Goal: Task Accomplishment & Management: Manage account settings

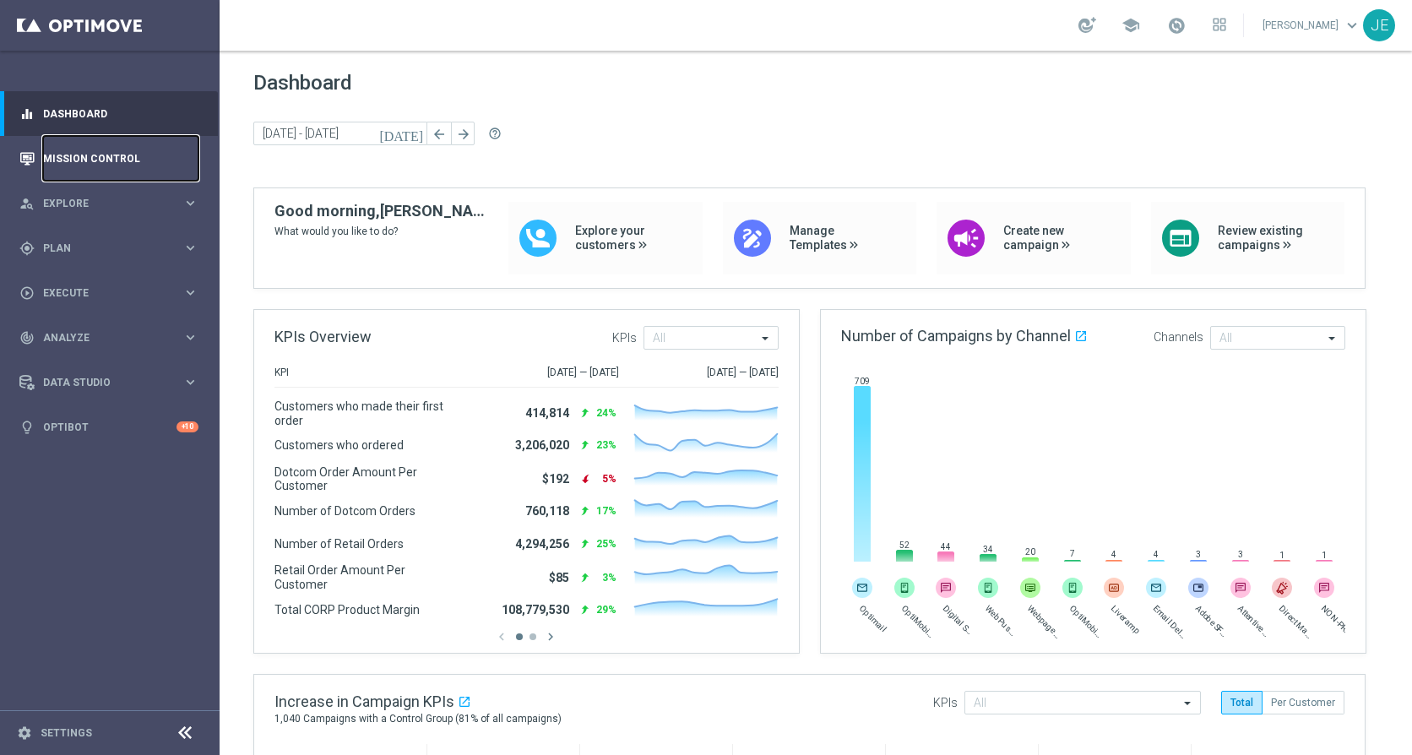
click at [93, 164] on link "Mission Control" at bounding box center [120, 158] width 155 height 45
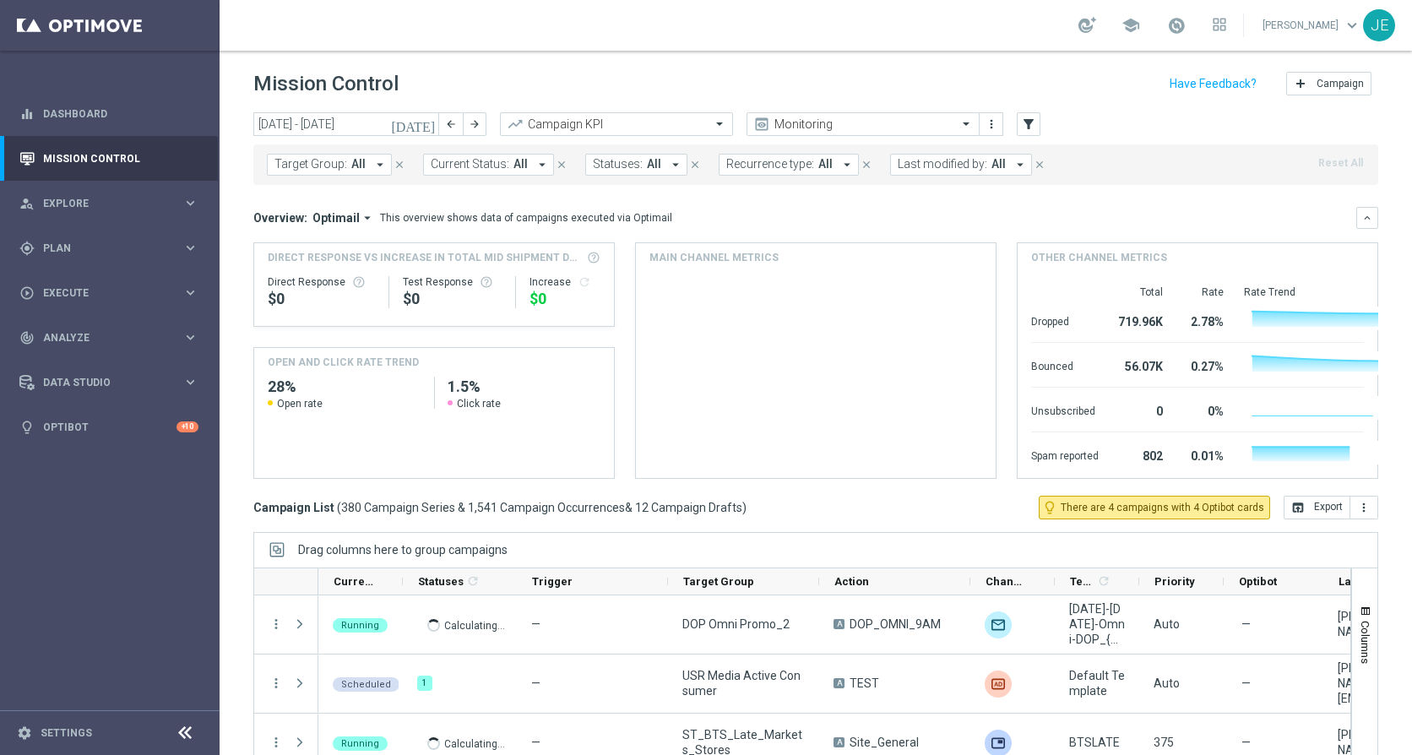
click at [372, 161] on icon "arrow_drop_down" at bounding box center [379, 164] width 15 height 15
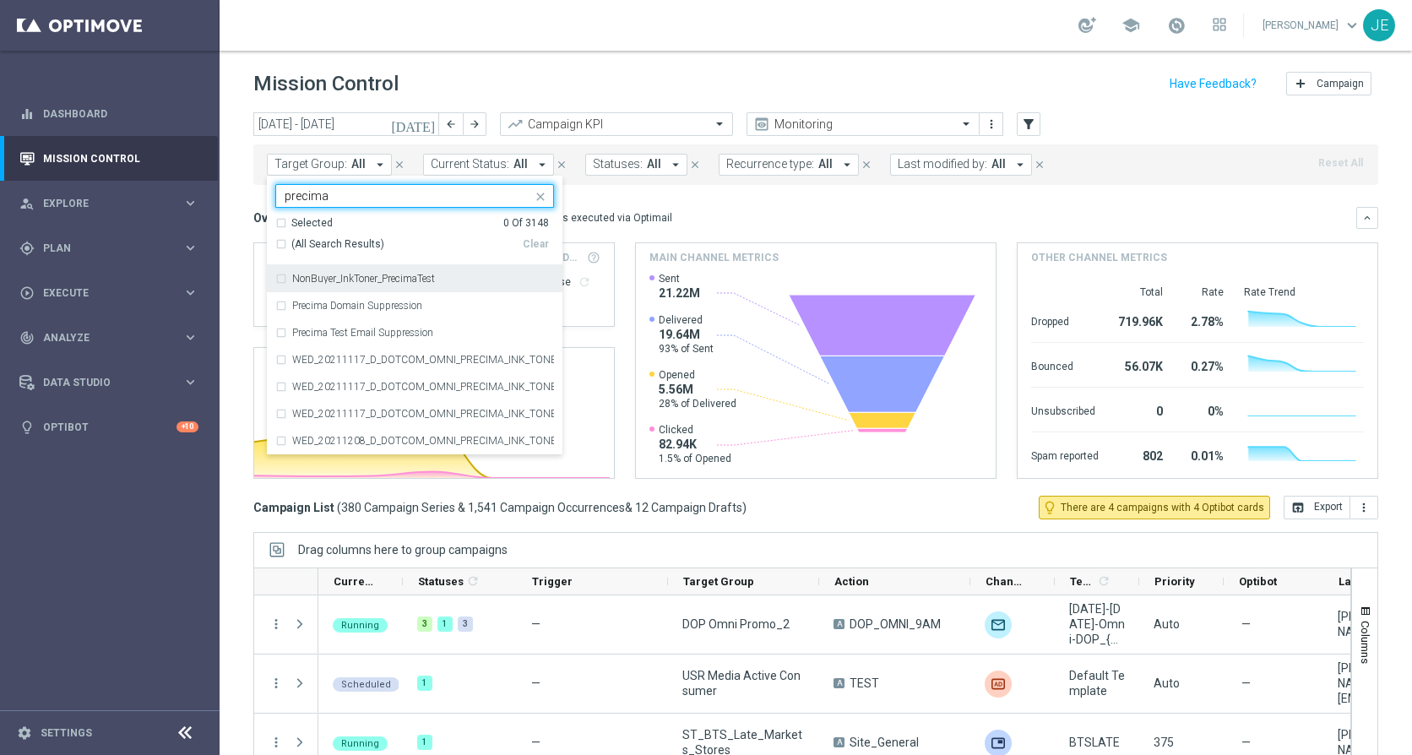
click at [281, 241] on div "(All Search Results)" at bounding box center [398, 244] width 247 height 14
type input "precima"
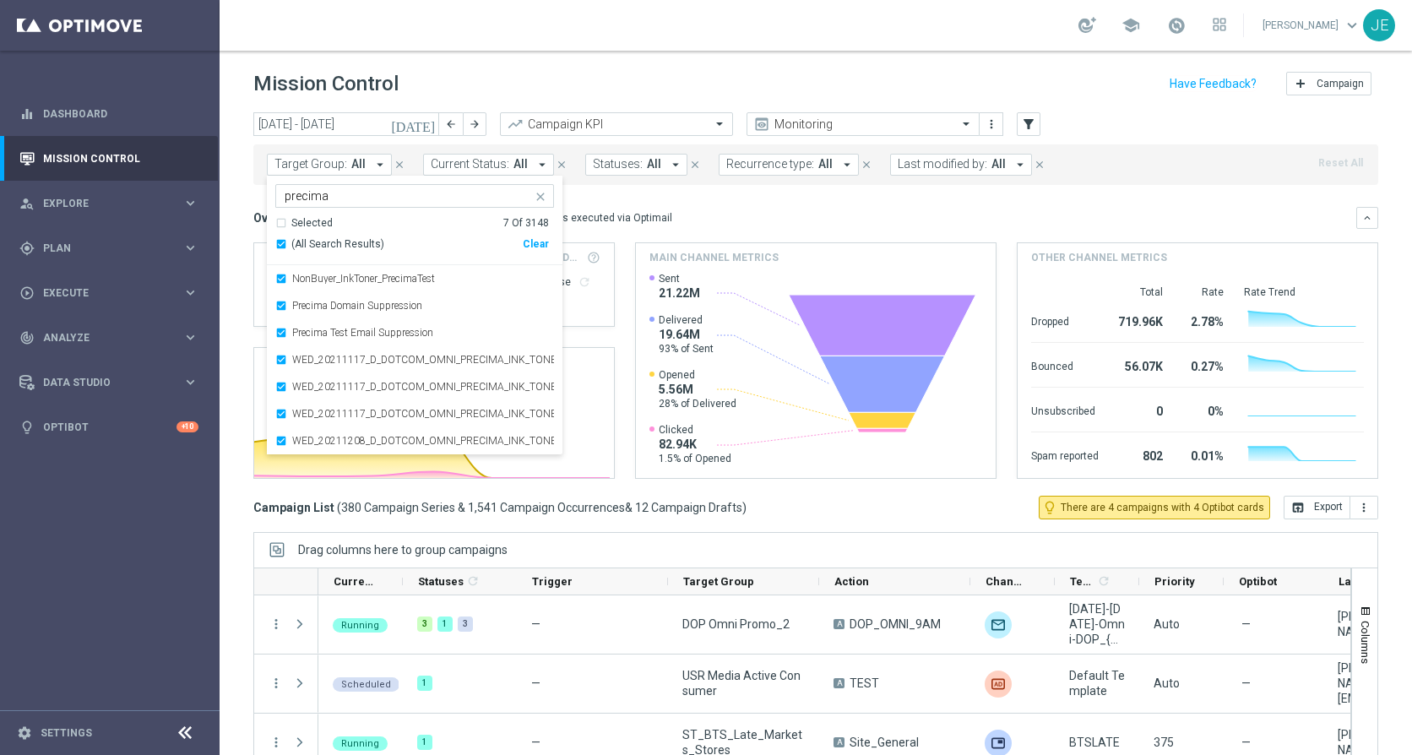
click at [675, 199] on mini-dashboard "Overview: Optimail arrow_drop_down This overview shows data of campaigns execut…" at bounding box center [815, 340] width 1125 height 311
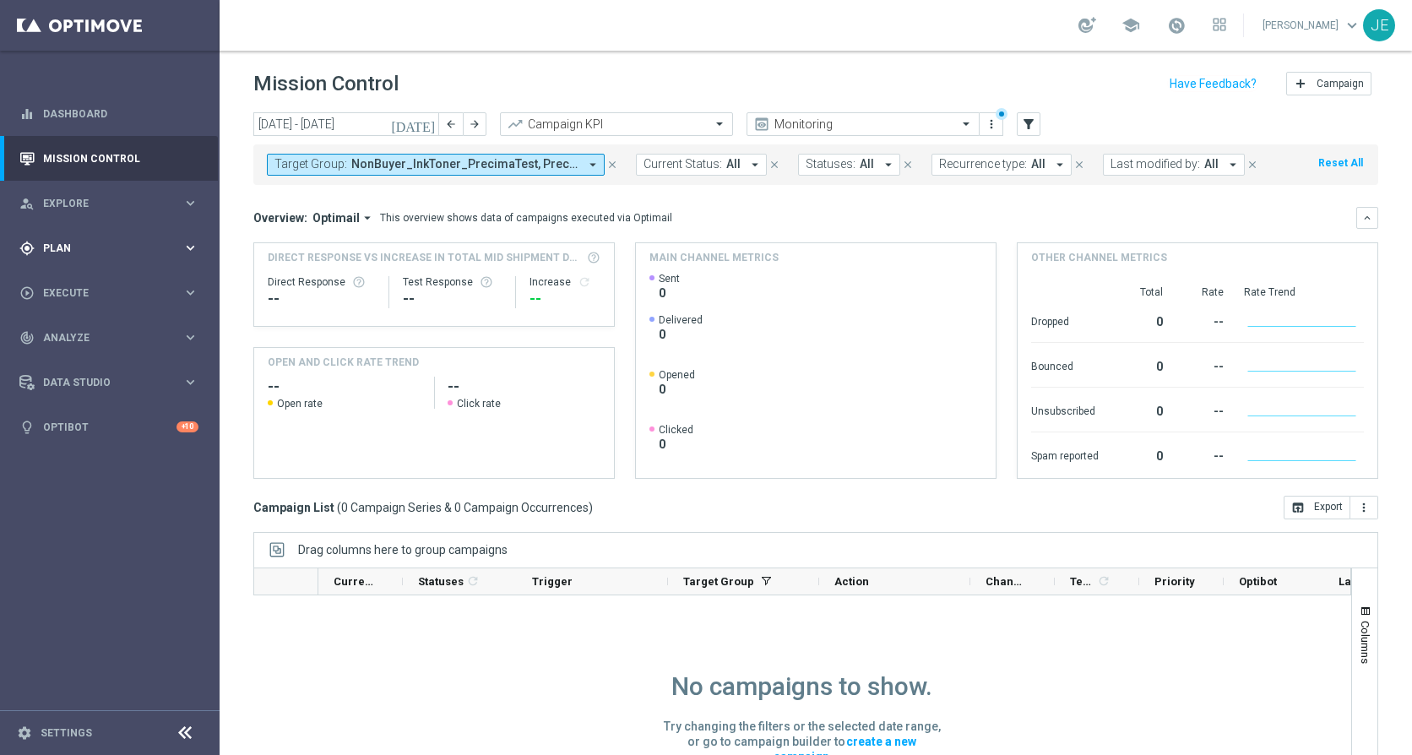
click at [193, 246] on icon "keyboard_arrow_right" at bounding box center [190, 248] width 16 height 16
click at [104, 280] on link "Target Groups" at bounding box center [110, 283] width 132 height 14
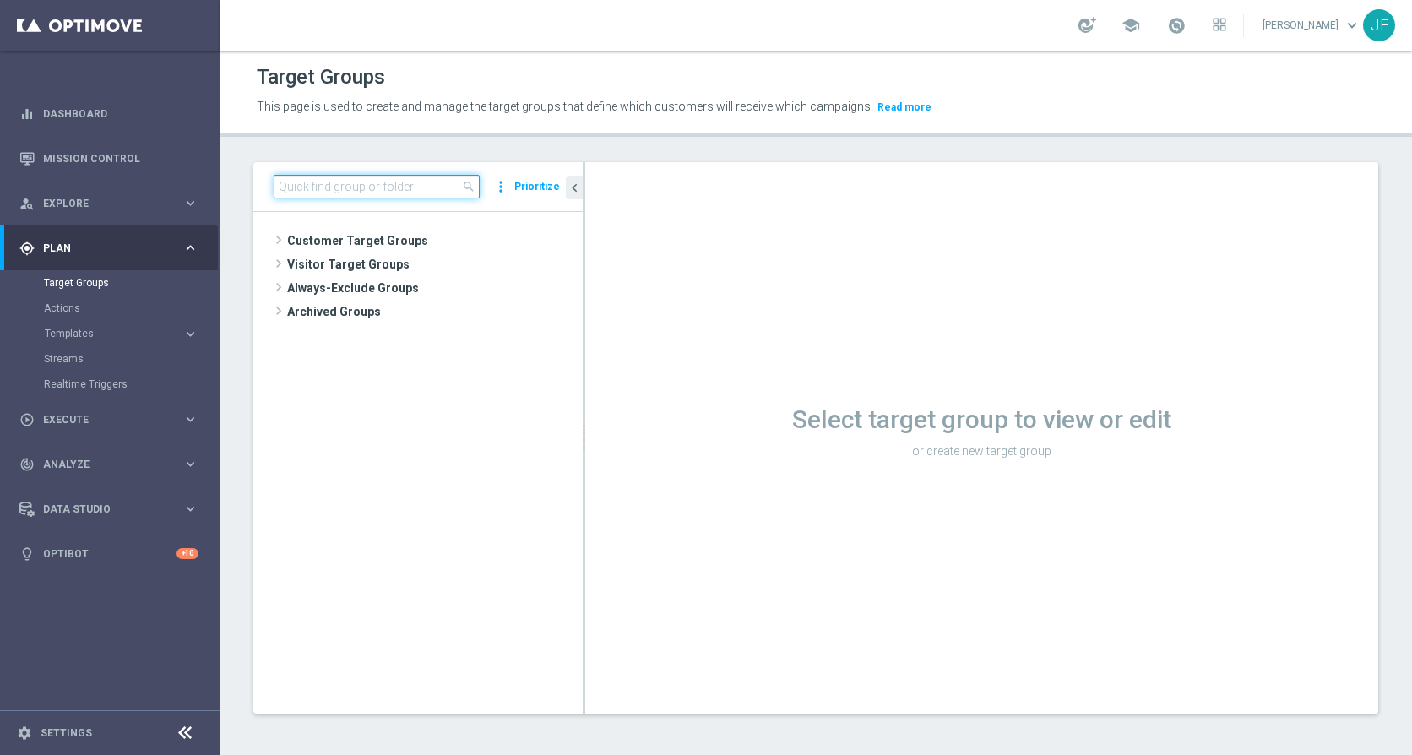
click at [375, 184] on input at bounding box center [377, 187] width 206 height 24
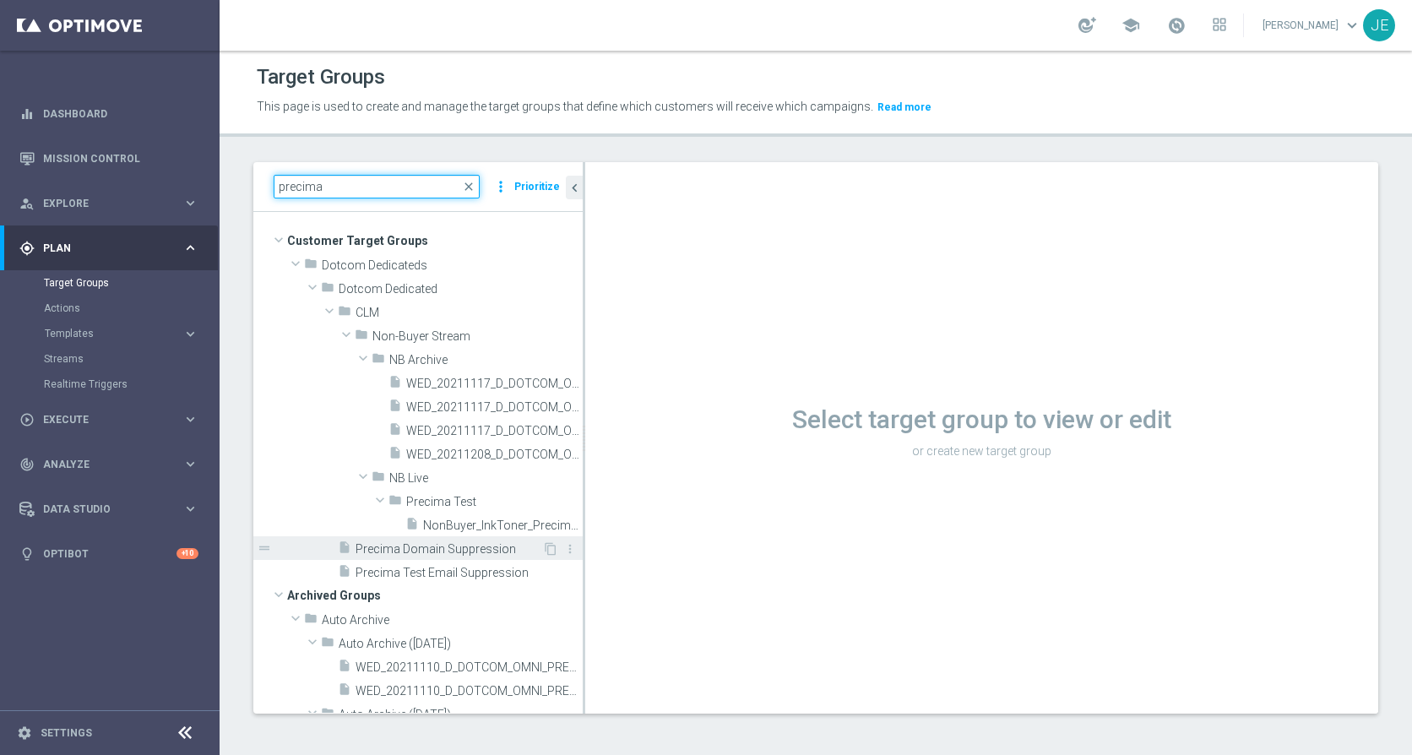
type input "precima"
click at [453, 551] on span "Precima Domain Suppression" at bounding box center [448, 549] width 187 height 14
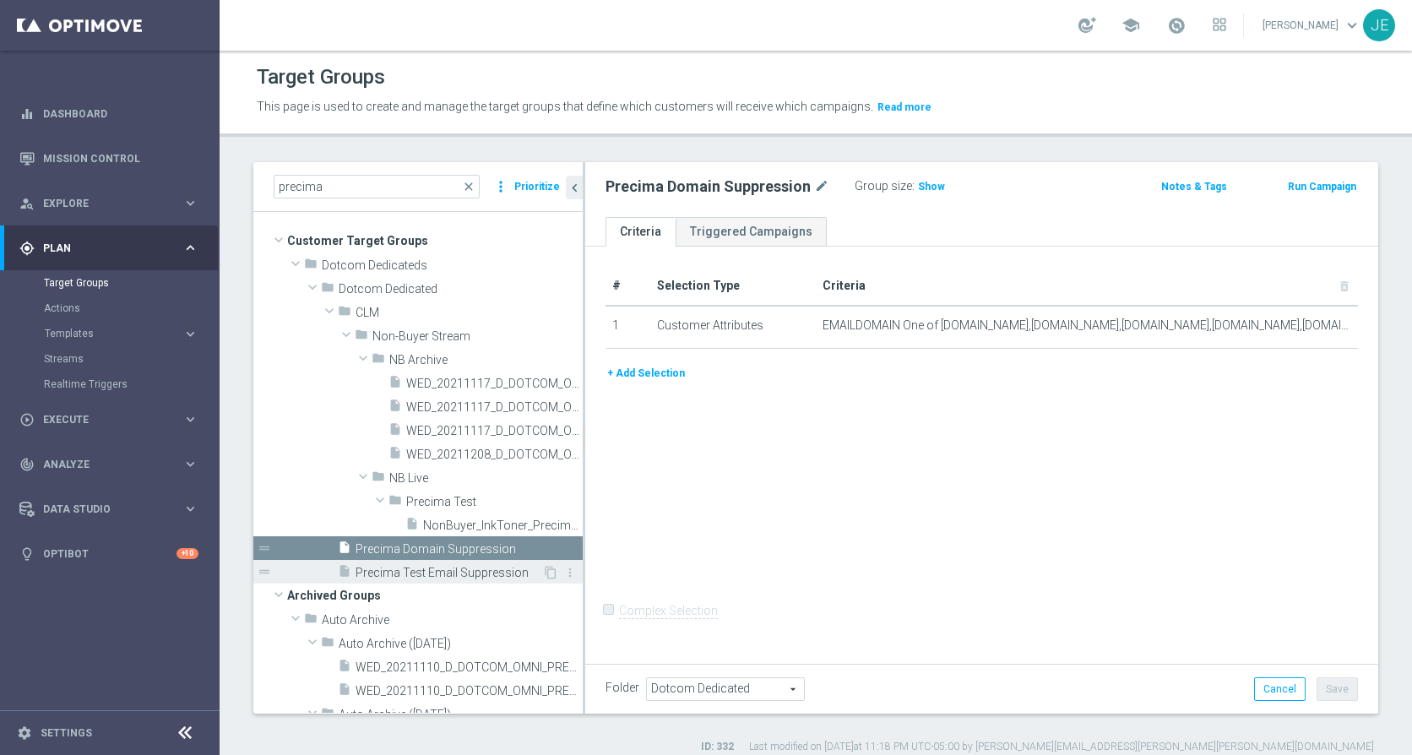
click at [429, 571] on span "Precima Test Email Suppression" at bounding box center [448, 573] width 187 height 14
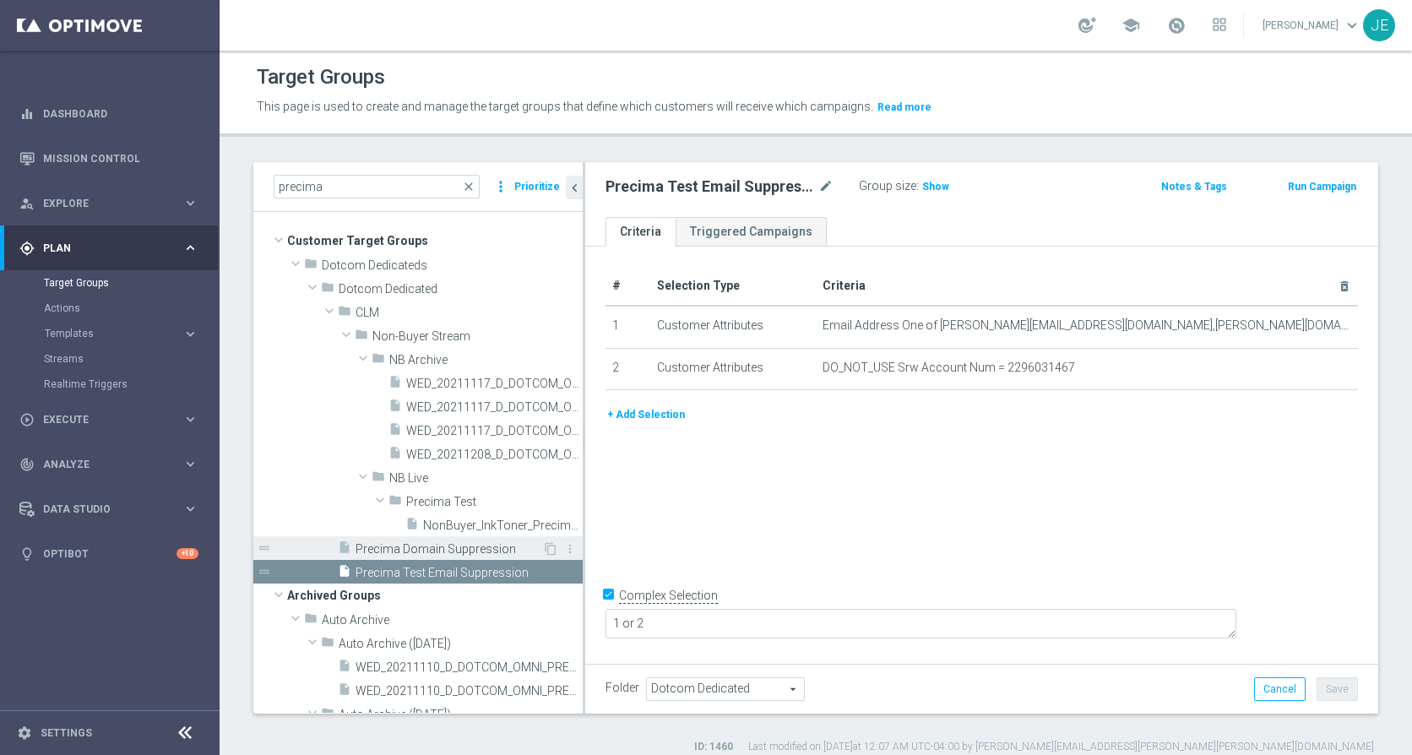
click at [430, 550] on span "Precima Domain Suppression" at bounding box center [448, 549] width 187 height 14
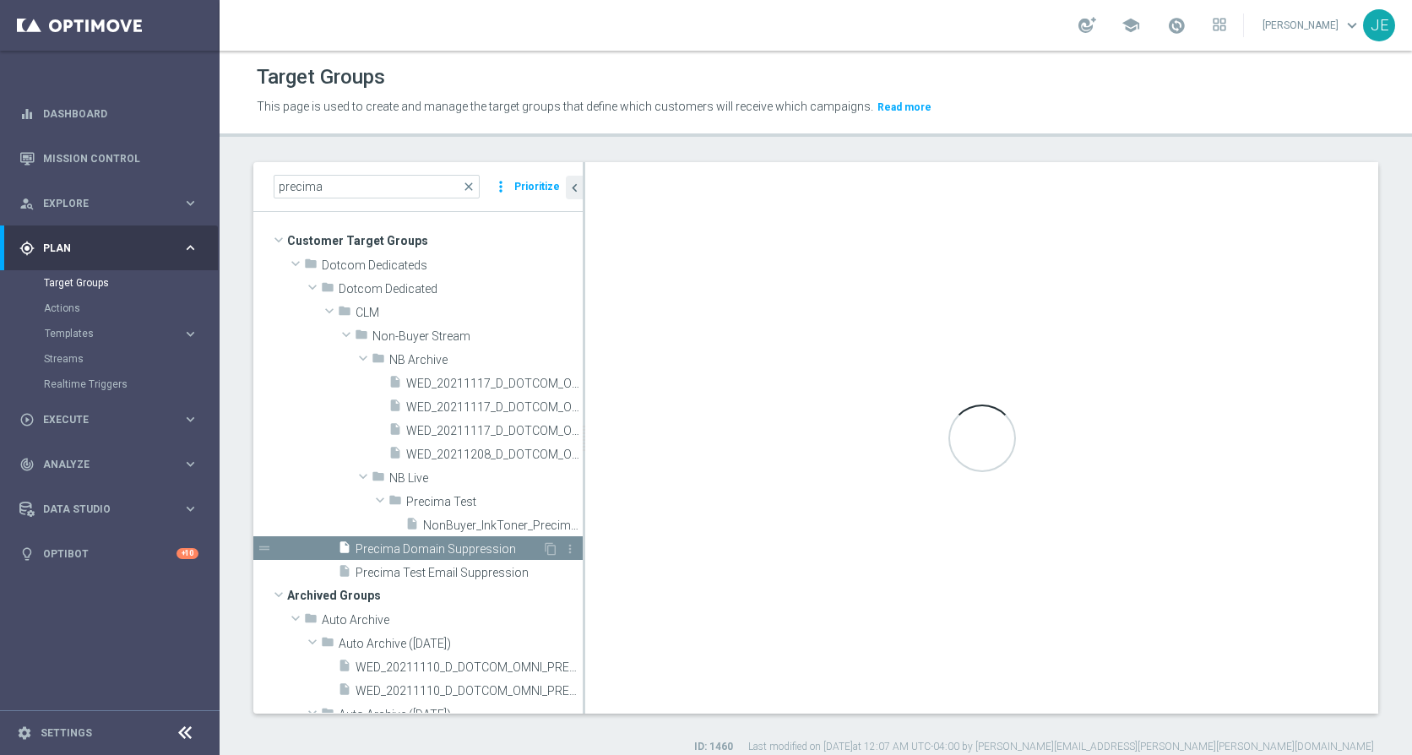
checkbox input "false"
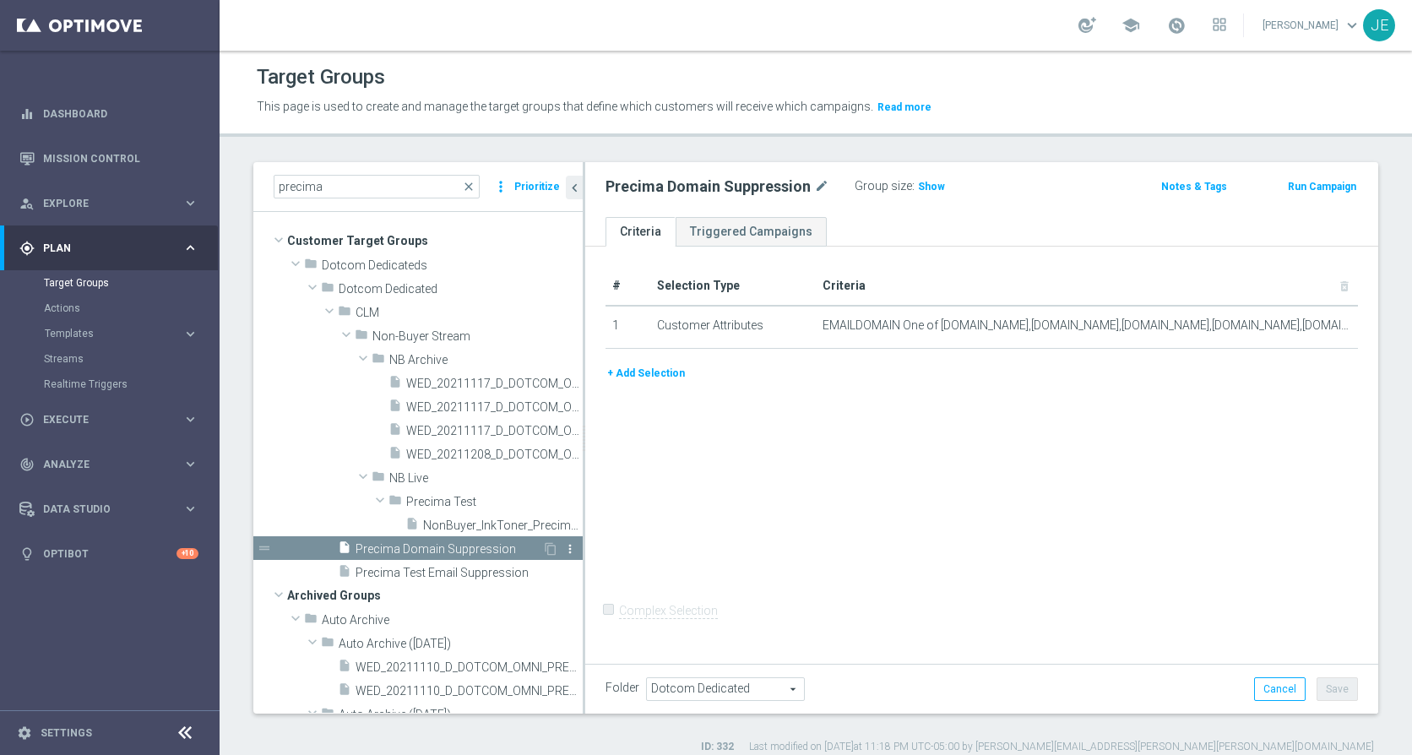
click at [563, 546] on icon "more_vert" at bounding box center [570, 549] width 14 height 14
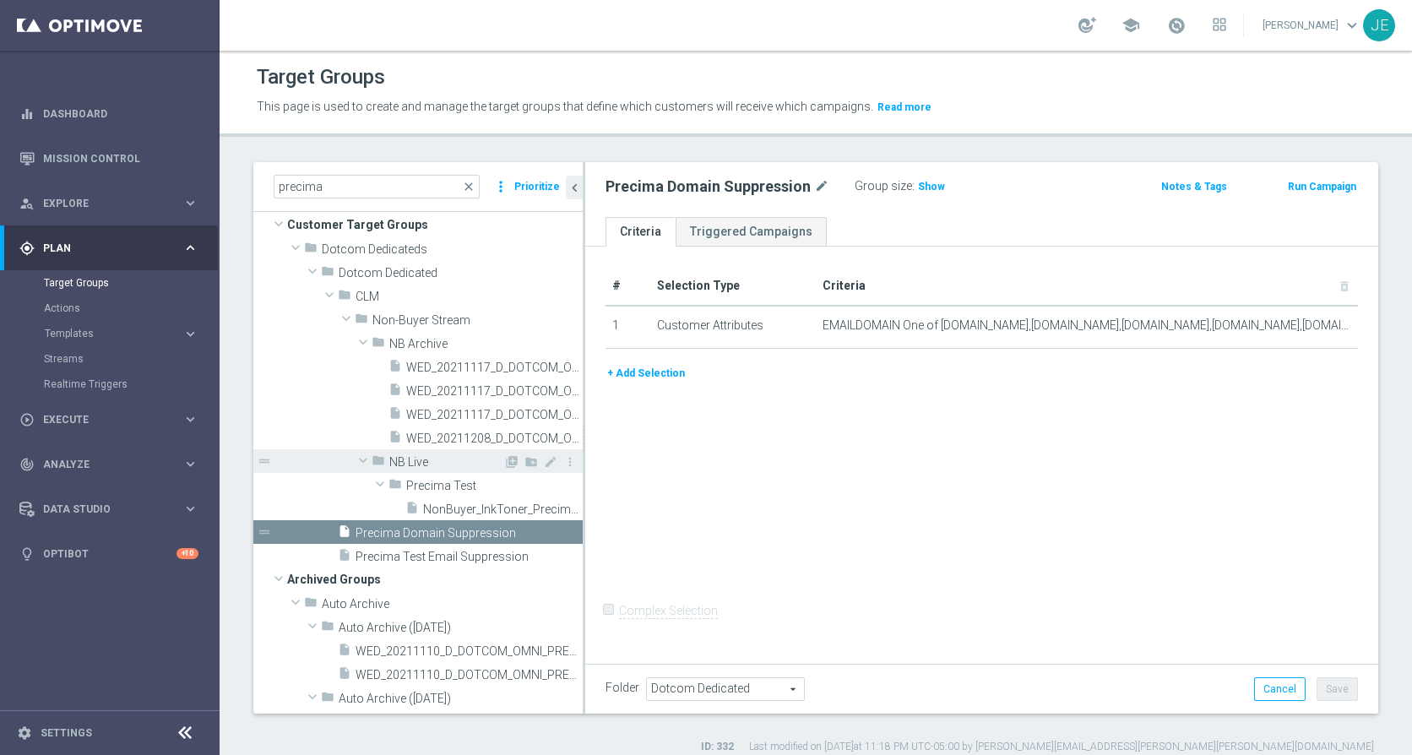
scroll to position [3, 0]
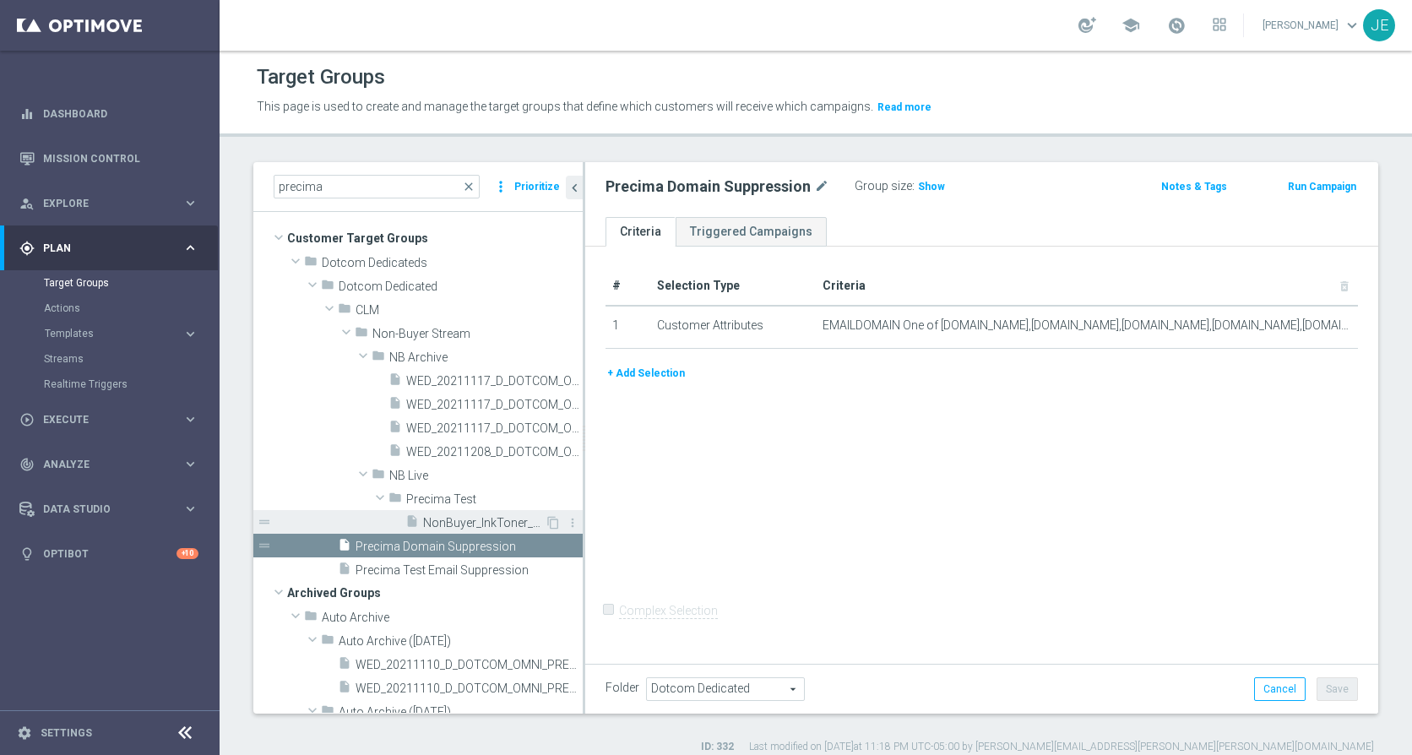
click at [473, 524] on span "NonBuyer_InkToner_PrecimaTest" at bounding box center [484, 523] width 122 height 14
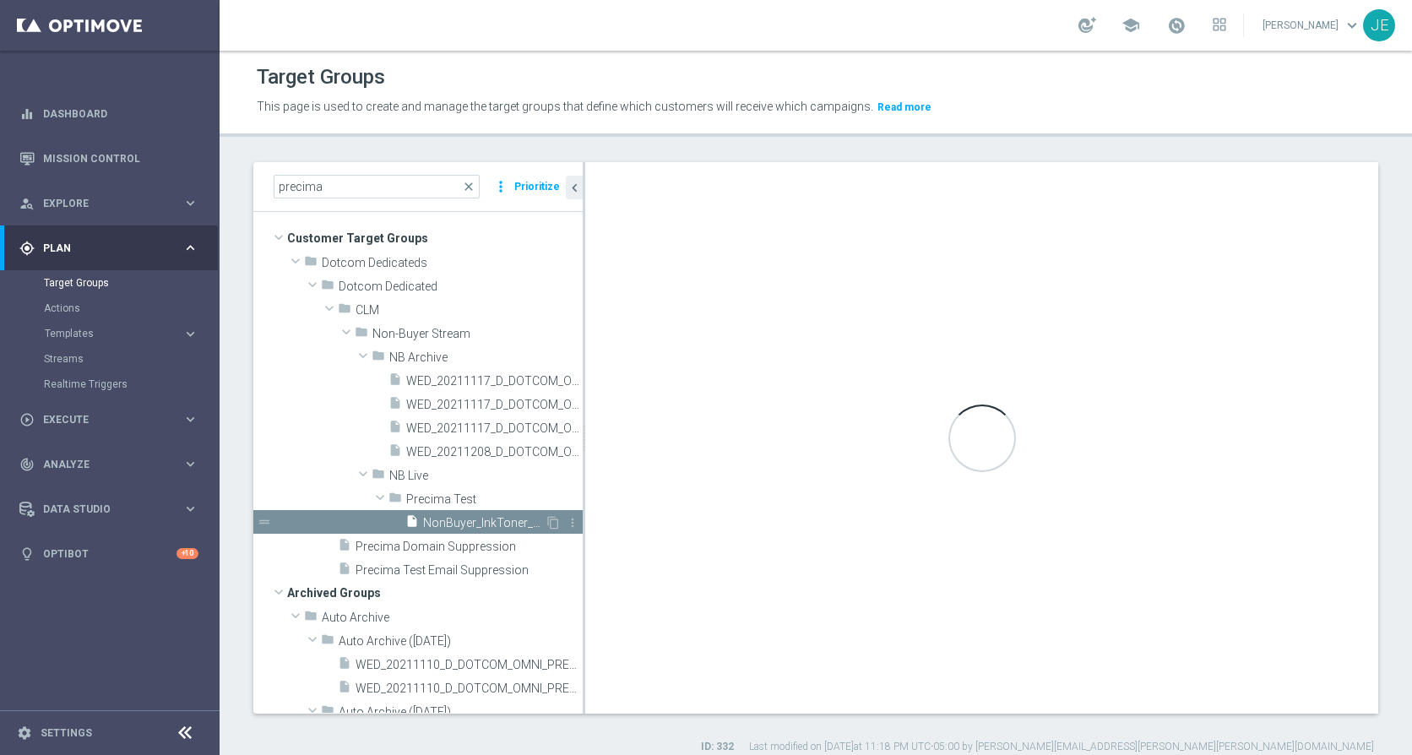
type input "Precima Test"
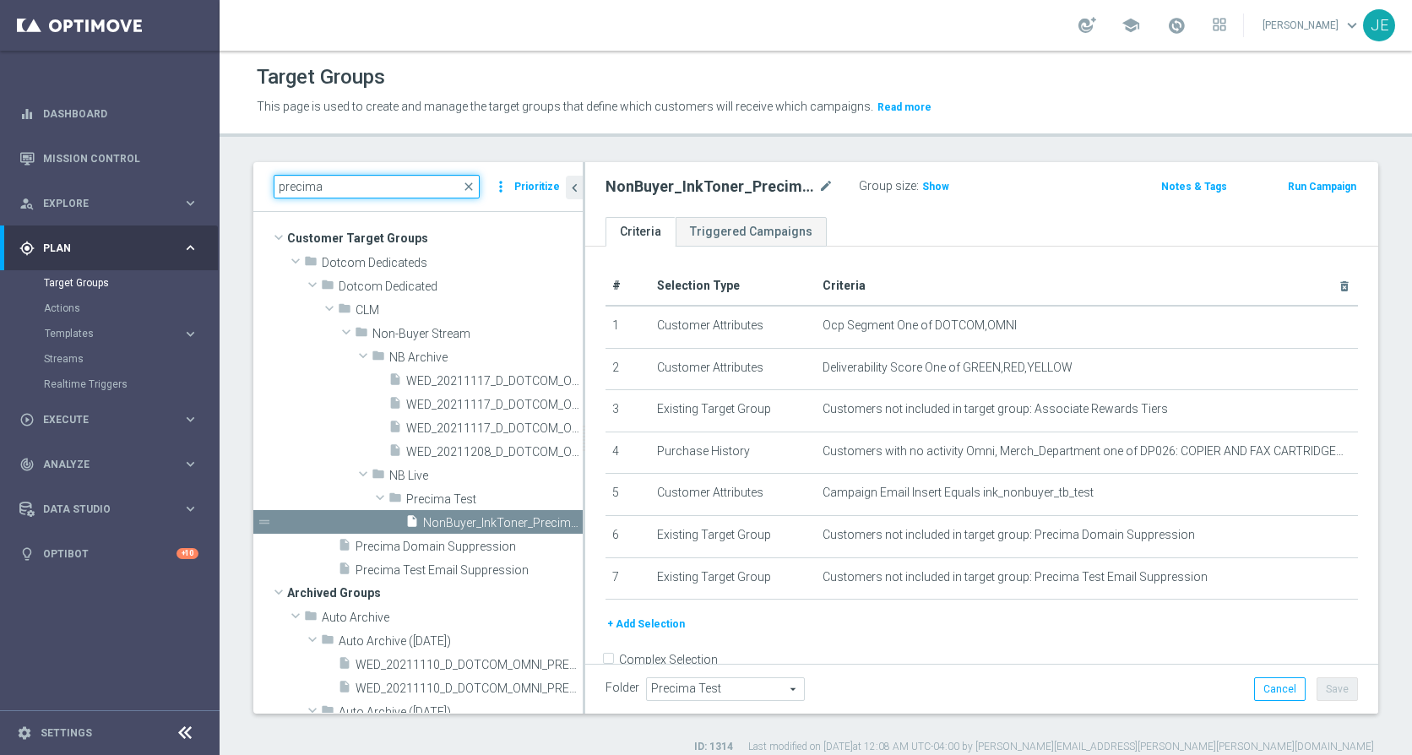
click at [372, 184] on input "precima" at bounding box center [377, 187] width 206 height 24
type input "p"
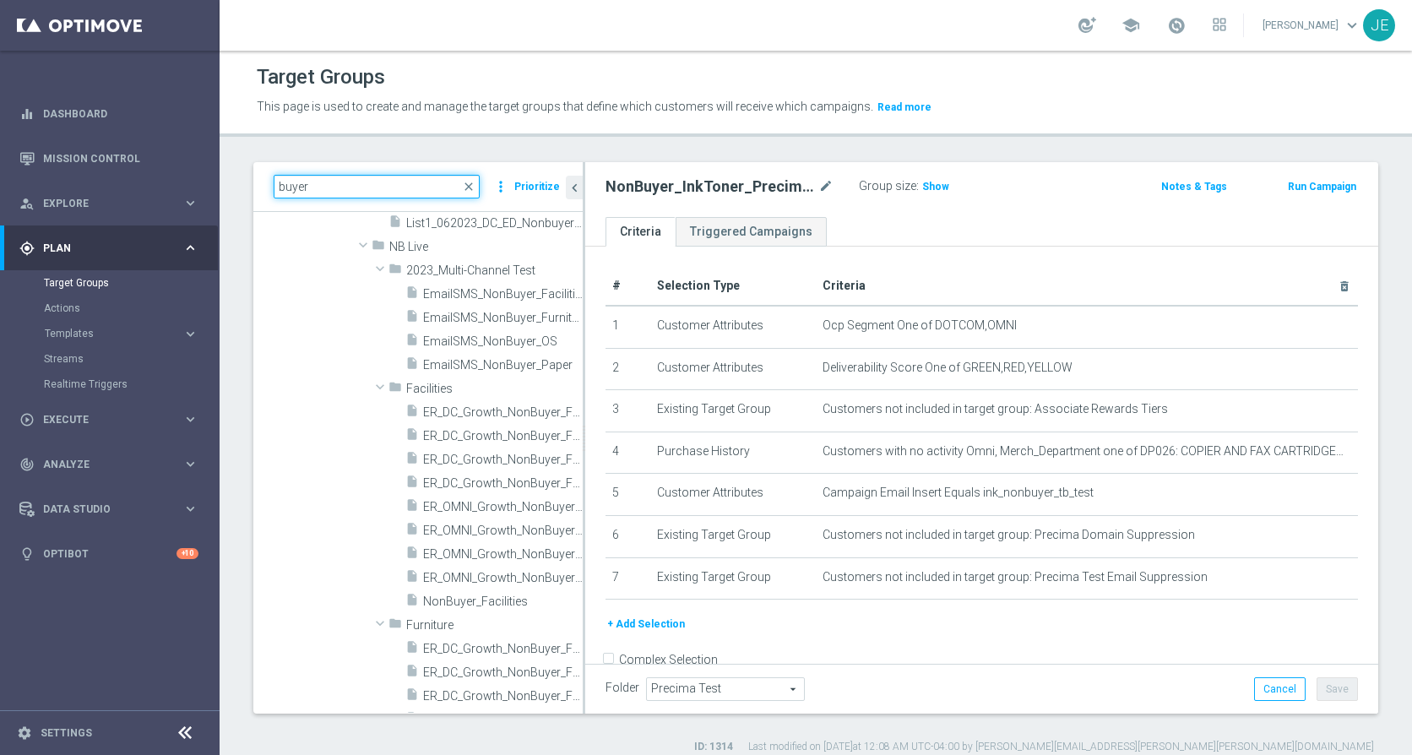
scroll to position [1039, 0]
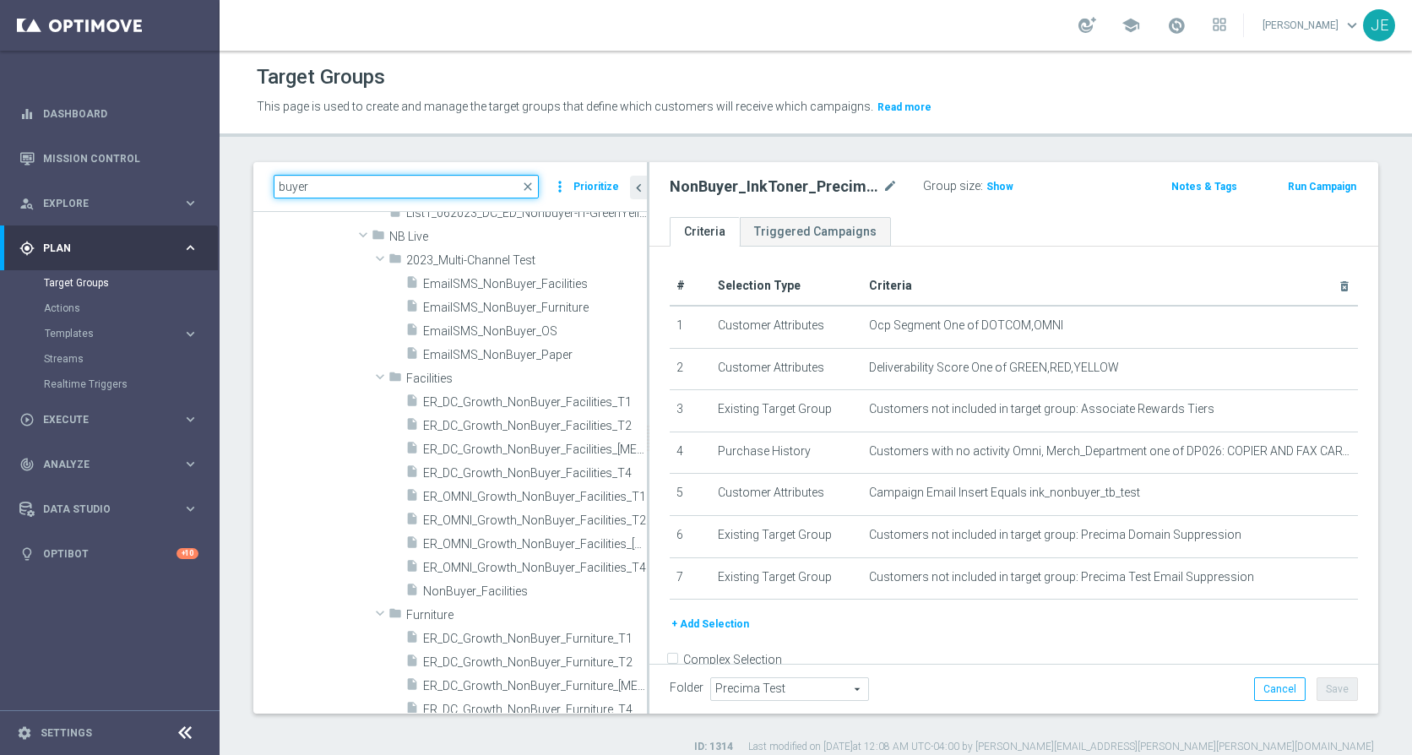
drag, startPoint x: 584, startPoint y: 408, endPoint x: 648, endPoint y: 409, distance: 64.2
click at [648, 409] on div at bounding box center [648, 437] width 3 height 551
type input "buyer"
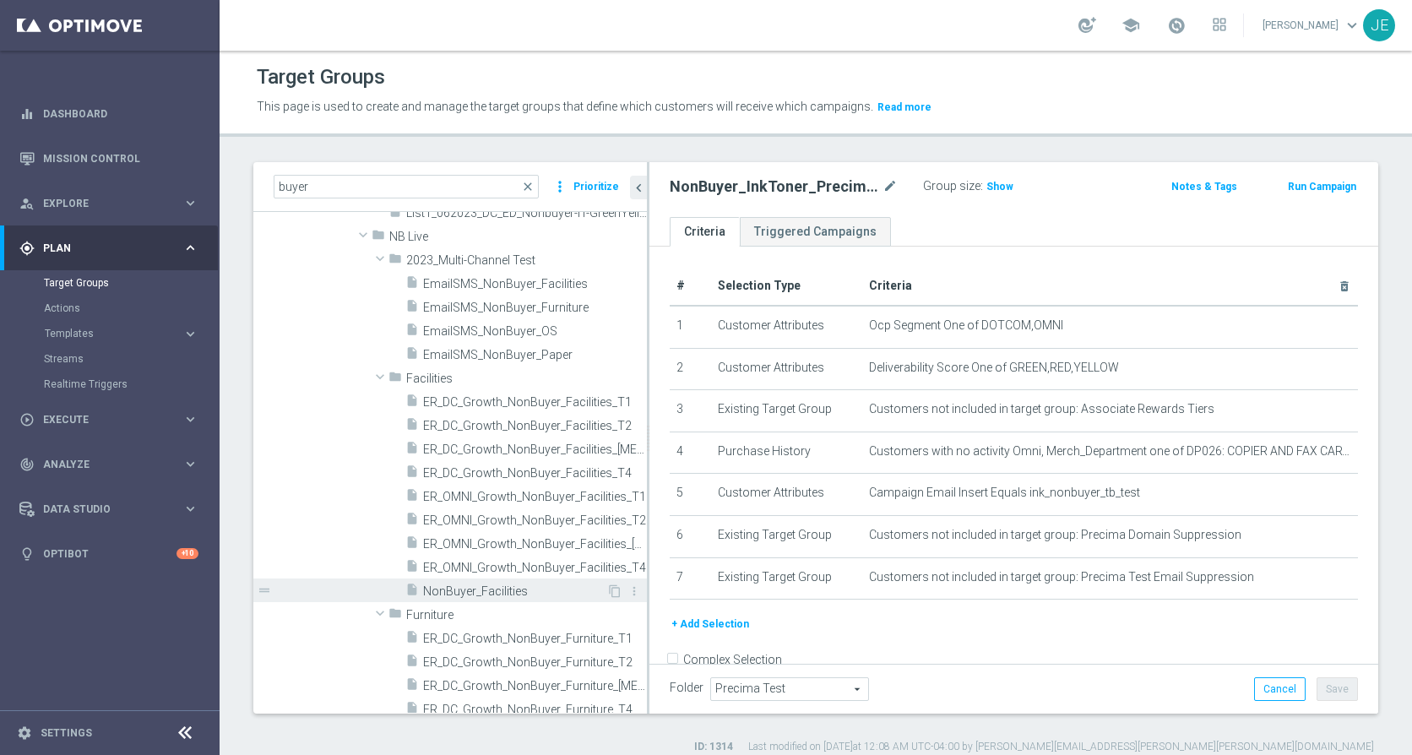
click at [491, 592] on span "NonBuyer_Facilities" at bounding box center [514, 591] width 183 height 14
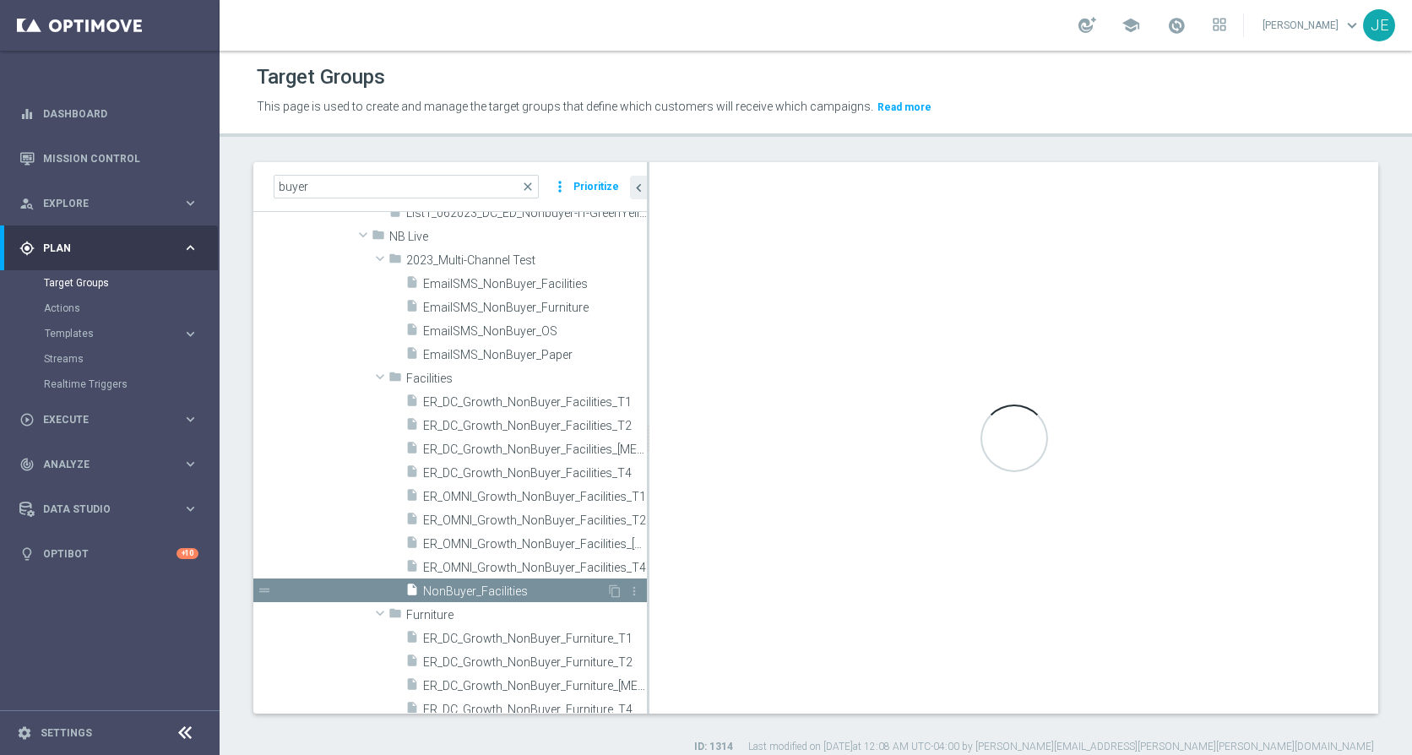
checkbox input "true"
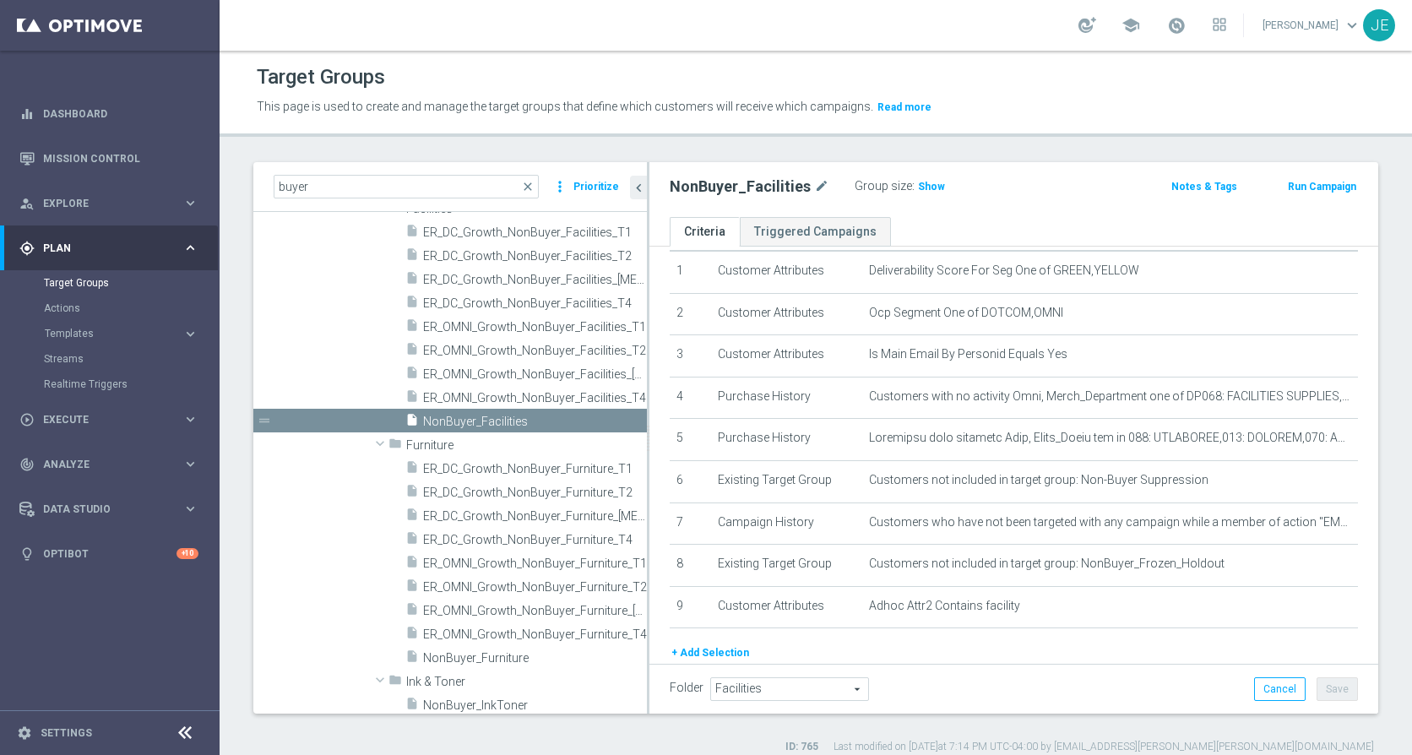
scroll to position [1240, 0]
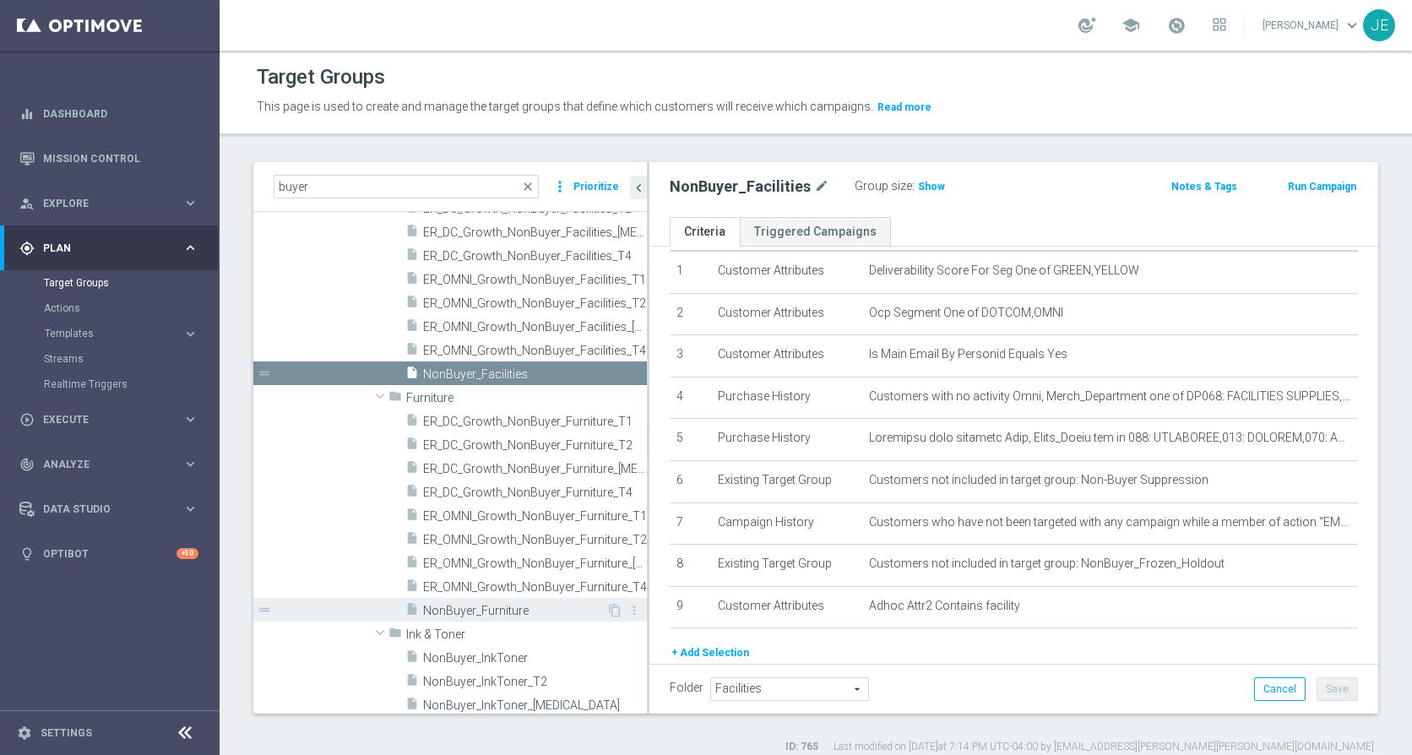
click at [486, 610] on span "NonBuyer_Furniture" at bounding box center [514, 611] width 183 height 14
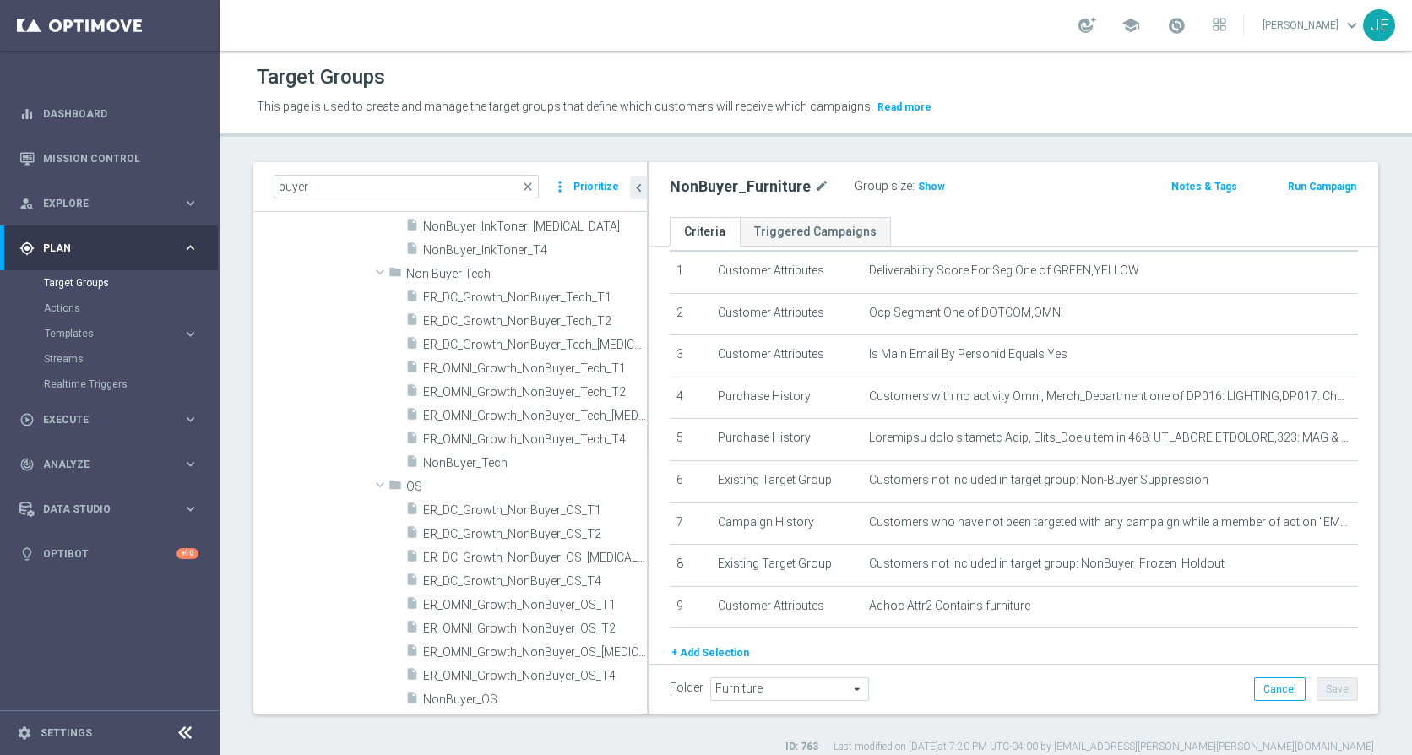
scroll to position [1838, 0]
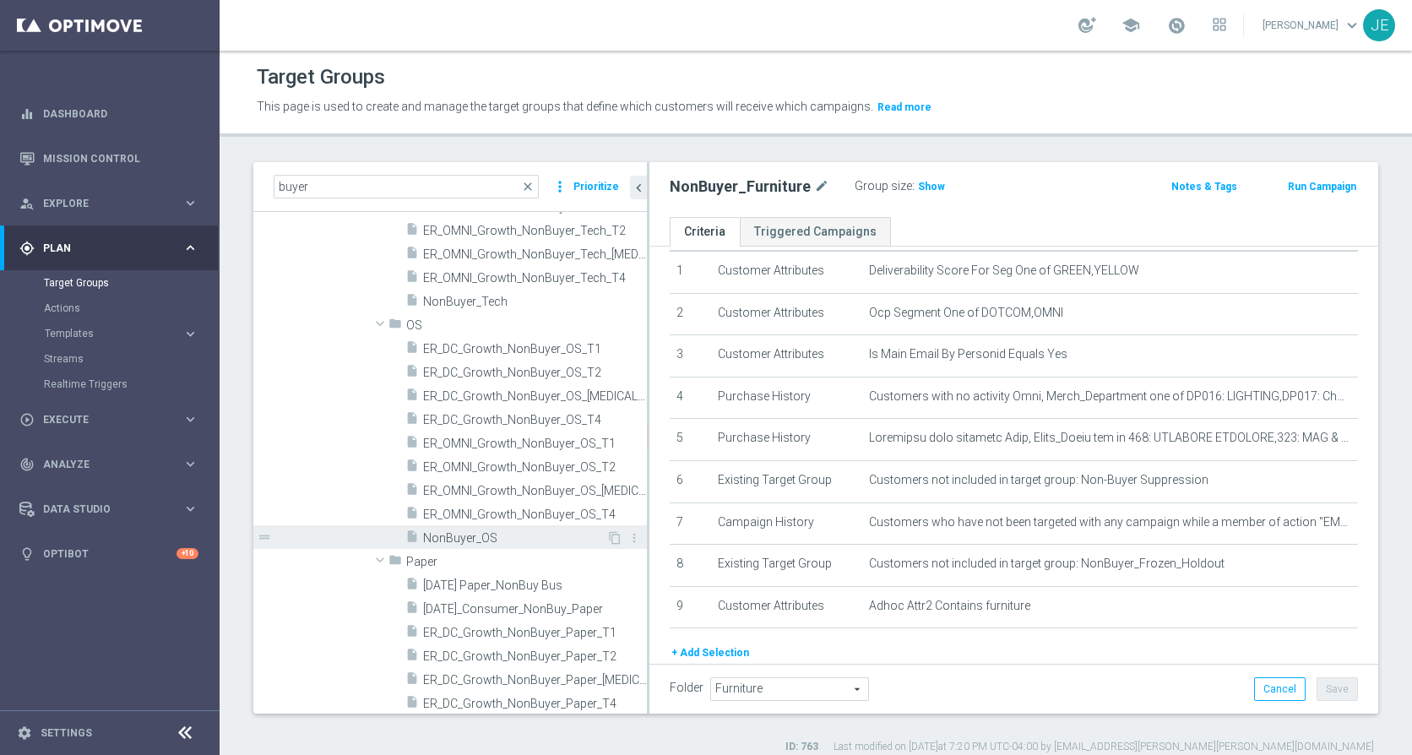
click at [448, 535] on span "NonBuyer_OS" at bounding box center [514, 538] width 183 height 14
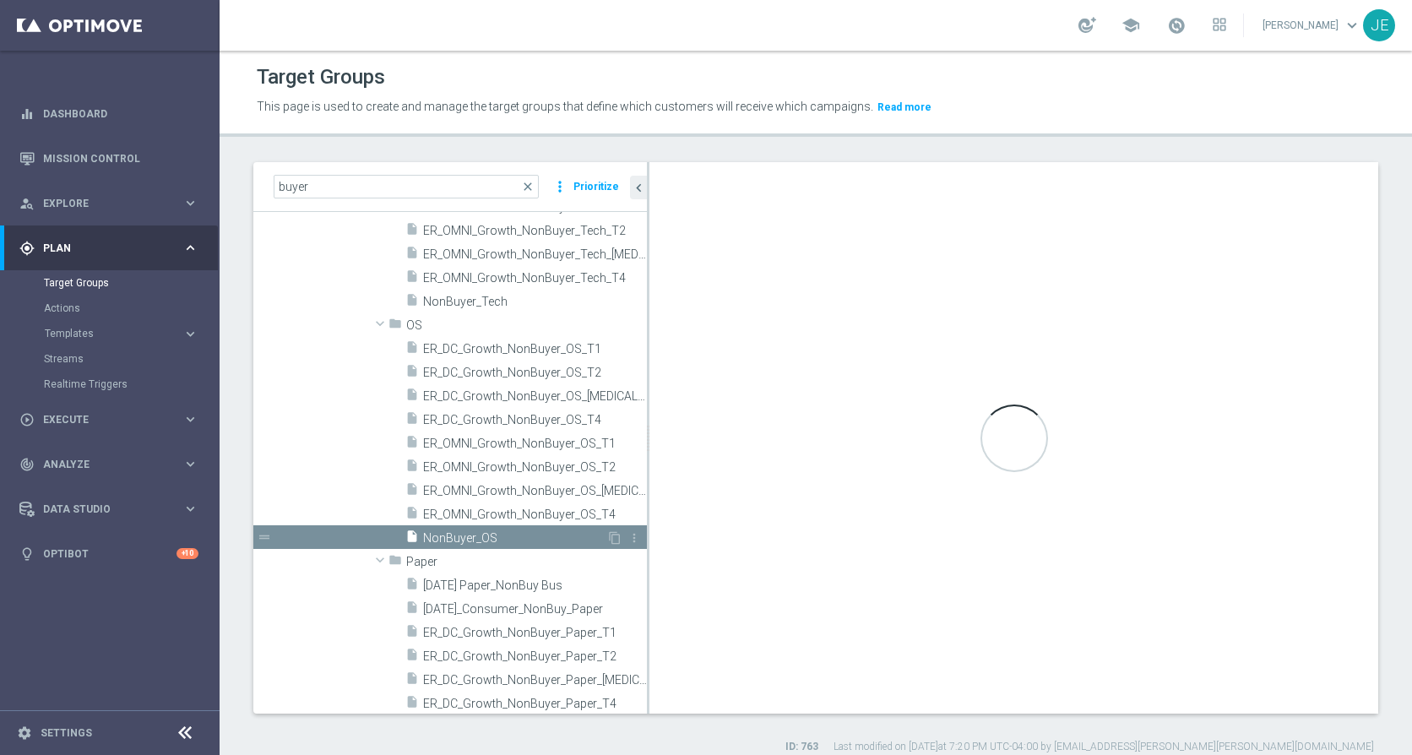
type input "OS"
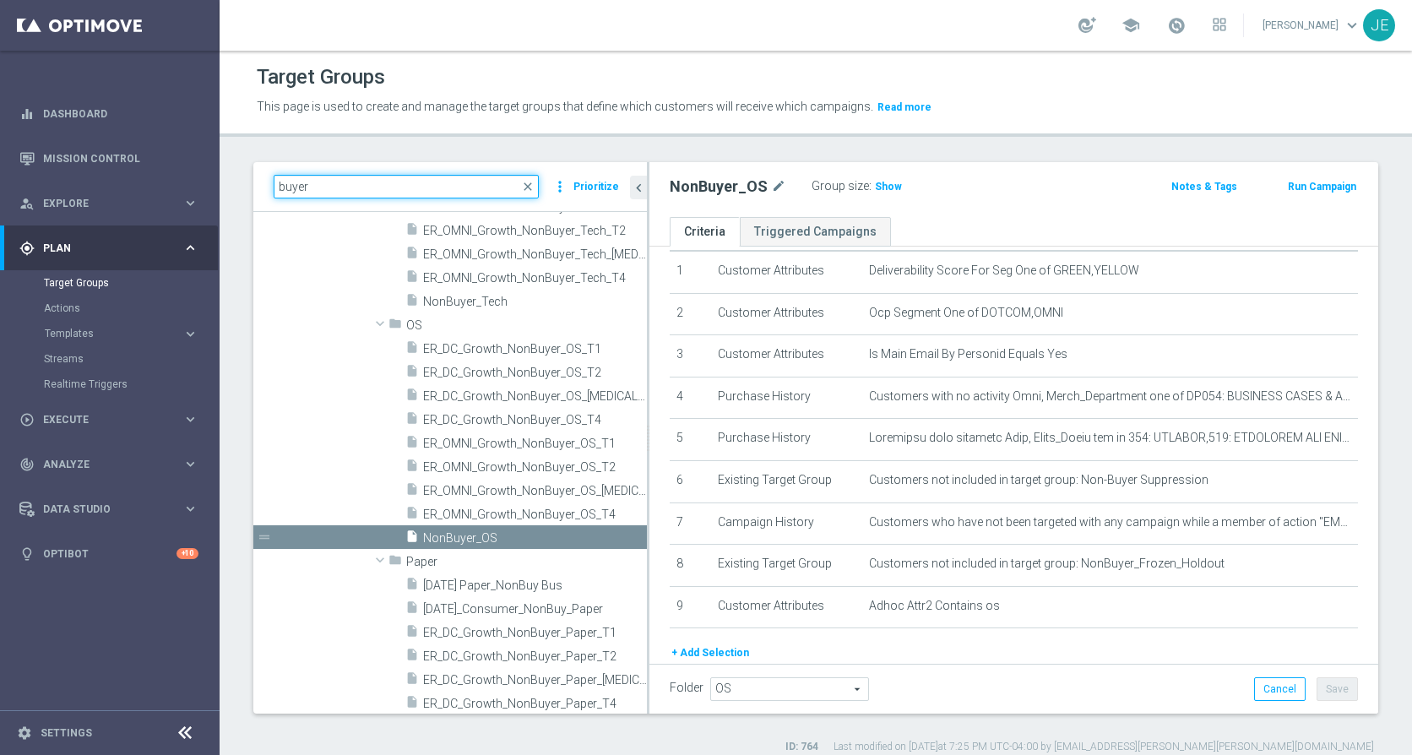
click at [369, 191] on input "buyer" at bounding box center [406, 187] width 265 height 24
type input "b"
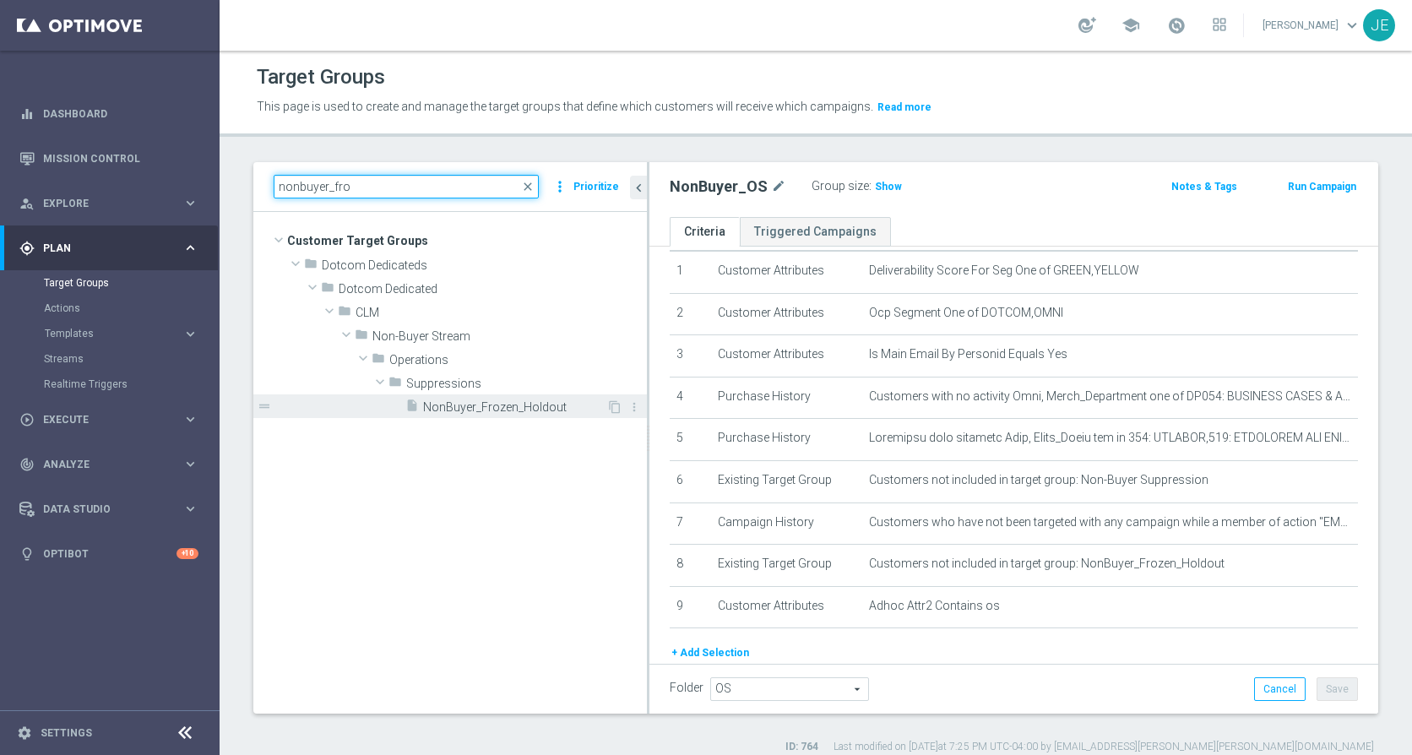
type input "nonbuyer_fro"
click at [481, 411] on span "NonBuyer_Frozen_Holdout" at bounding box center [514, 407] width 183 height 14
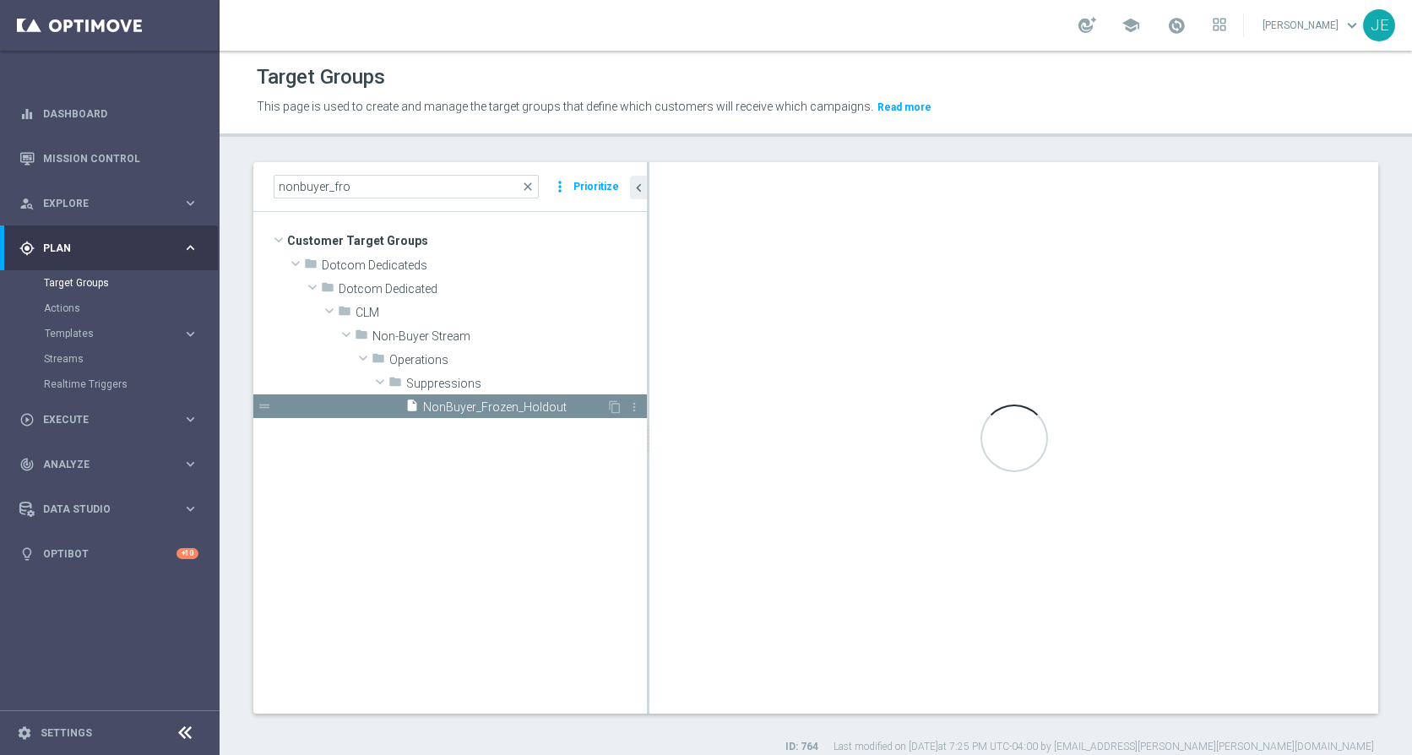
type input "Suppressions"
type textarea "1 or 2 or 3 or 4 or 5 or 6 or 7 or 8 or 9 or 10"
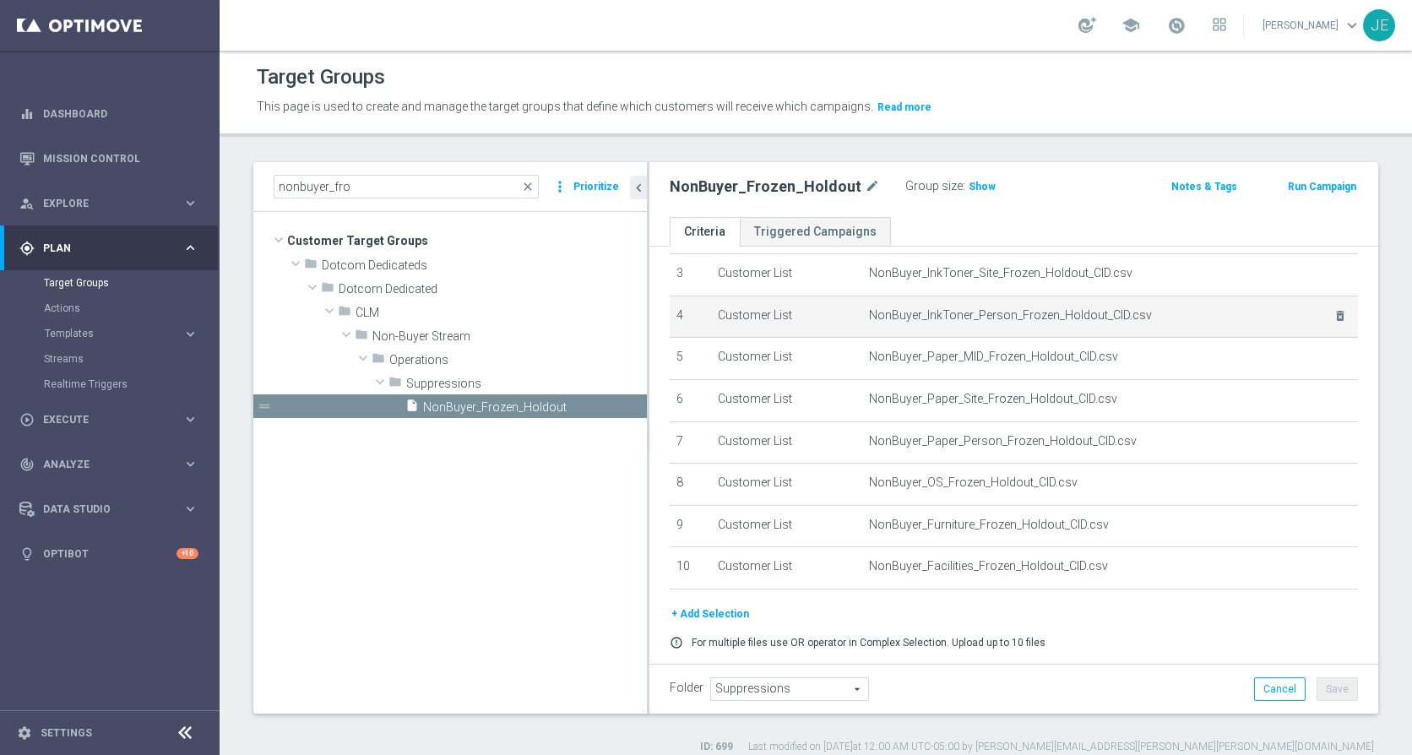
scroll to position [185, 0]
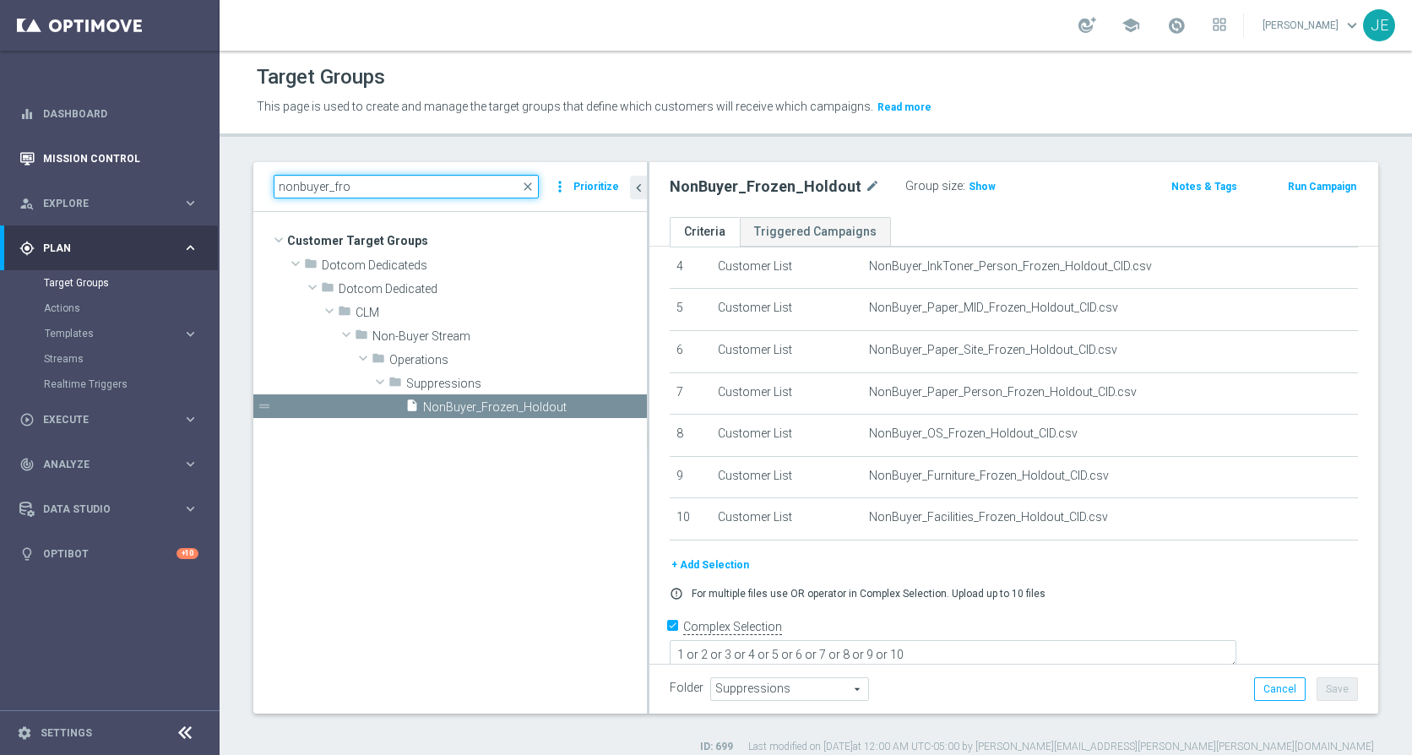
drag, startPoint x: 380, startPoint y: 192, endPoint x: 179, endPoint y: 172, distance: 201.9
click at [179, 172] on main "equalizer Dashboard Mission Control" at bounding box center [706, 377] width 1412 height 755
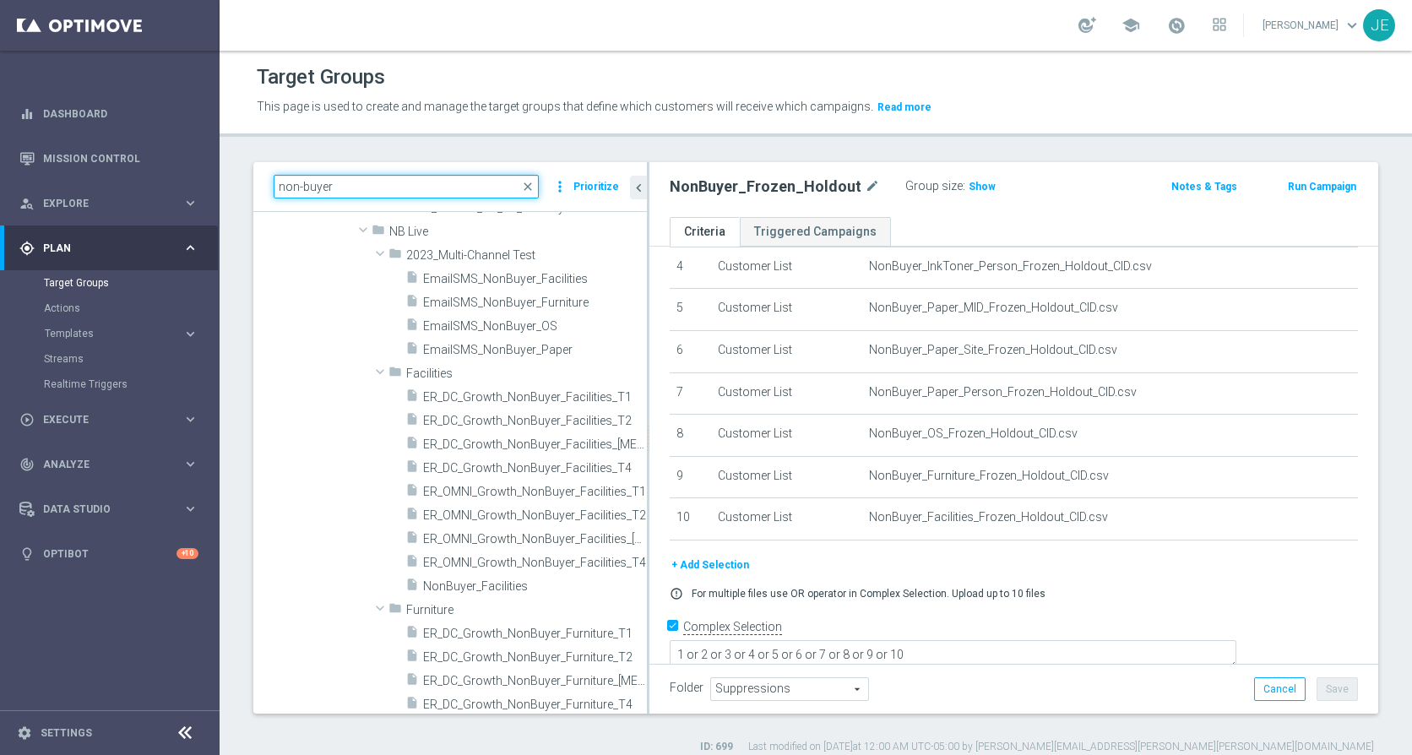
scroll to position [990, 0]
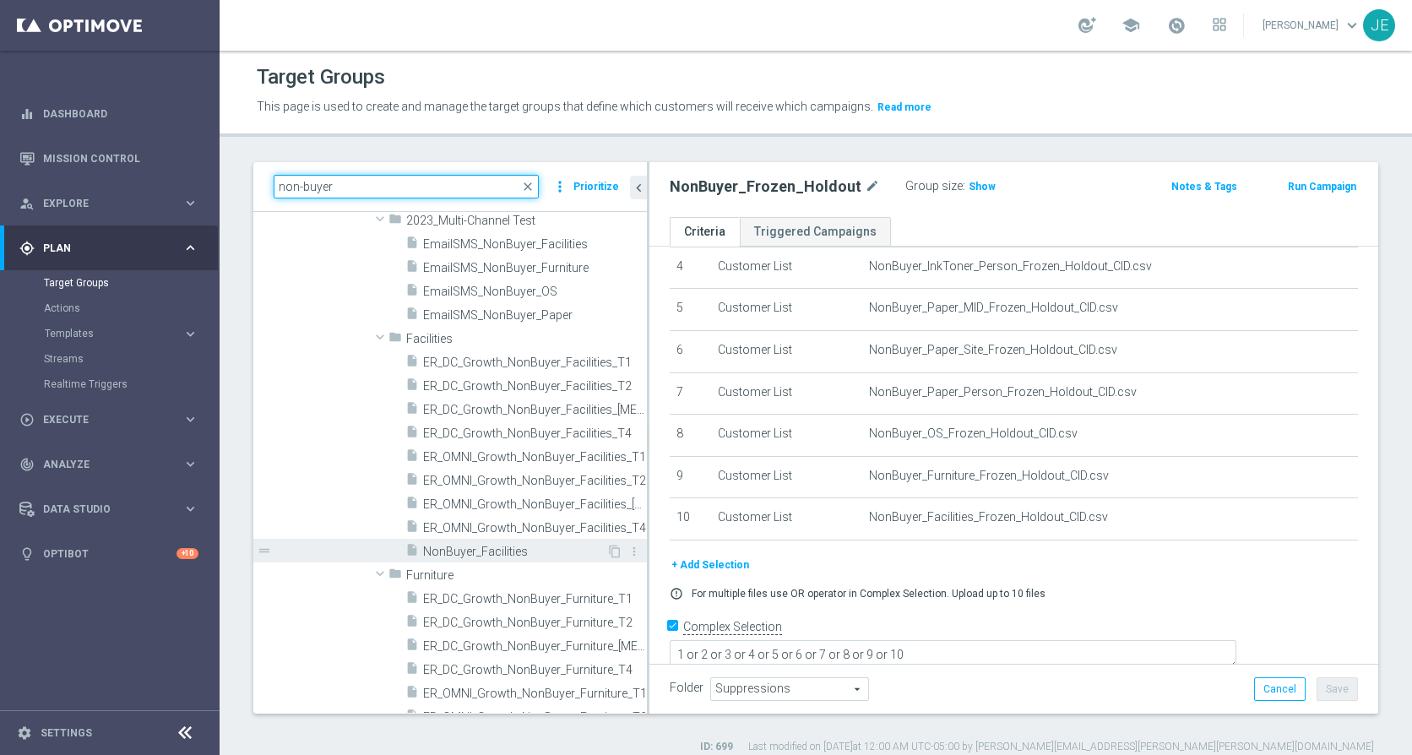
type input "non-buyer"
click at [453, 559] on div "insert_drive_file NonBuyer_Facilities" at bounding box center [505, 551] width 201 height 24
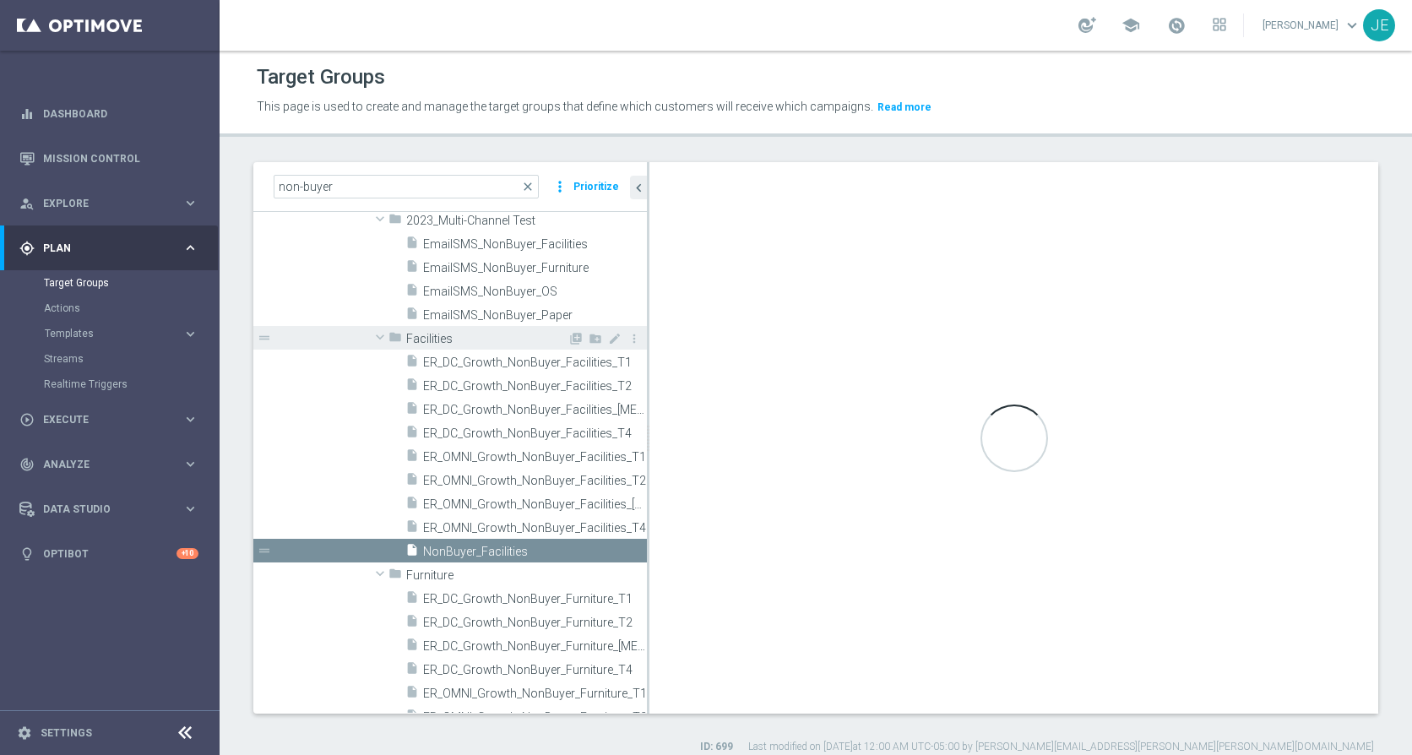
type input "Facilities"
type textarea "1 and 2 and 3 and ((4 and 5) or 9) and 6 and 7 and 8"
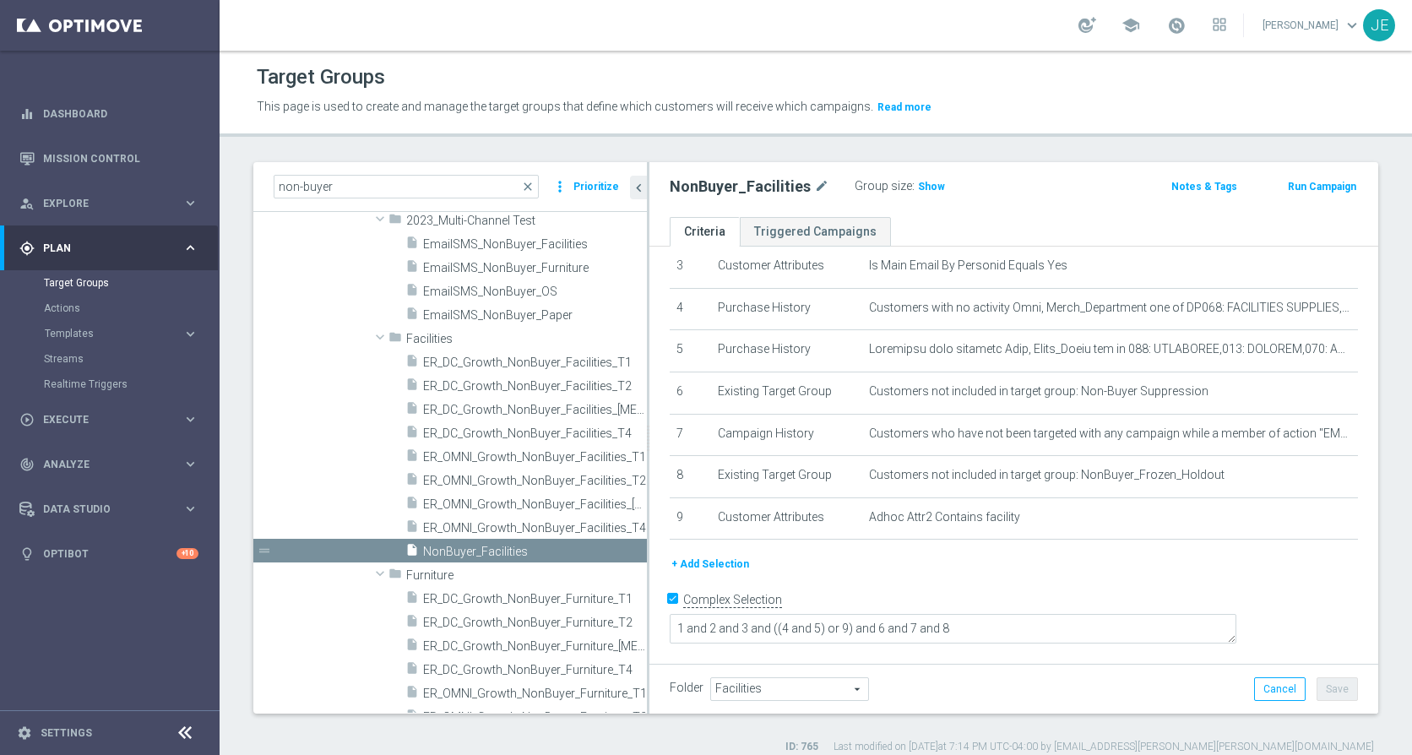
scroll to position [117, 0]
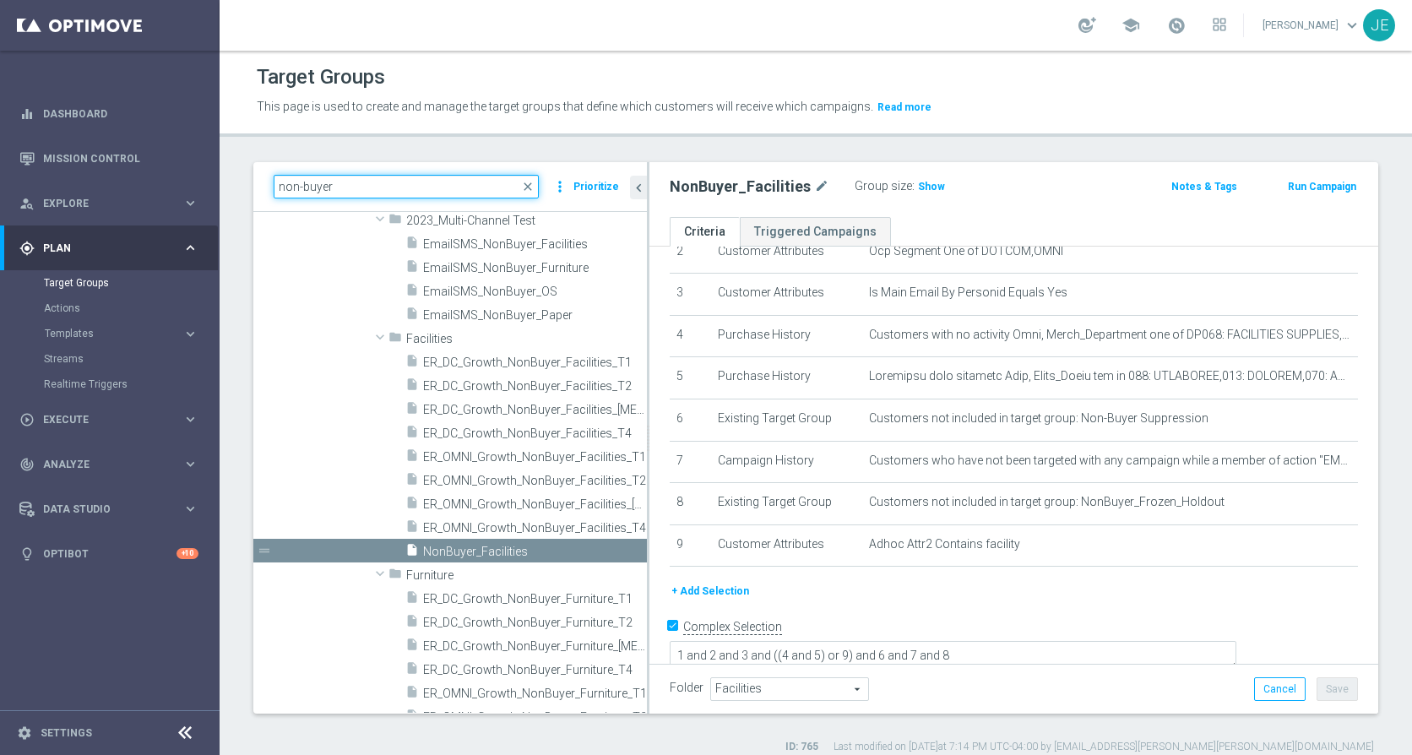
click at [370, 187] on input "non-buyer" at bounding box center [406, 187] width 265 height 24
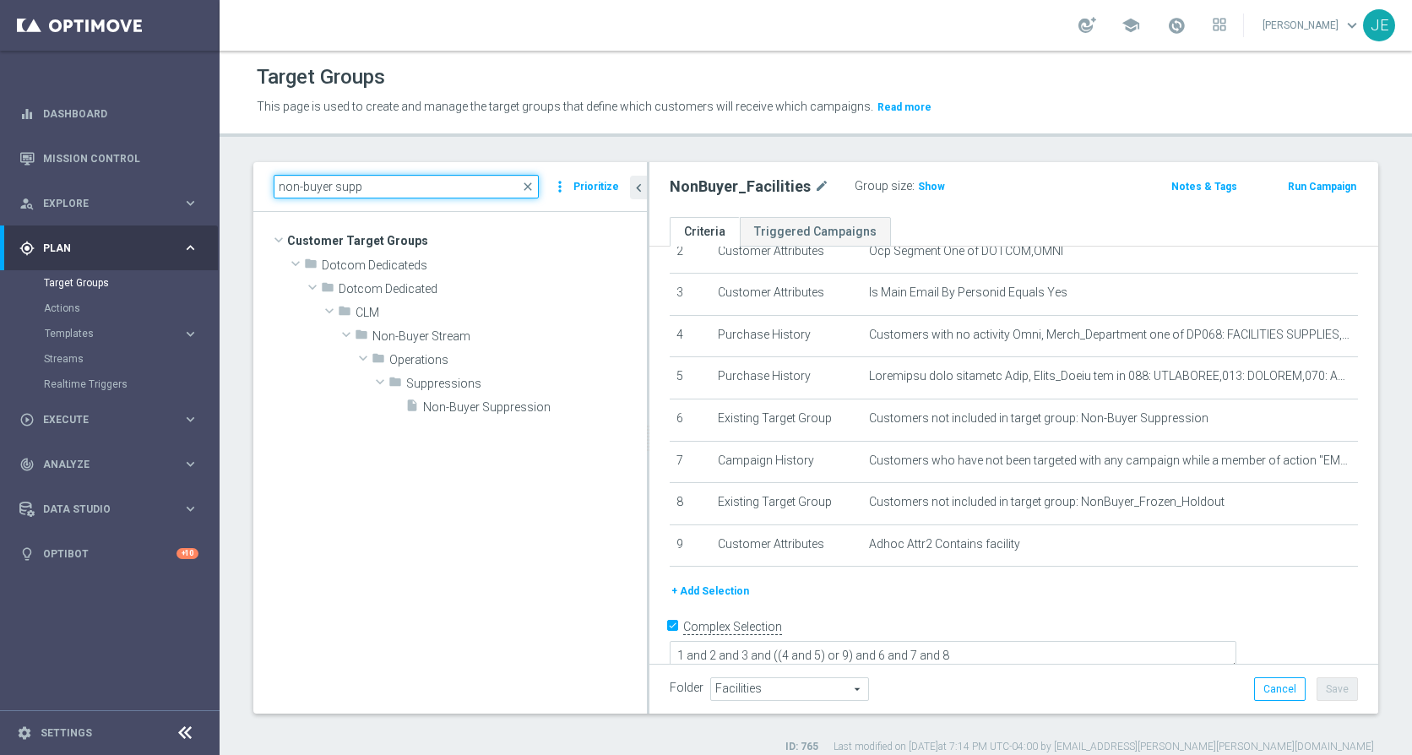
scroll to position [0, 0]
type input "non-buyer supp"
click at [473, 417] on div "insert_drive_file Non-Buyer Suppression" at bounding box center [505, 406] width 201 height 24
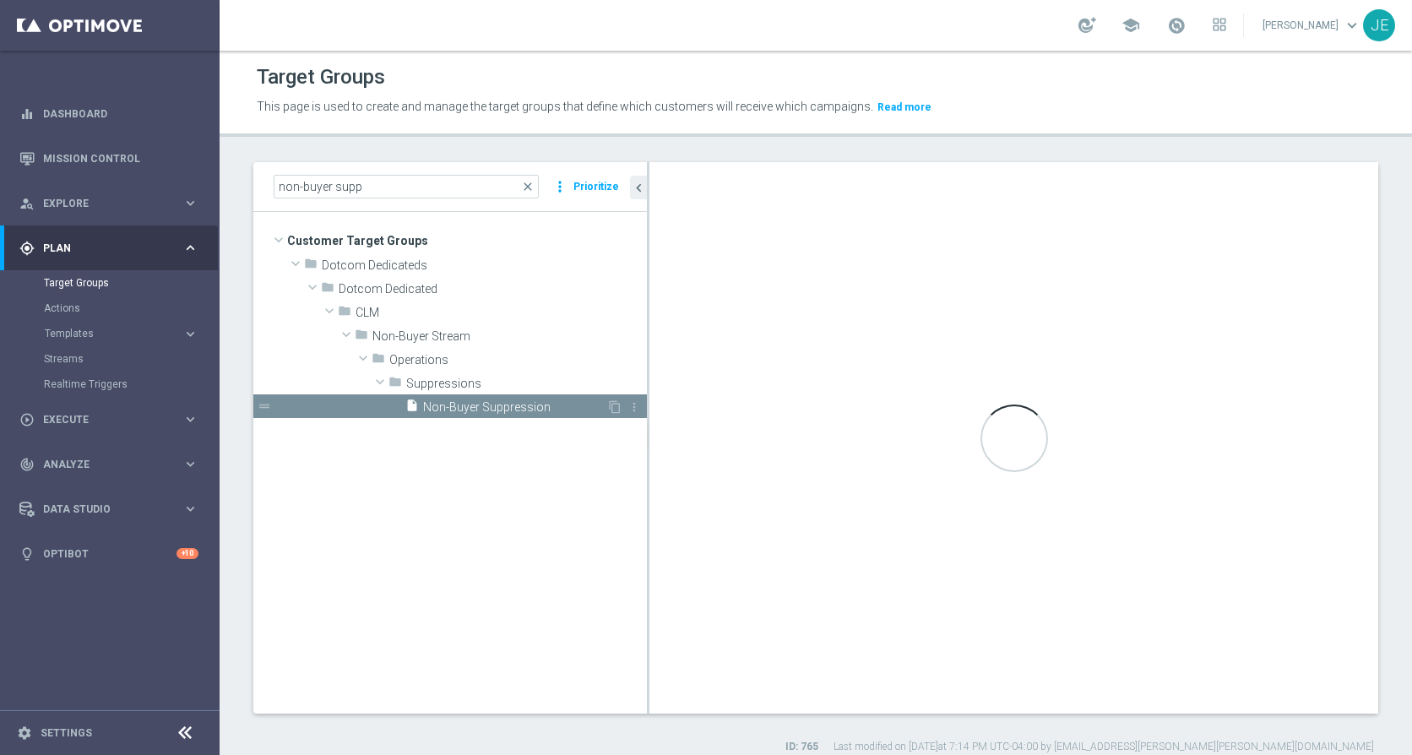
checkbox input "false"
type input "Suppressions"
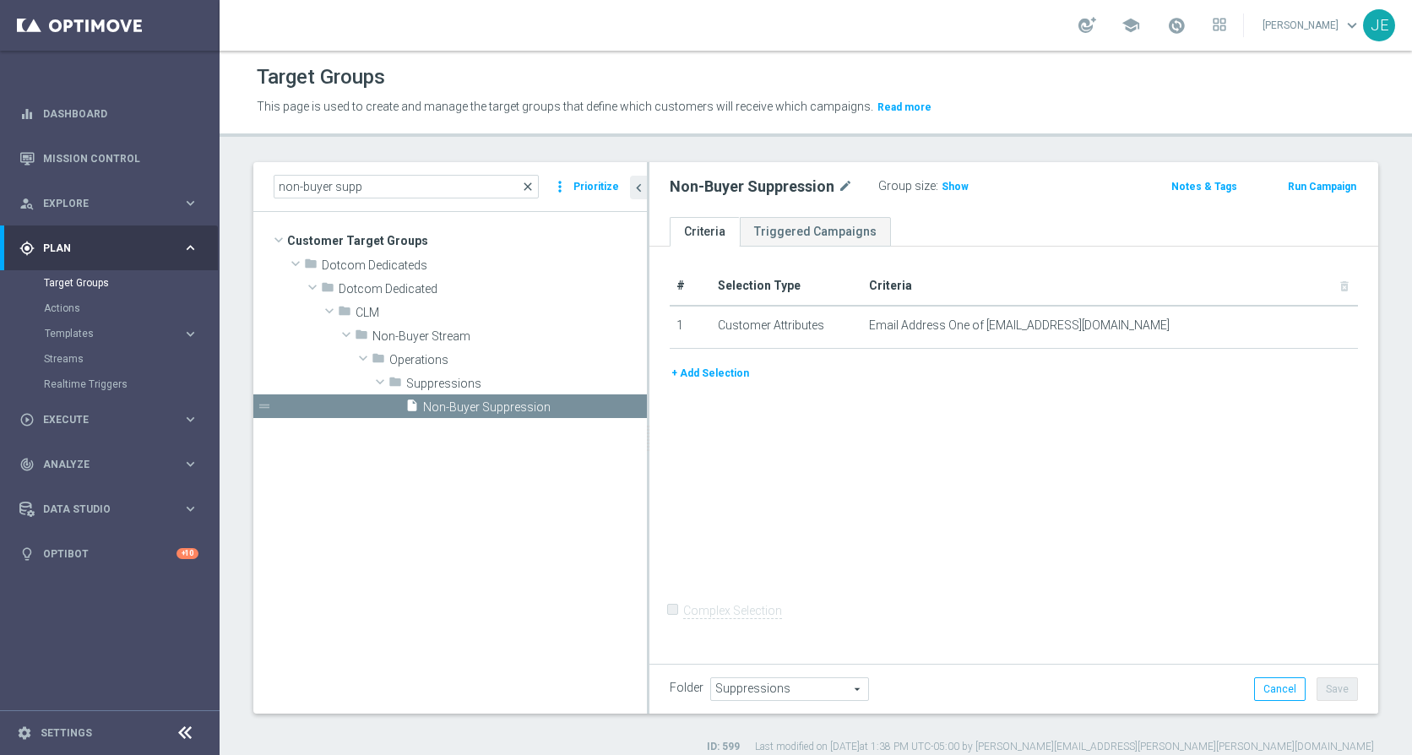
click at [525, 183] on span "close" at bounding box center [528, 187] width 14 height 14
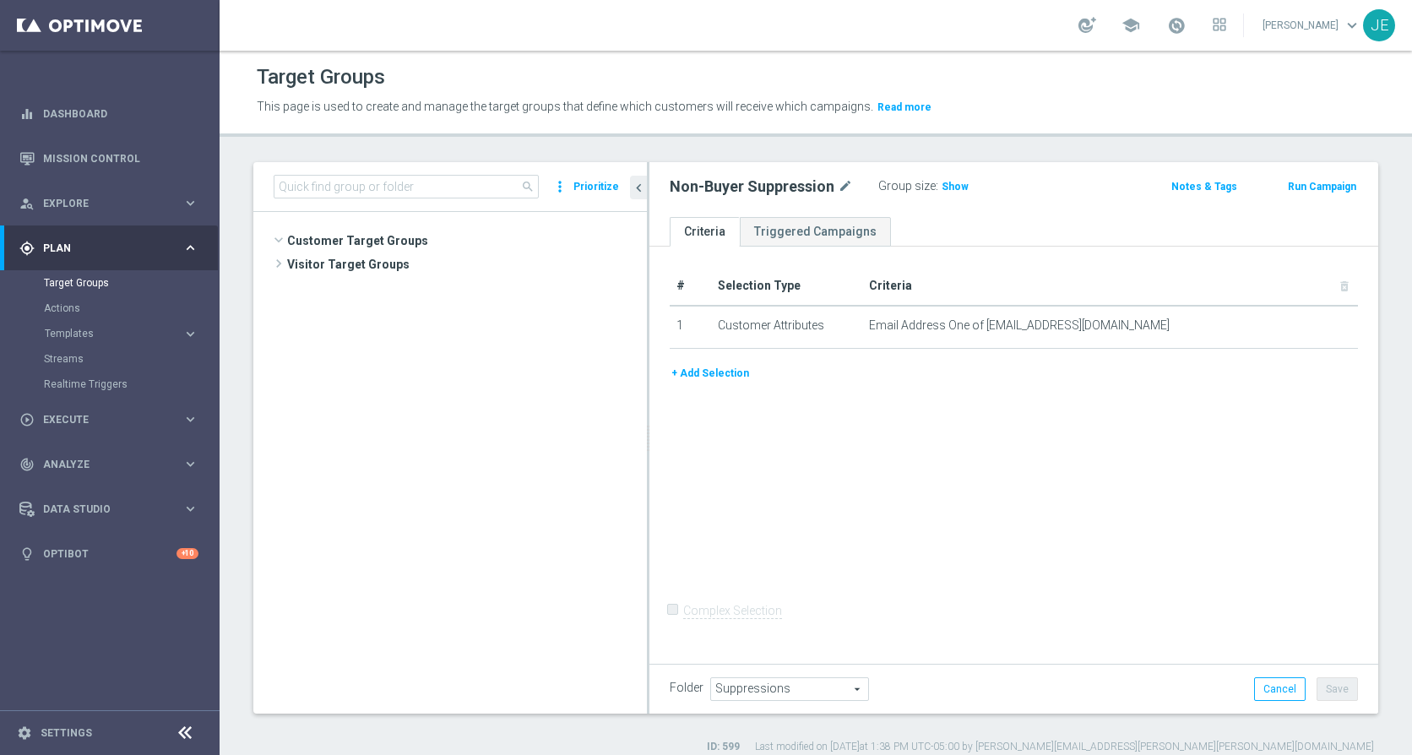
scroll to position [4337, 0]
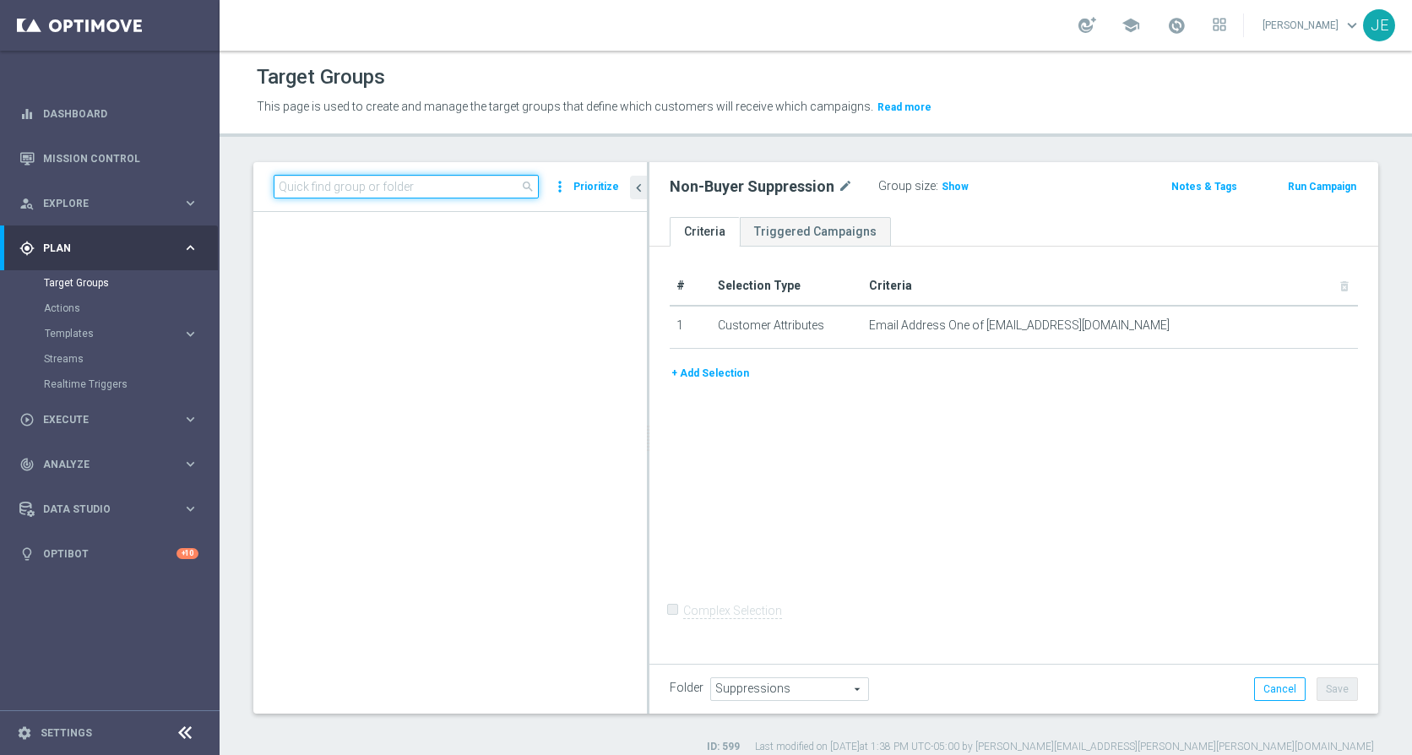
click at [389, 185] on input at bounding box center [406, 187] width 265 height 24
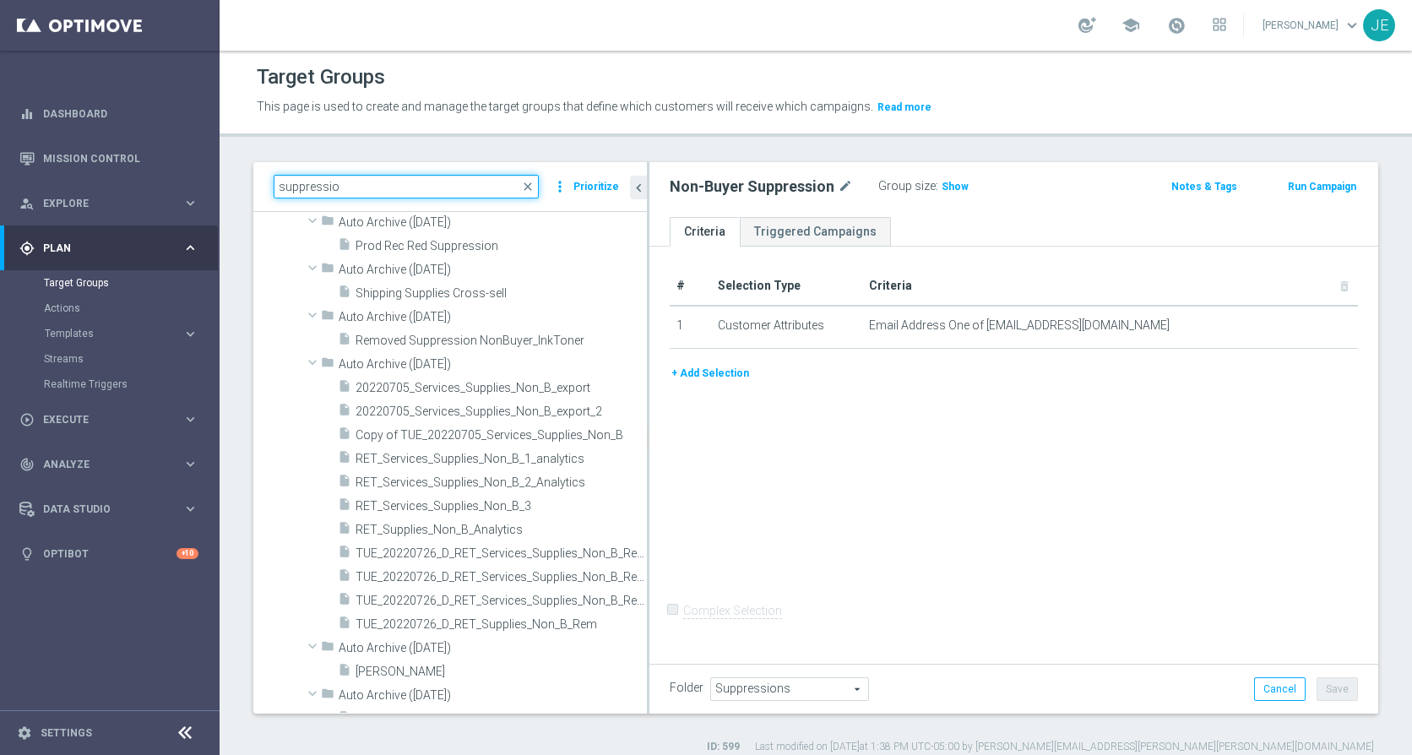
type input "suppression"
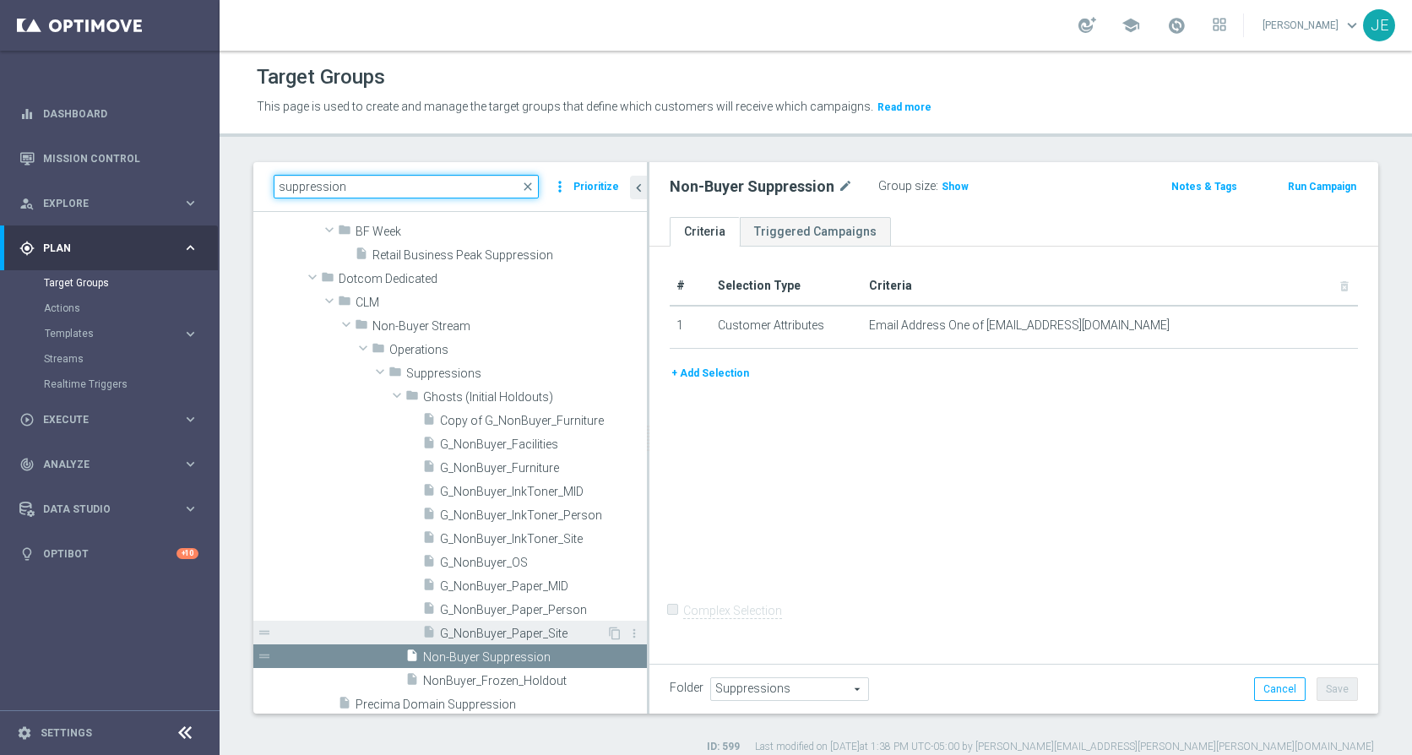
scroll to position [64, 0]
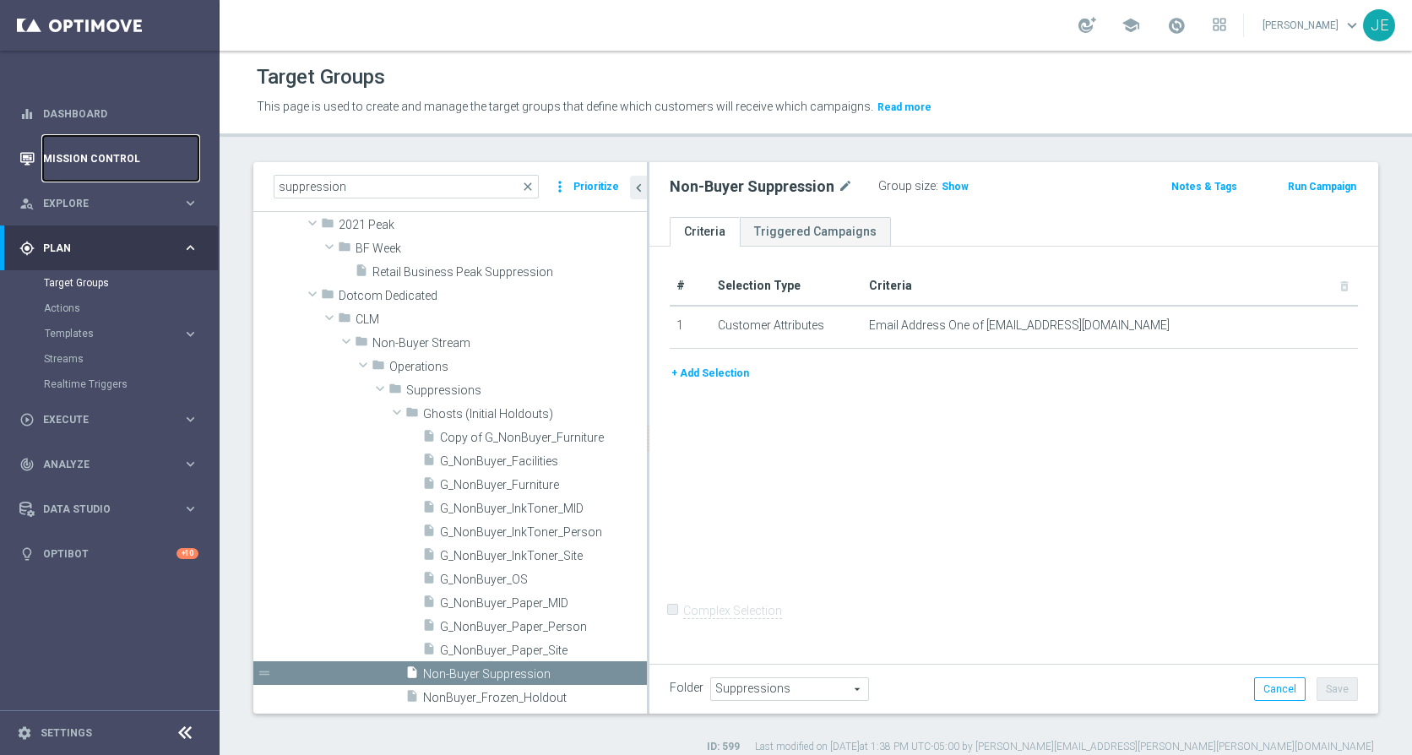
click at [78, 161] on link "Mission Control" at bounding box center [120, 158] width 155 height 45
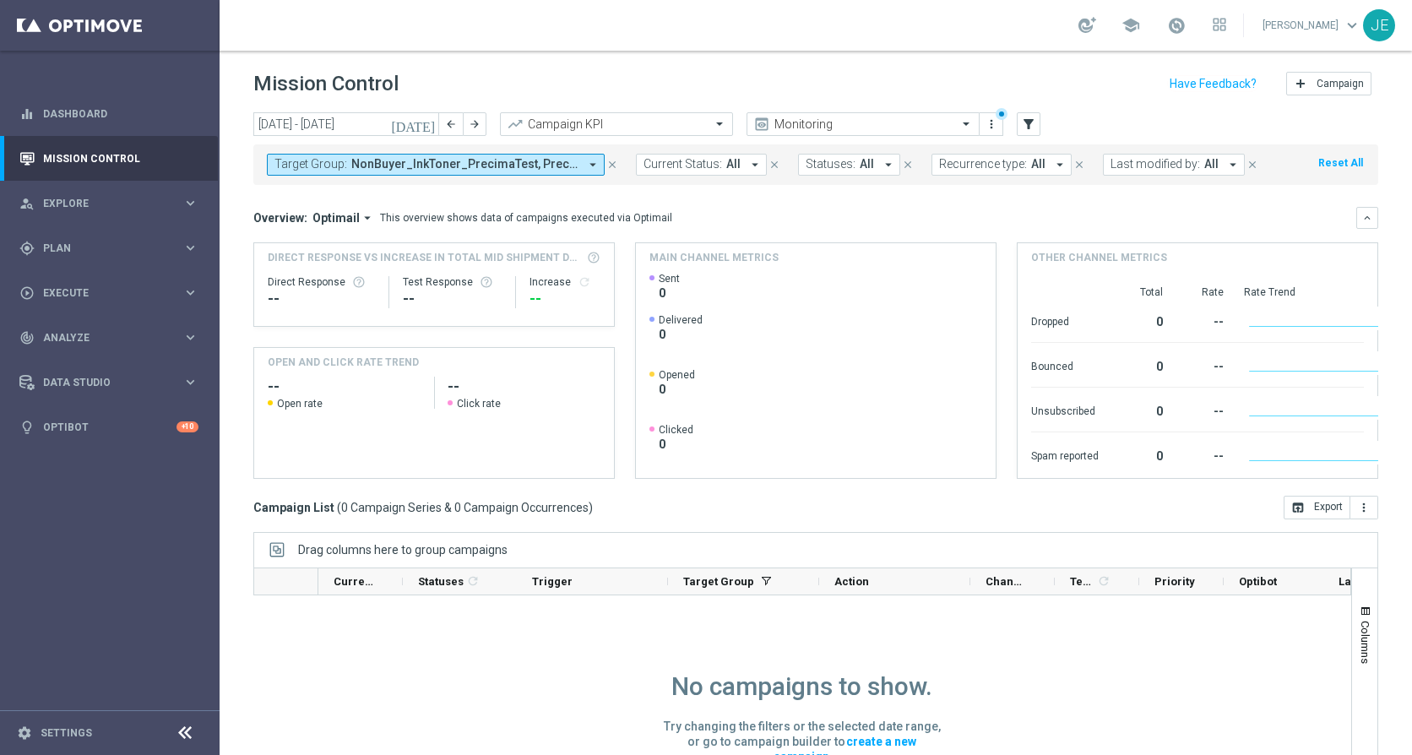
click at [432, 122] on icon "today" at bounding box center [414, 124] width 46 height 15
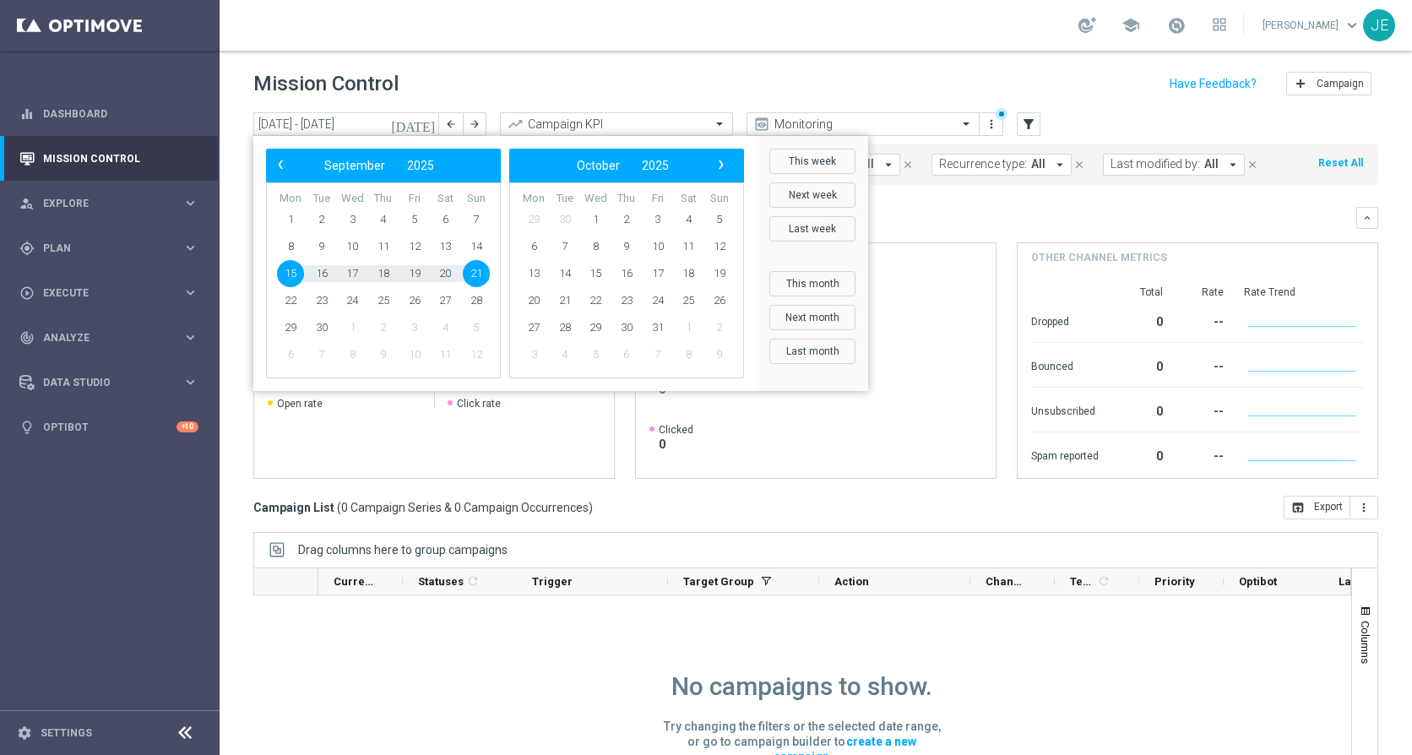
click at [462, 73] on div "Mission Control add Campaign" at bounding box center [815, 84] width 1125 height 33
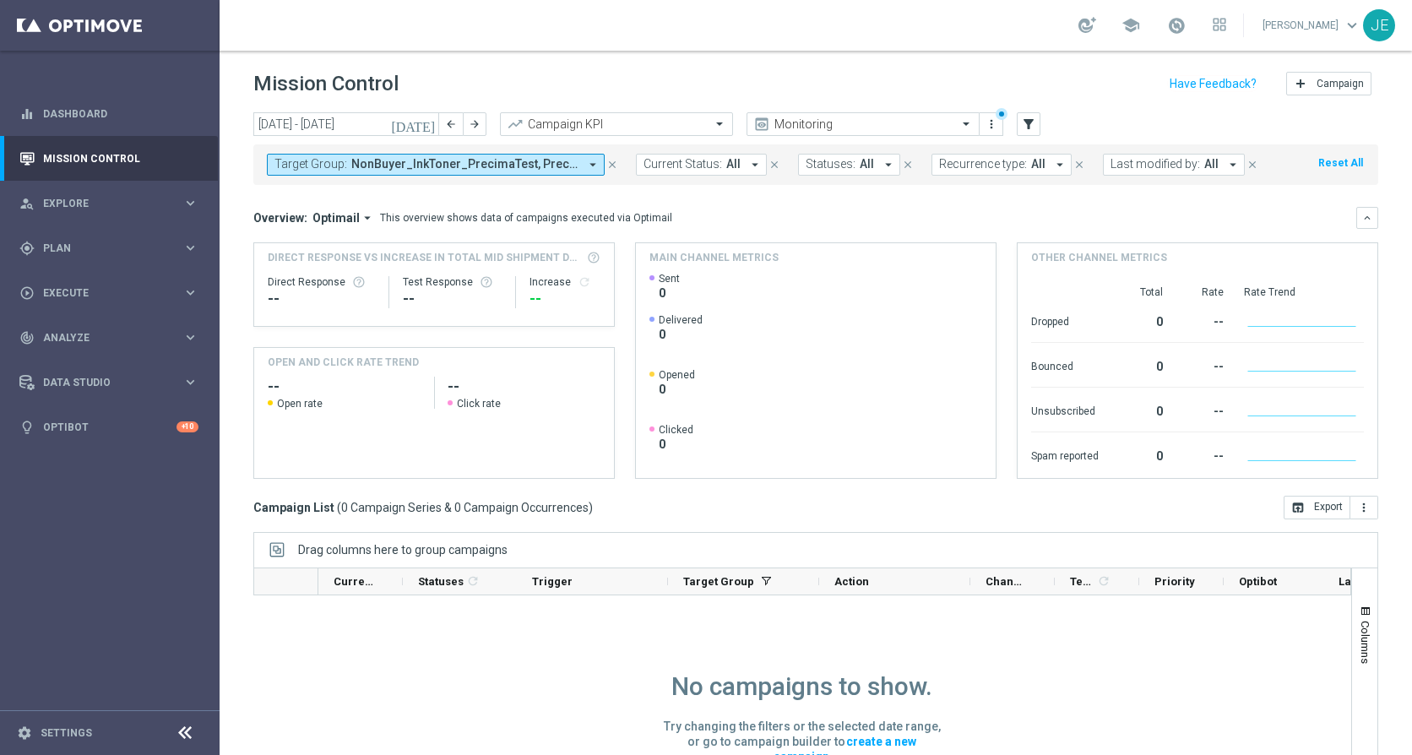
click at [420, 170] on span "NonBuyer_InkToner_PrecimaTest, Precima Domain Suppression, Precima Test Email S…" at bounding box center [464, 164] width 227 height 14
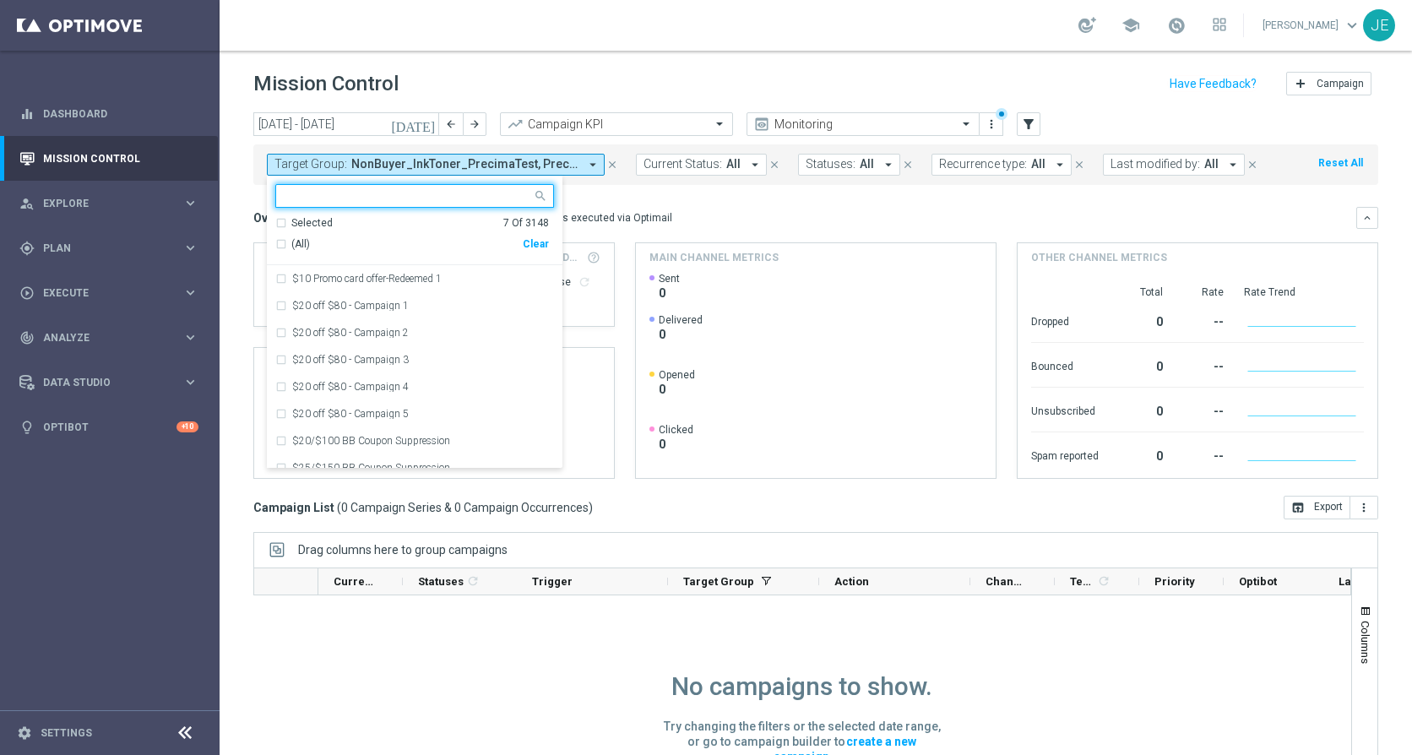
click at [0, 0] on div "Clear" at bounding box center [0, 0] width 0 height 0
click at [380, 192] on input "text" at bounding box center [408, 196] width 247 height 14
click at [323, 242] on span "(All Search Results)" at bounding box center [337, 244] width 93 height 14
type input "nonbuyer"
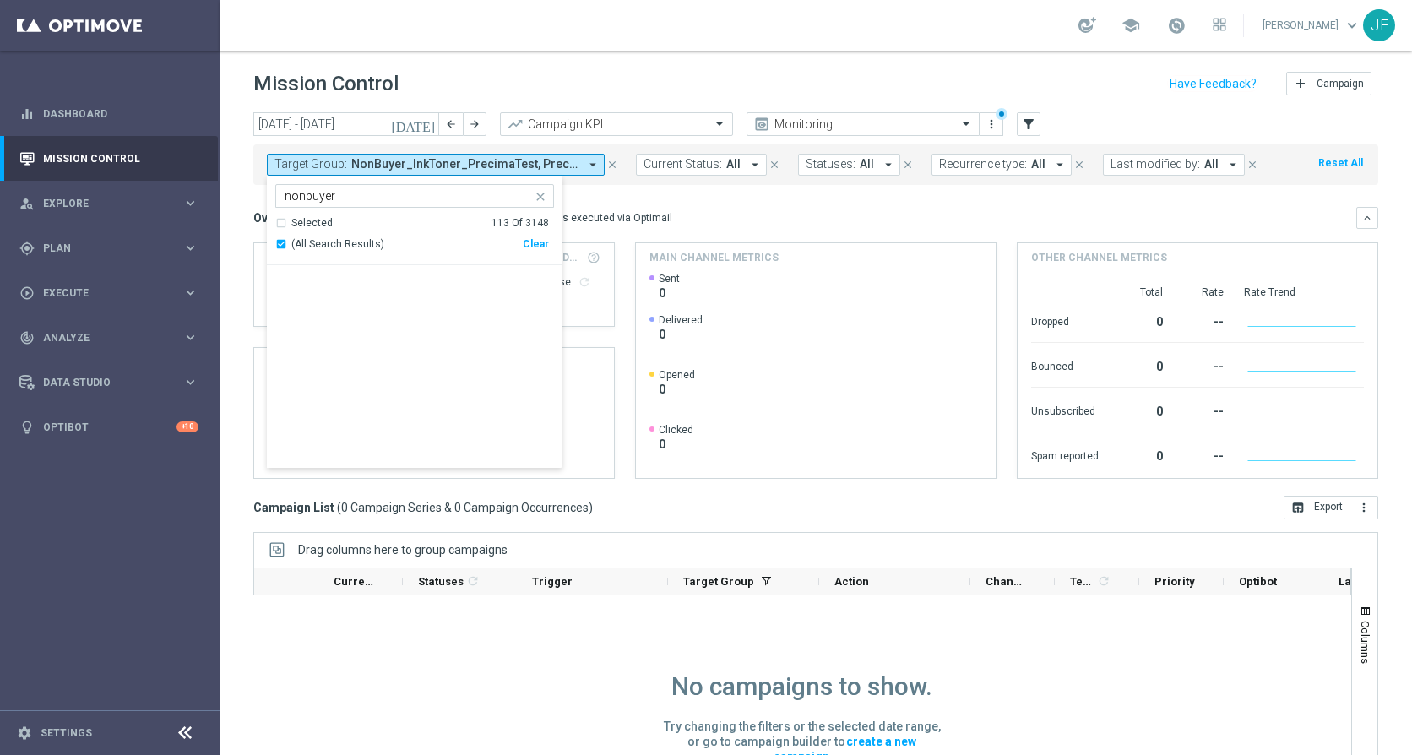
scroll to position [2851, 0]
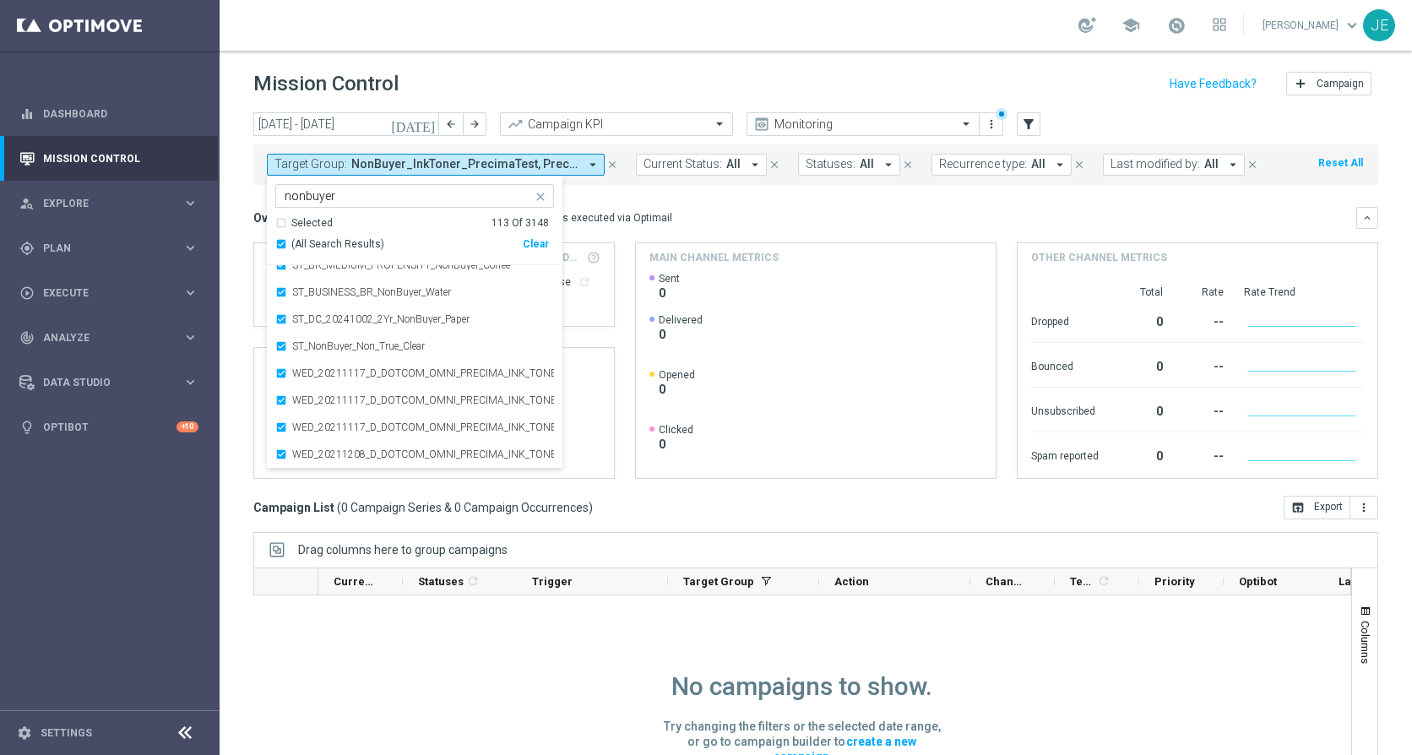
click at [695, 208] on div "Overview: Optimail arrow_drop_down This overview shows data of campaigns execut…" at bounding box center [815, 218] width 1125 height 22
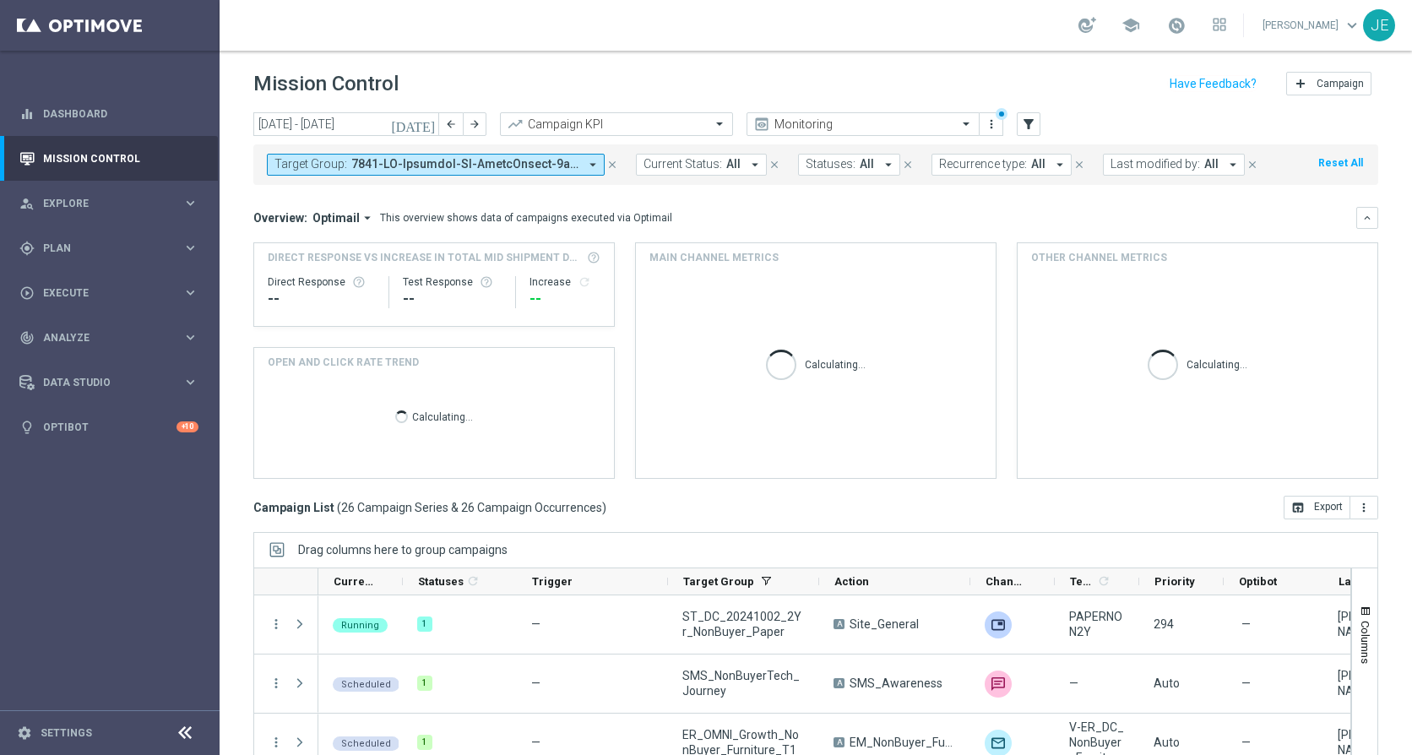
click at [1352, 204] on mini-dashboard "Overview: Optimail arrow_drop_down This overview shows data of campaigns execut…" at bounding box center [815, 340] width 1125 height 311
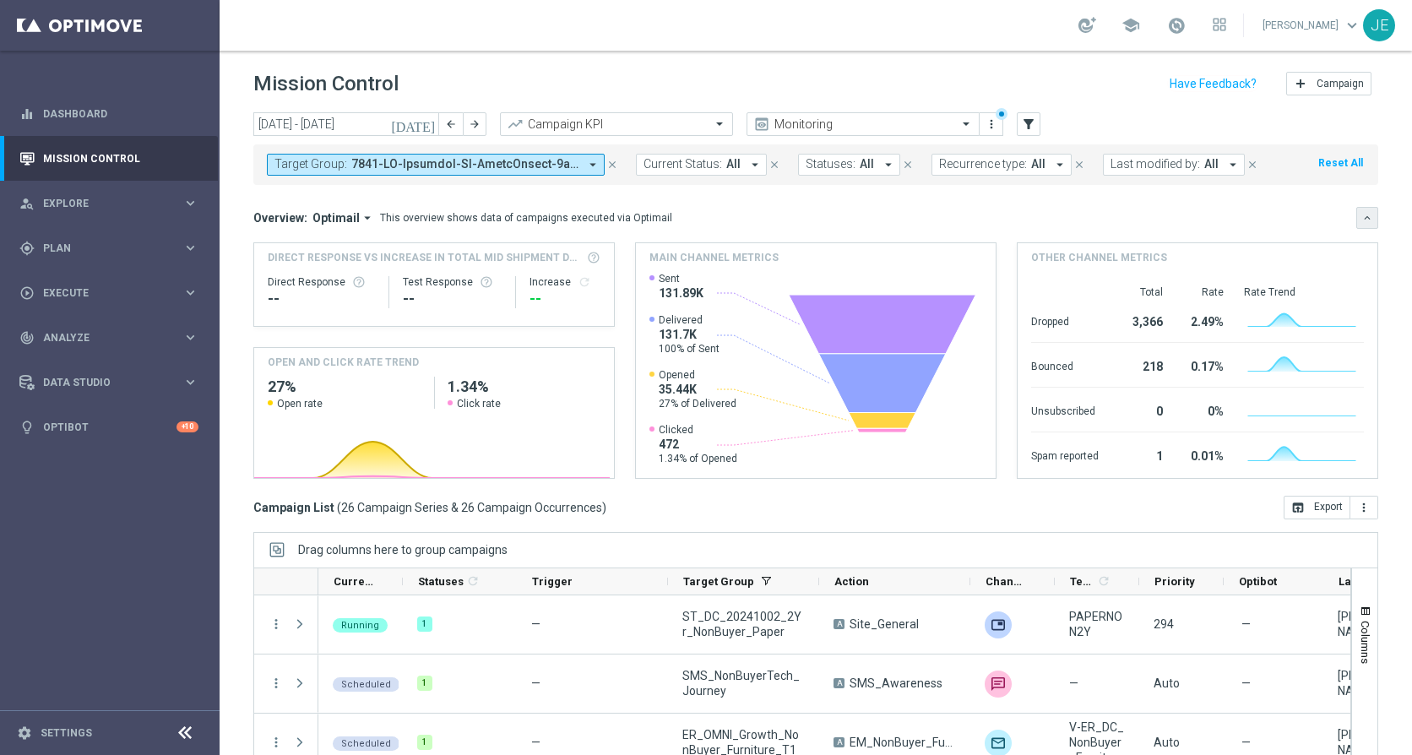
click at [1361, 218] on icon "keyboard_arrow_down" at bounding box center [1367, 218] width 12 height 12
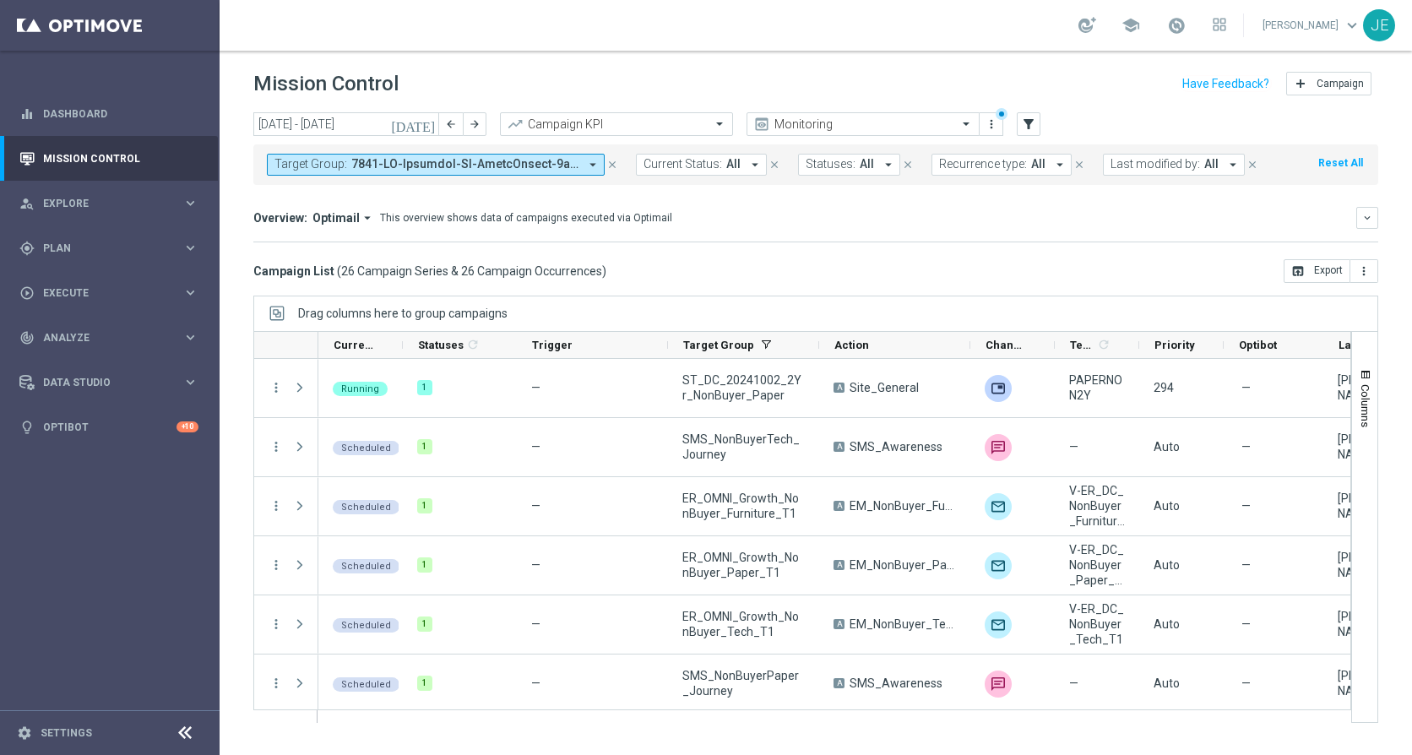
click at [180, 731] on icon at bounding box center [185, 733] width 20 height 20
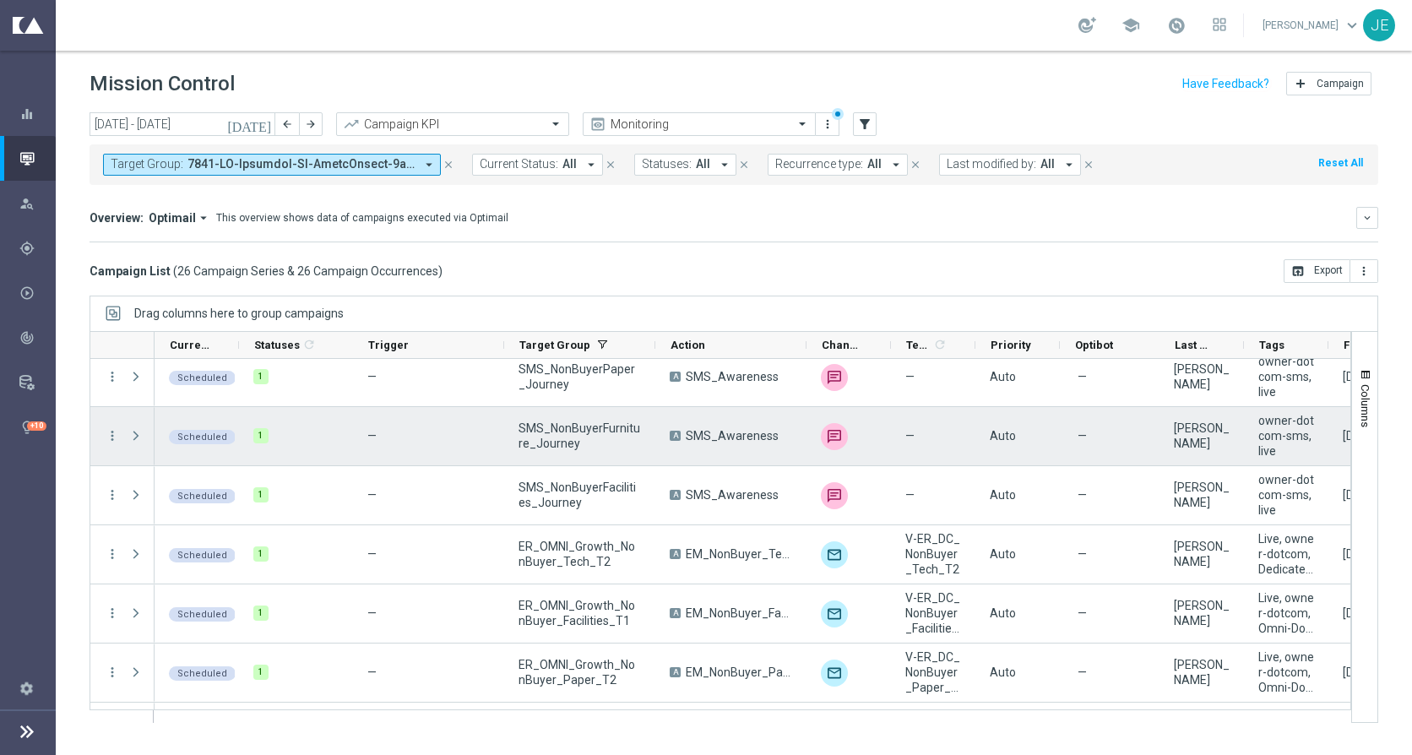
scroll to position [317, 0]
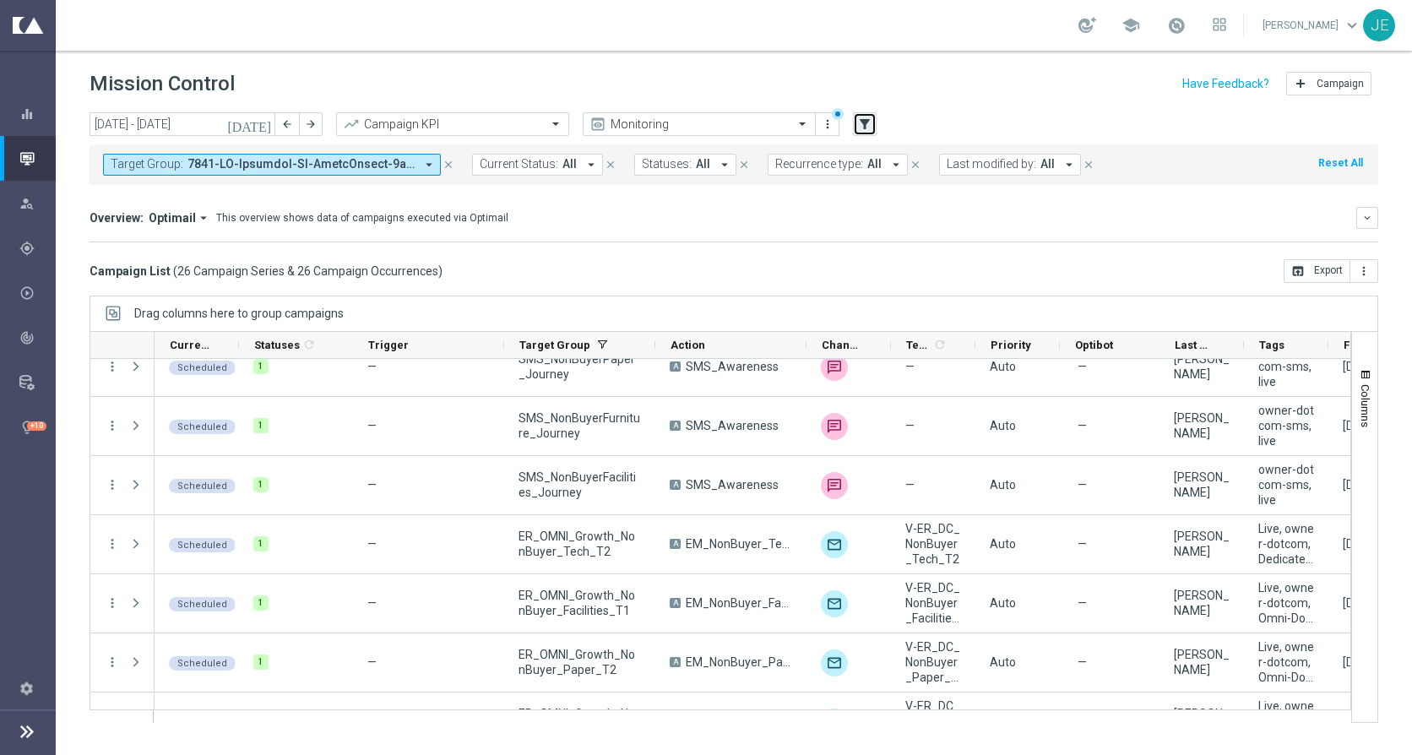
click at [862, 124] on icon "filter_alt" at bounding box center [864, 124] width 15 height 15
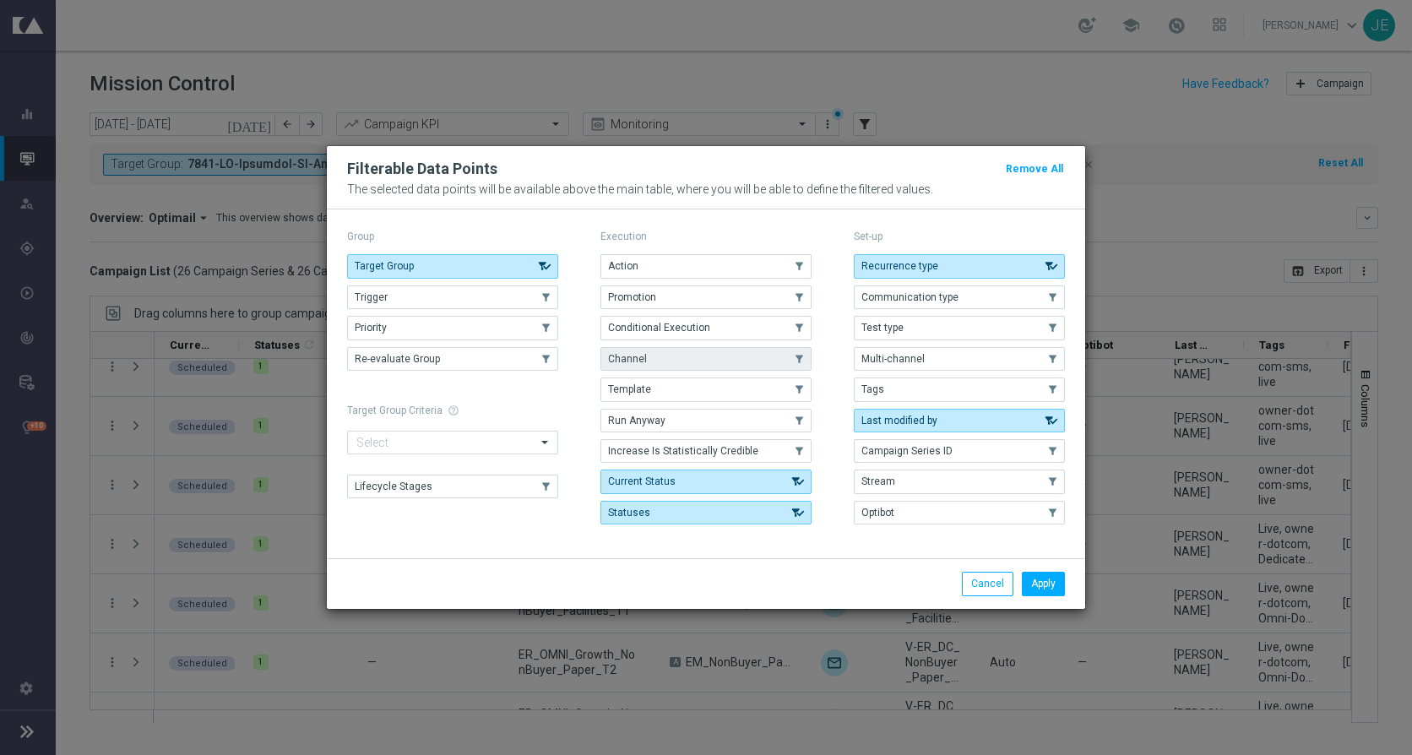
click at [661, 364] on button "Channel" at bounding box center [705, 359] width 211 height 24
click at [1035, 585] on button "Apply" at bounding box center [1043, 584] width 43 height 24
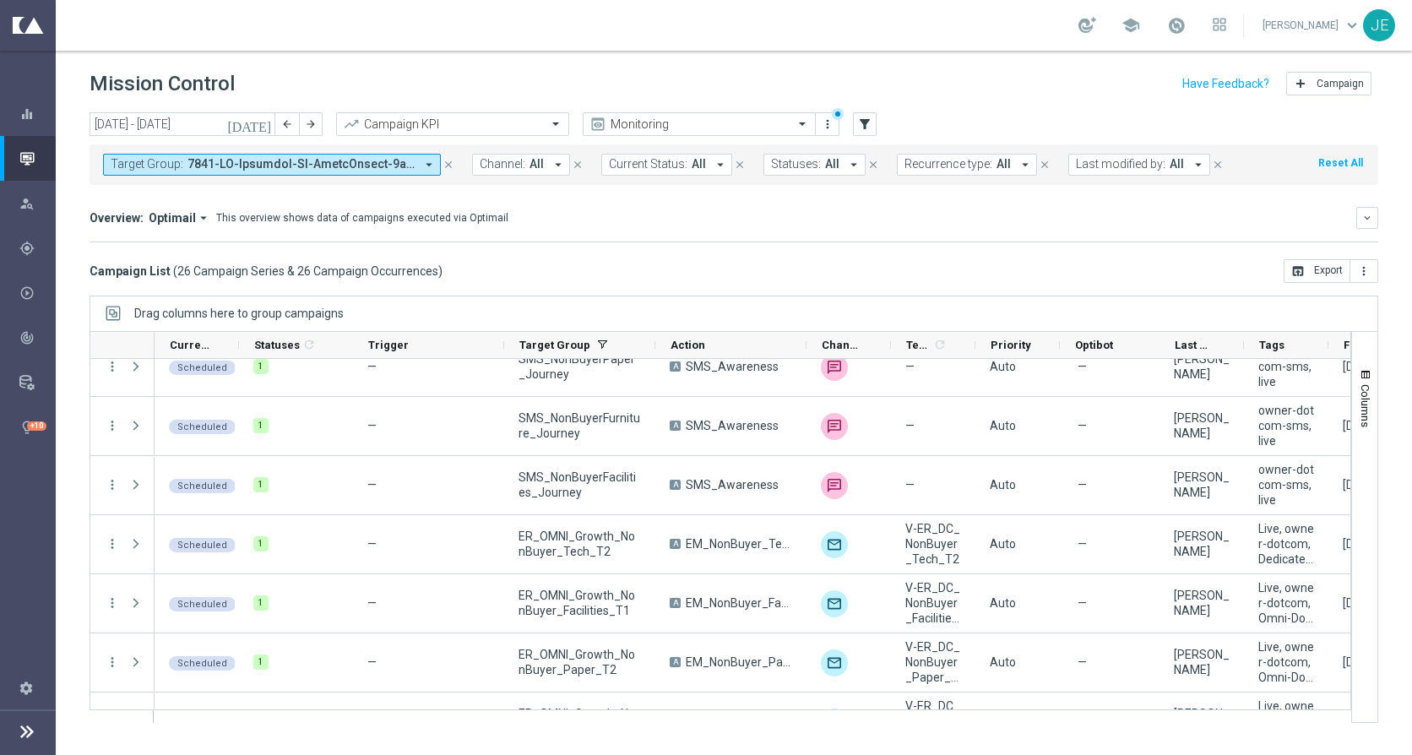
click at [553, 166] on icon "arrow_drop_down" at bounding box center [558, 164] width 15 height 15
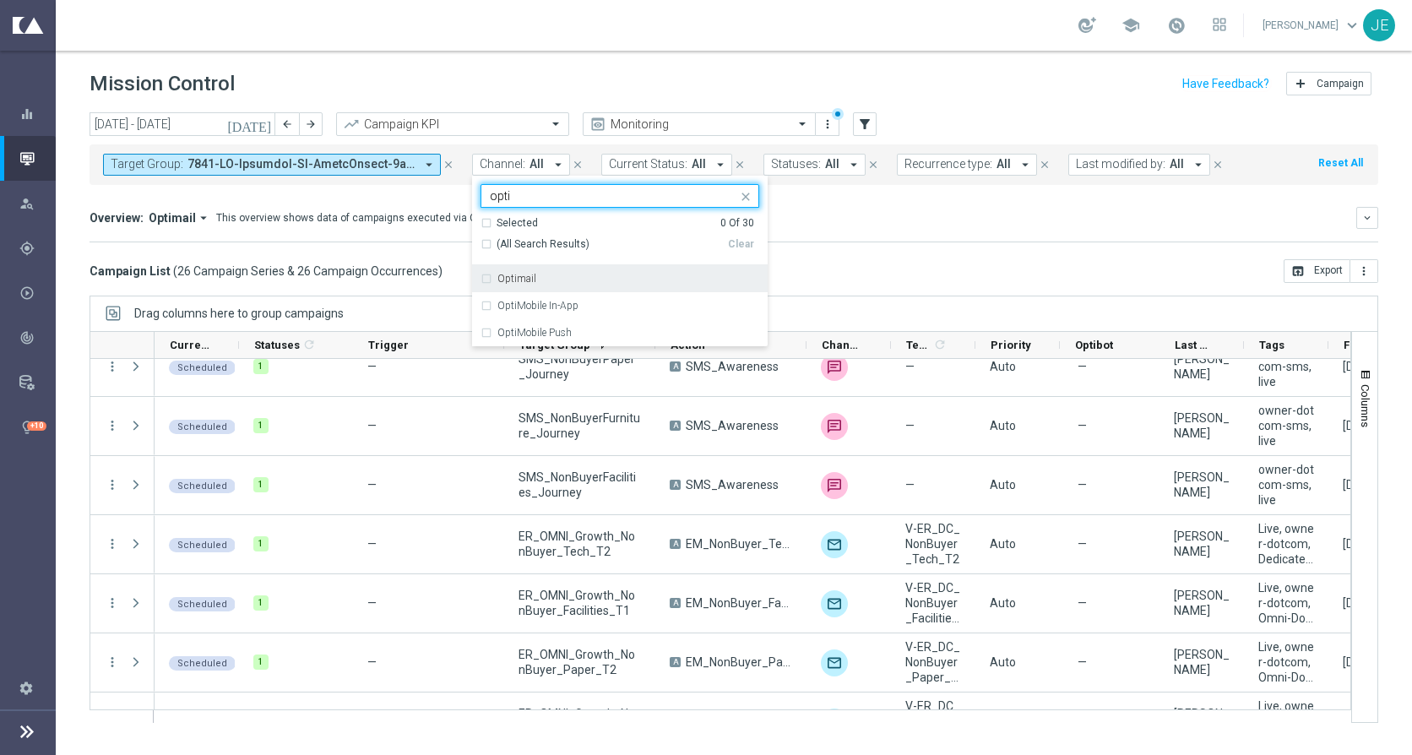
click at [521, 280] on label "Optimail" at bounding box center [516, 279] width 39 height 10
type input "opti"
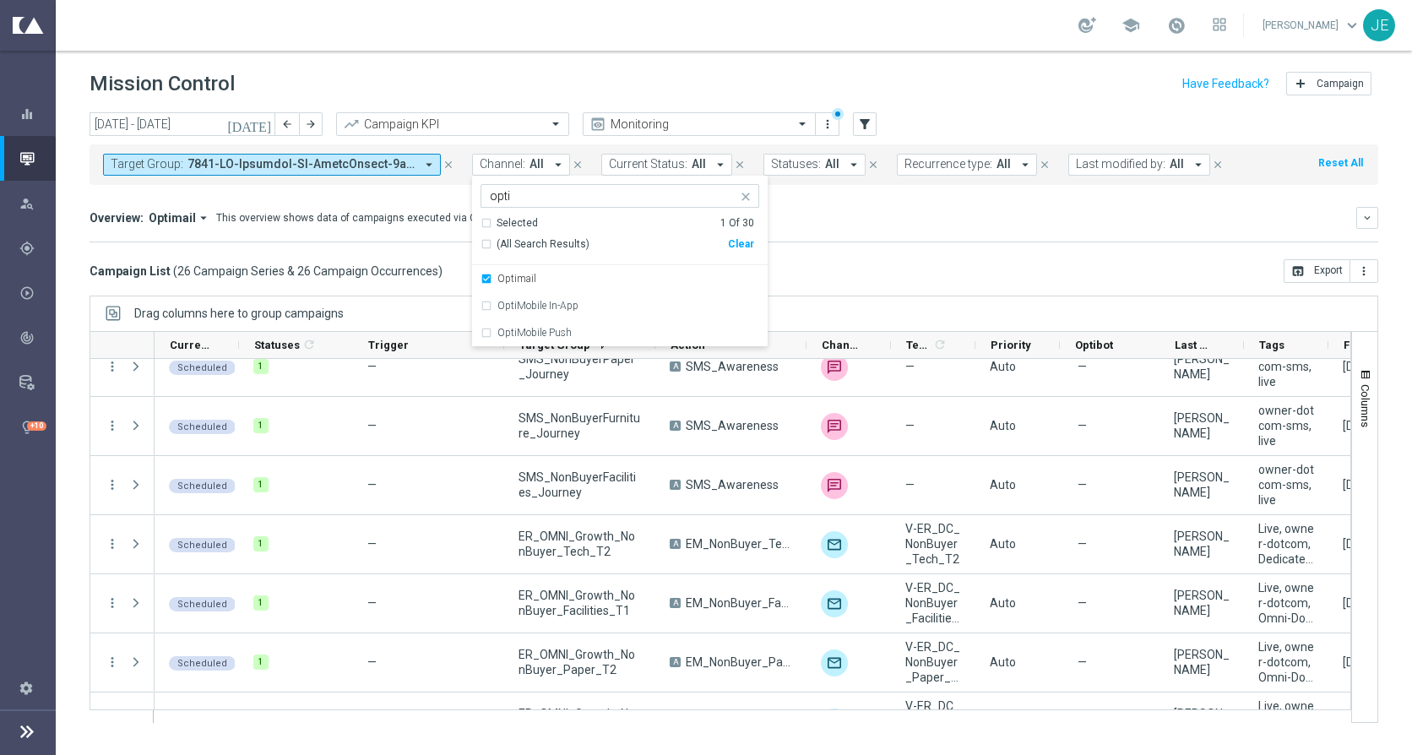
click at [860, 201] on mini-dashboard "Overview: Optimail arrow_drop_down This overview shows data of campaigns execut…" at bounding box center [734, 222] width 1288 height 74
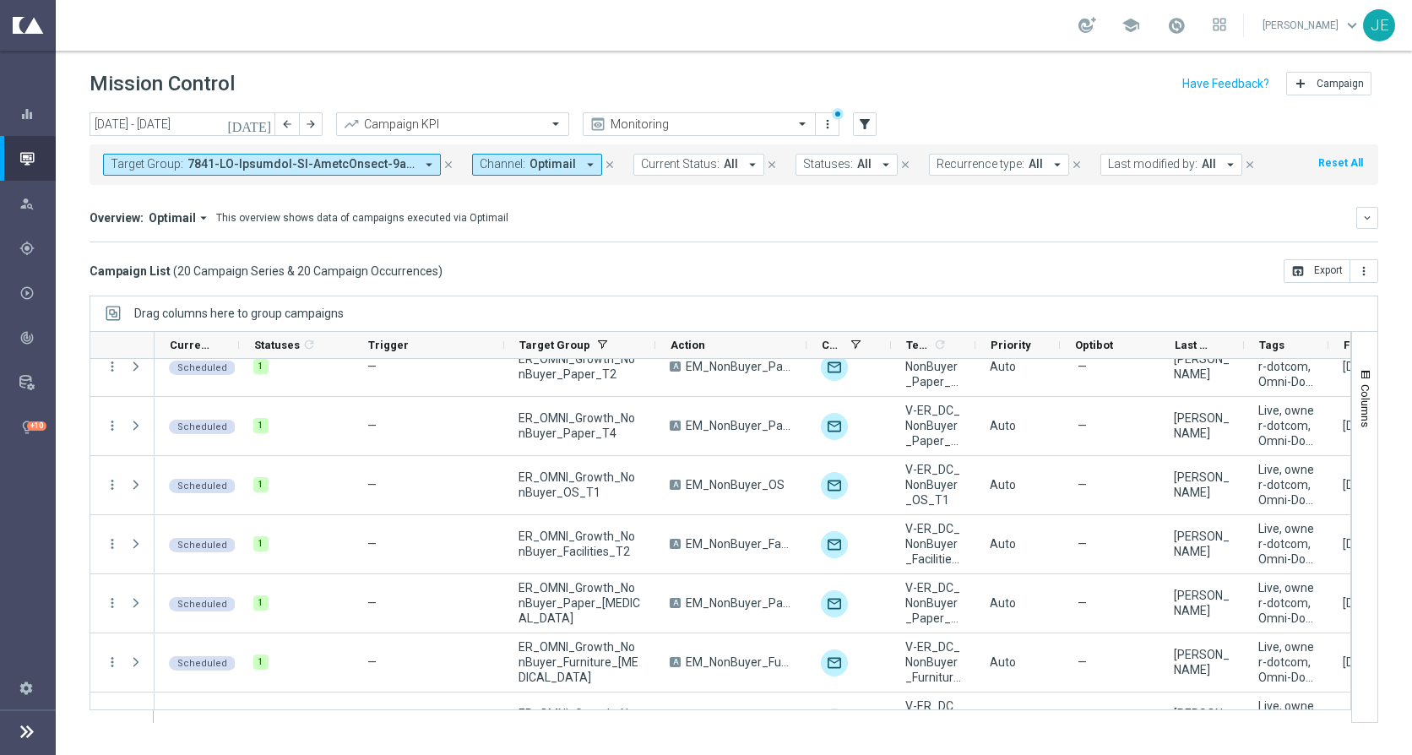
click at [860, 201] on mini-dashboard "Overview: Optimail arrow_drop_down This overview shows data of campaigns execut…" at bounding box center [734, 222] width 1288 height 74
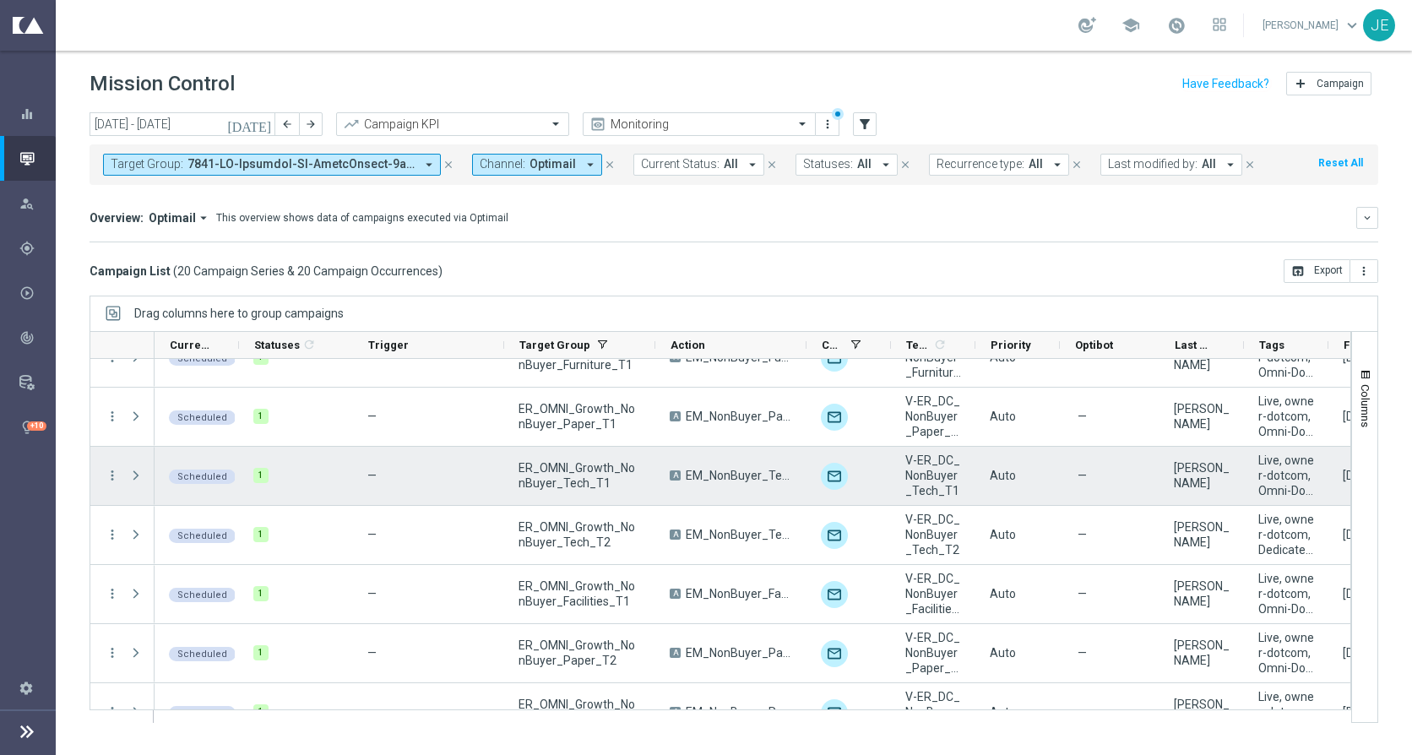
scroll to position [0, 0]
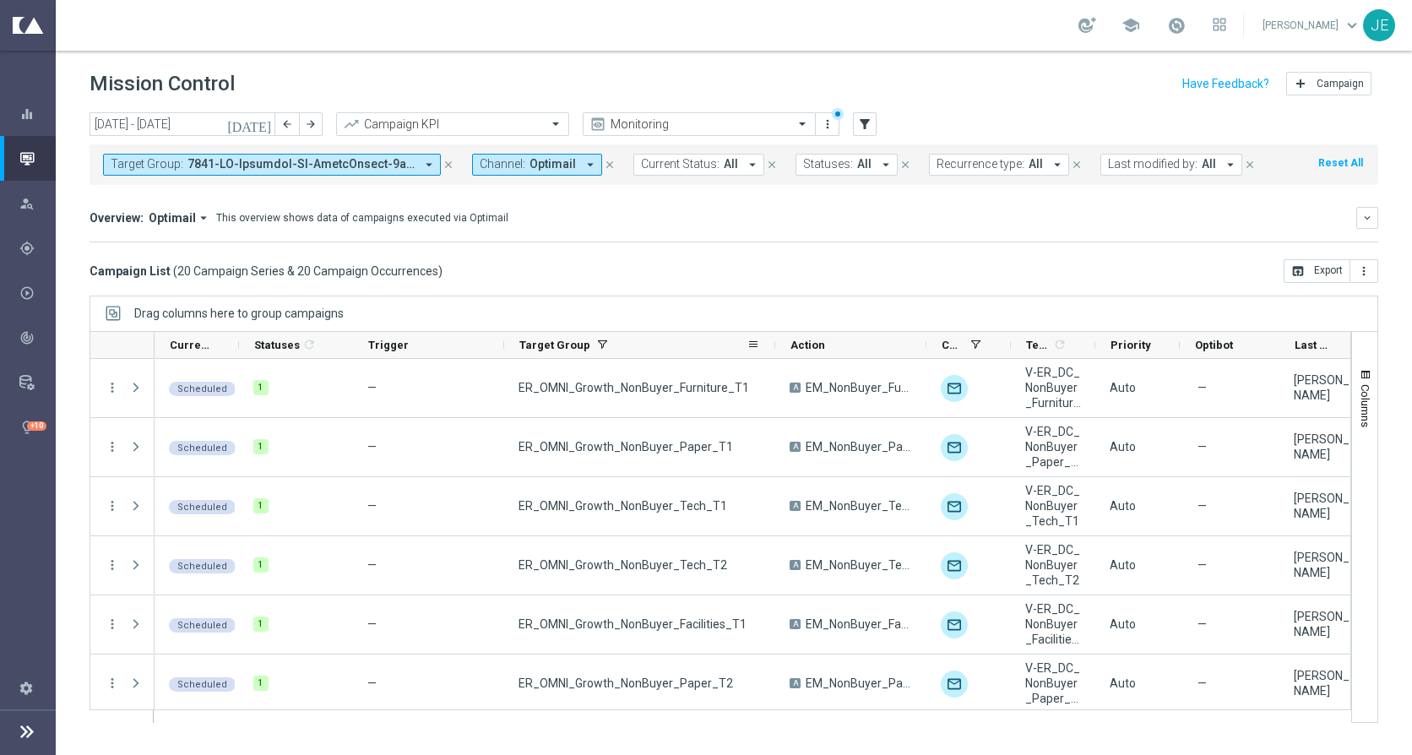
drag, startPoint x: 653, startPoint y: 346, endPoint x: 773, endPoint y: 345, distance: 120.7
click at [773, 345] on div at bounding box center [775, 345] width 7 height 26
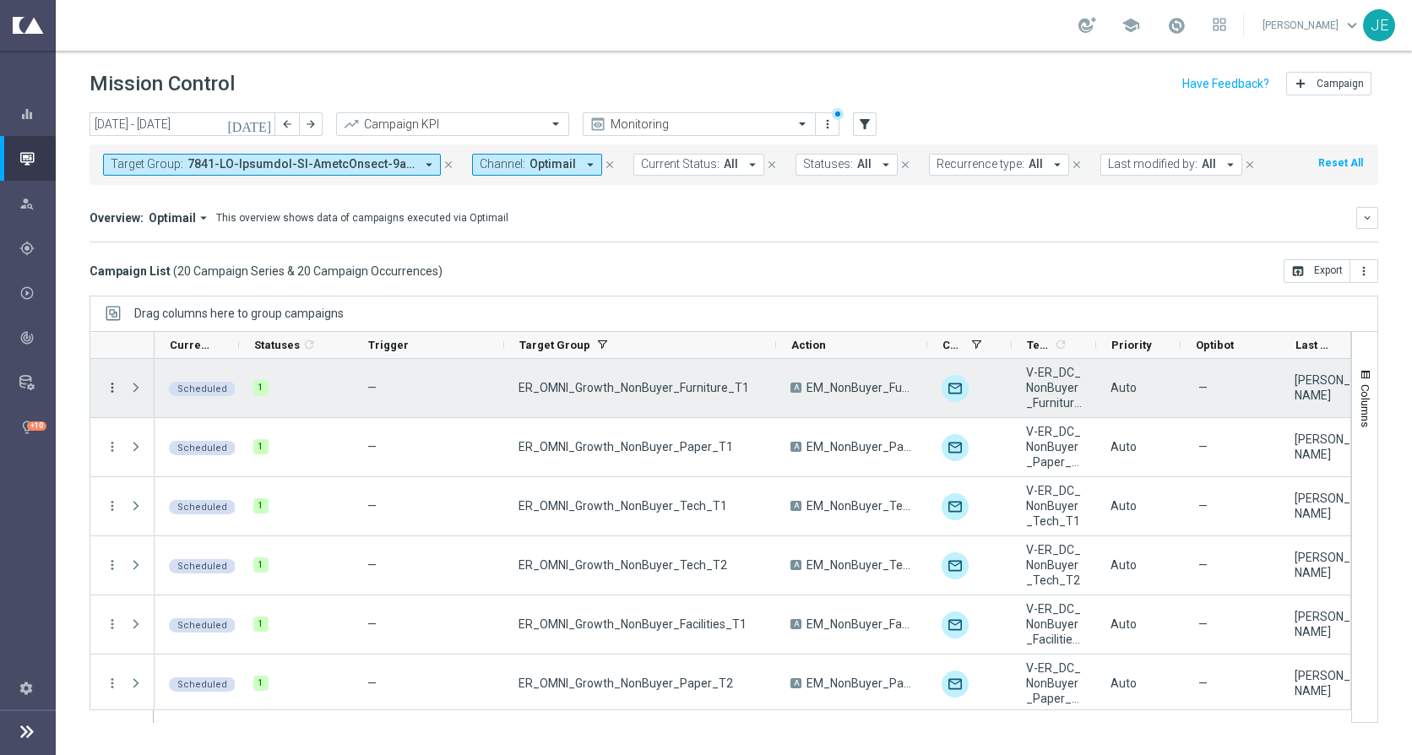
click at [108, 388] on icon "more_vert" at bounding box center [112, 387] width 15 height 15
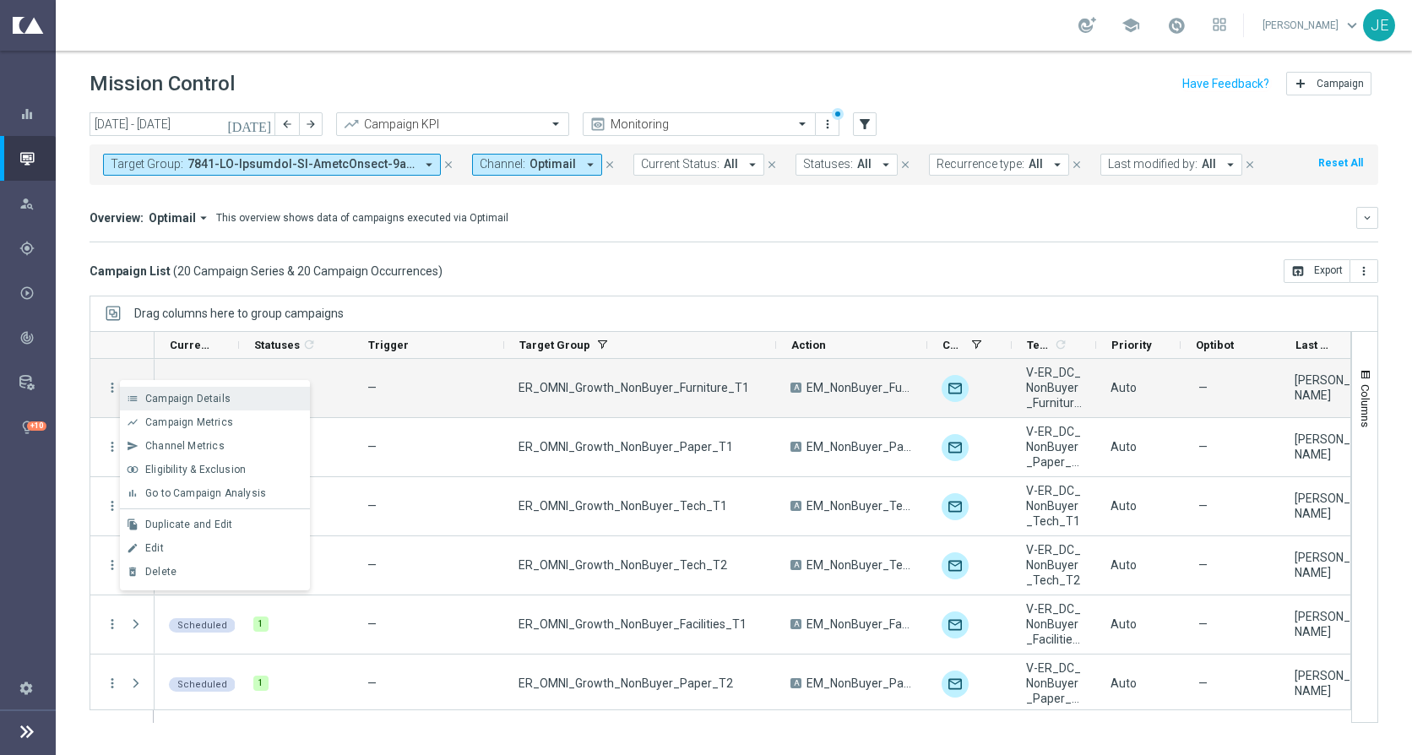
click at [153, 393] on span "Campaign Details" at bounding box center [187, 399] width 85 height 12
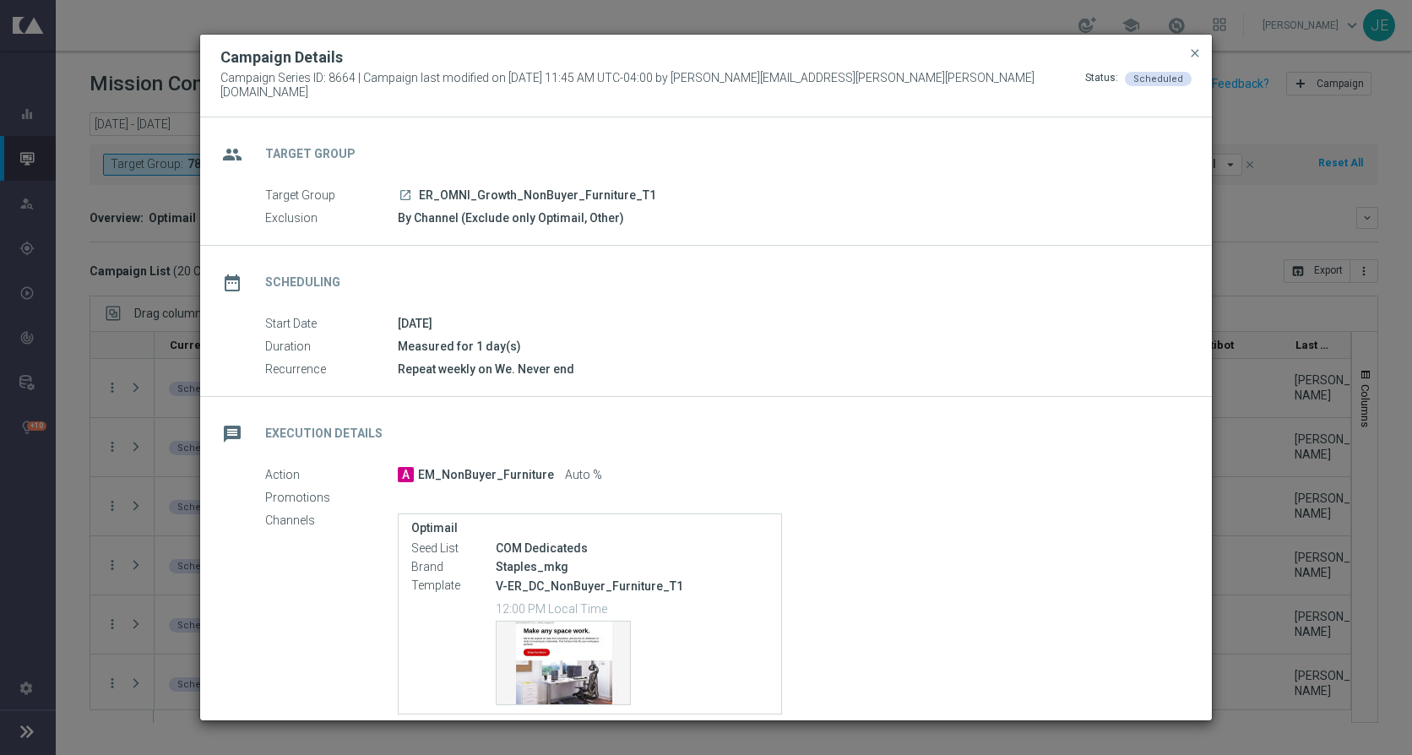
click at [404, 191] on icon "launch" at bounding box center [406, 195] width 14 height 14
click at [1197, 57] on span "close" at bounding box center [1195, 53] width 14 height 14
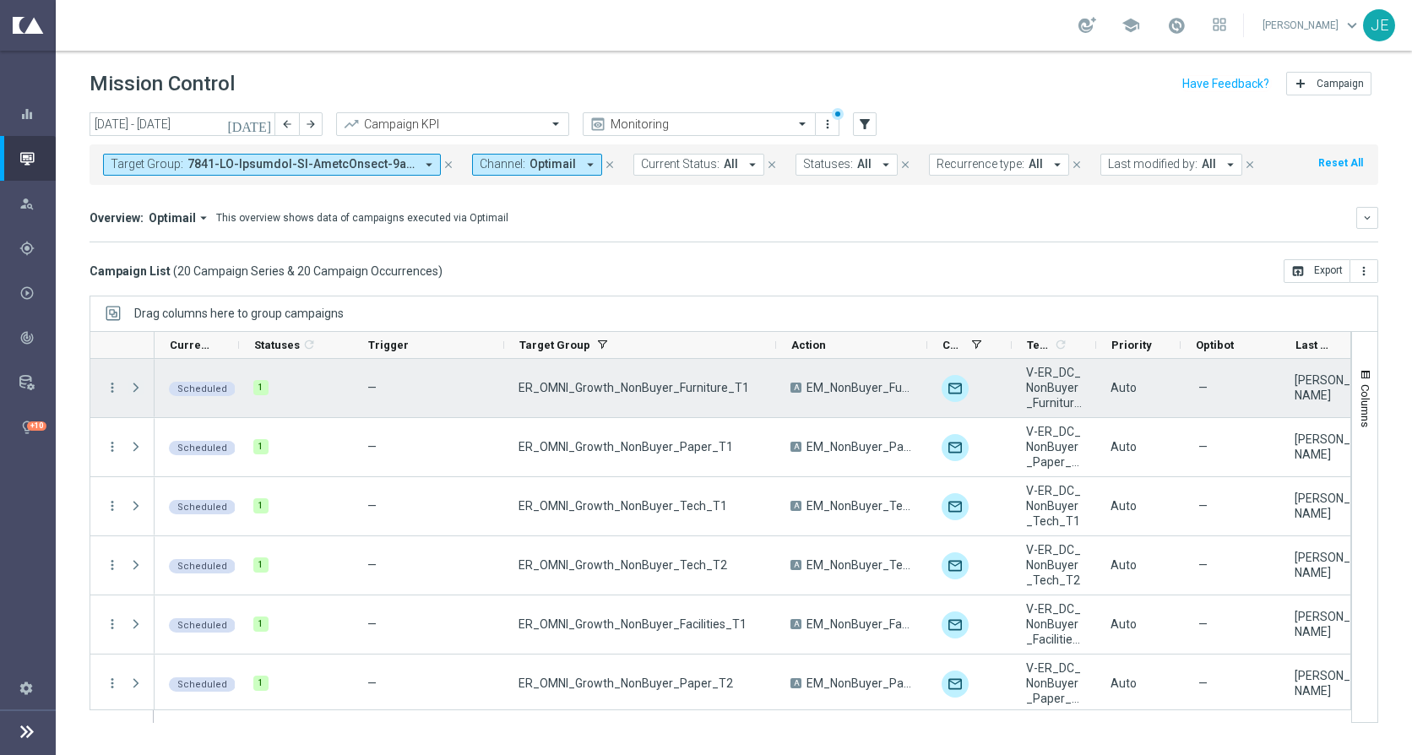
click at [131, 385] on span "Press SPACE to select this row." at bounding box center [135, 388] width 15 height 14
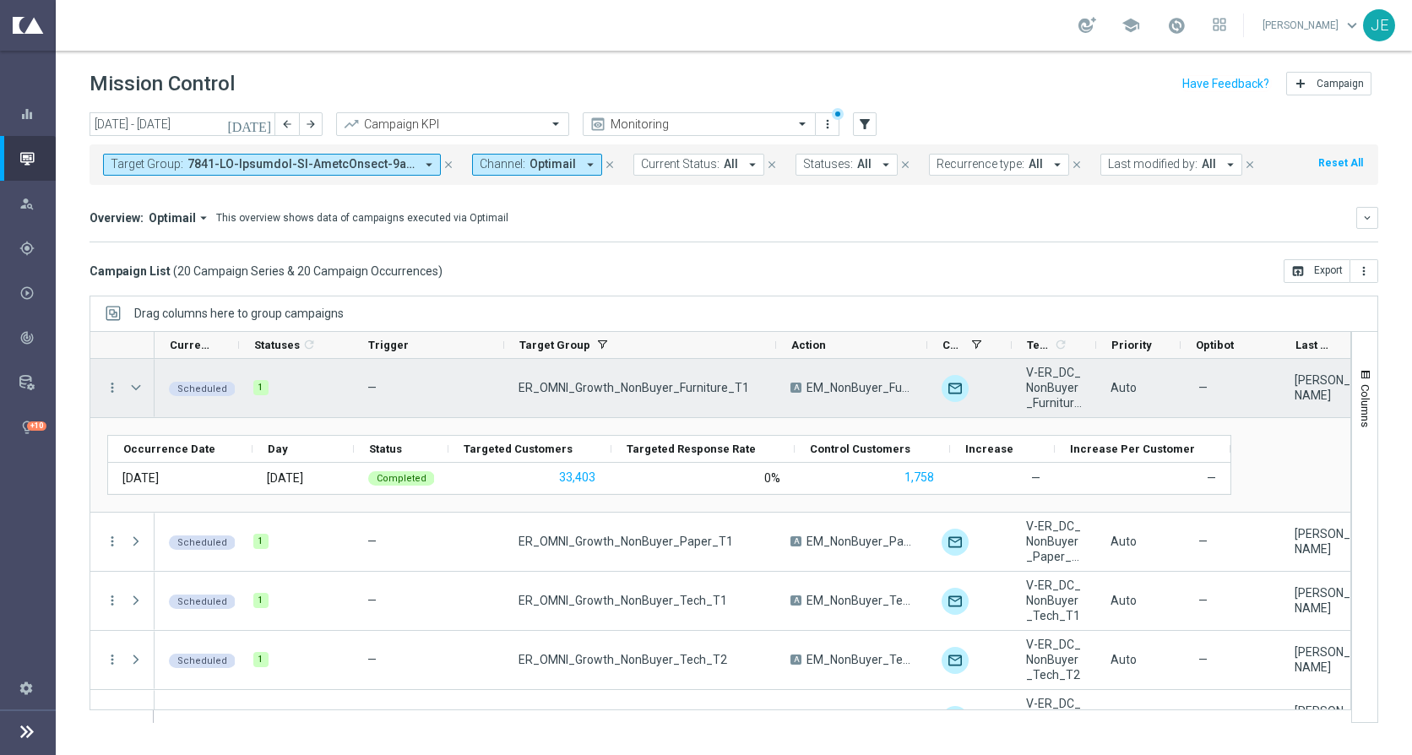
click at [131, 385] on span "Press SPACE to select this row." at bounding box center [135, 388] width 15 height 14
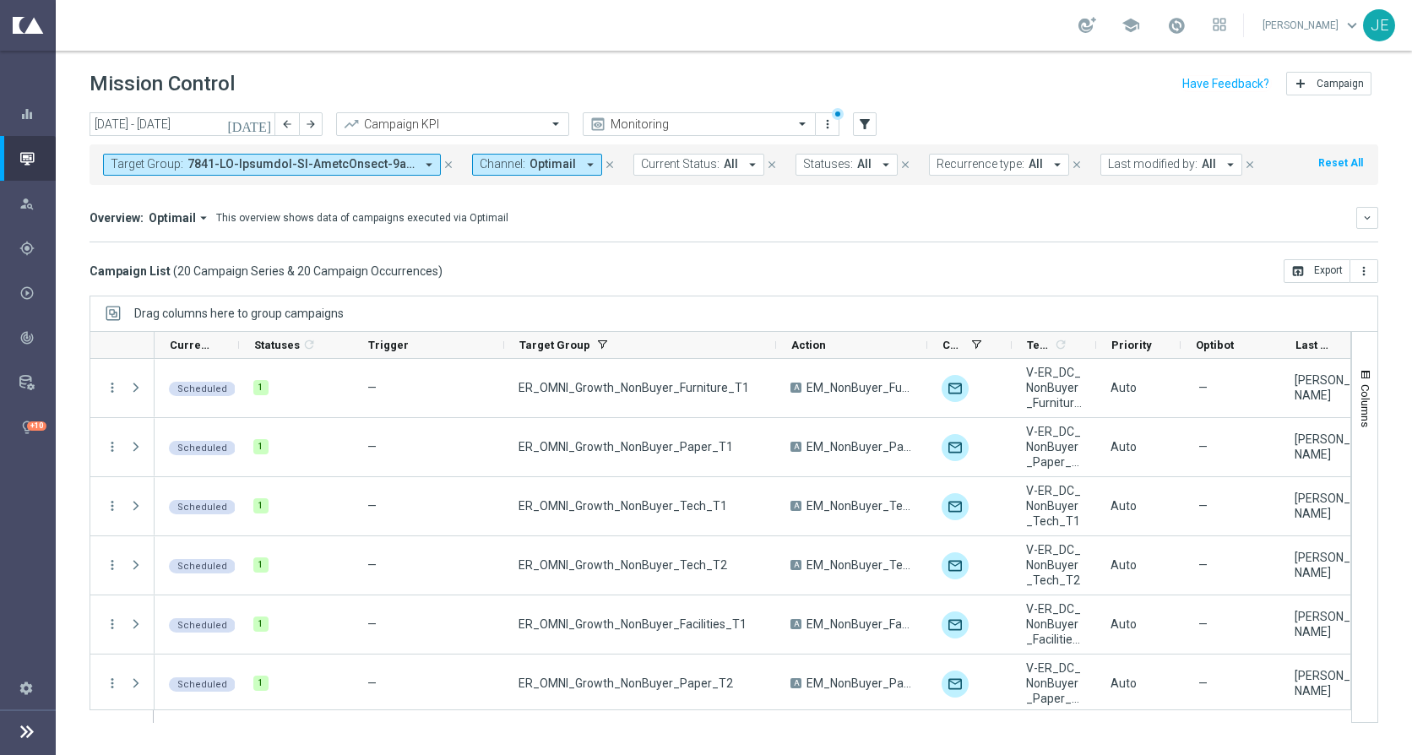
click at [269, 127] on icon "today" at bounding box center [250, 124] width 46 height 15
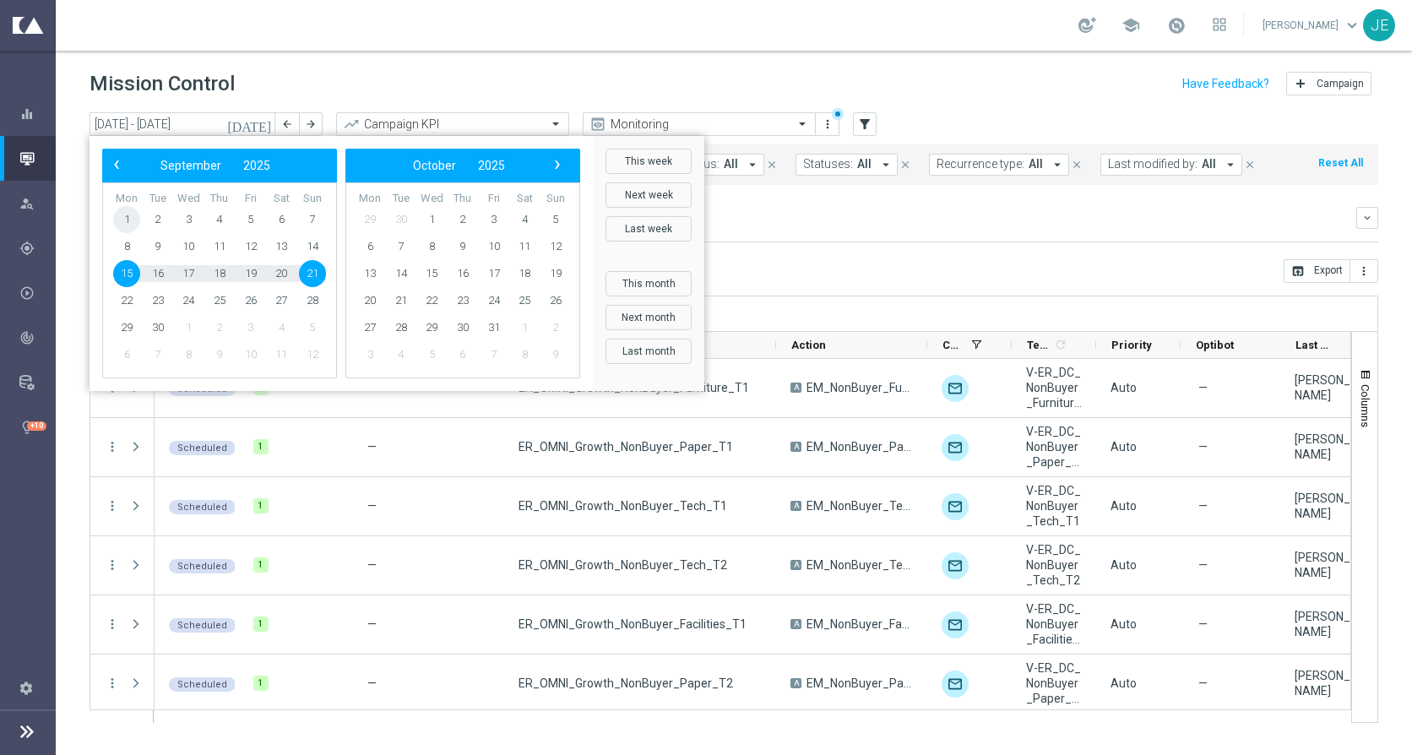
click at [127, 216] on span "1" at bounding box center [126, 219] width 27 height 27
click at [316, 279] on span "21" at bounding box center [312, 273] width 27 height 27
type input "01 Sep 2025 - 21 Sep 2025"
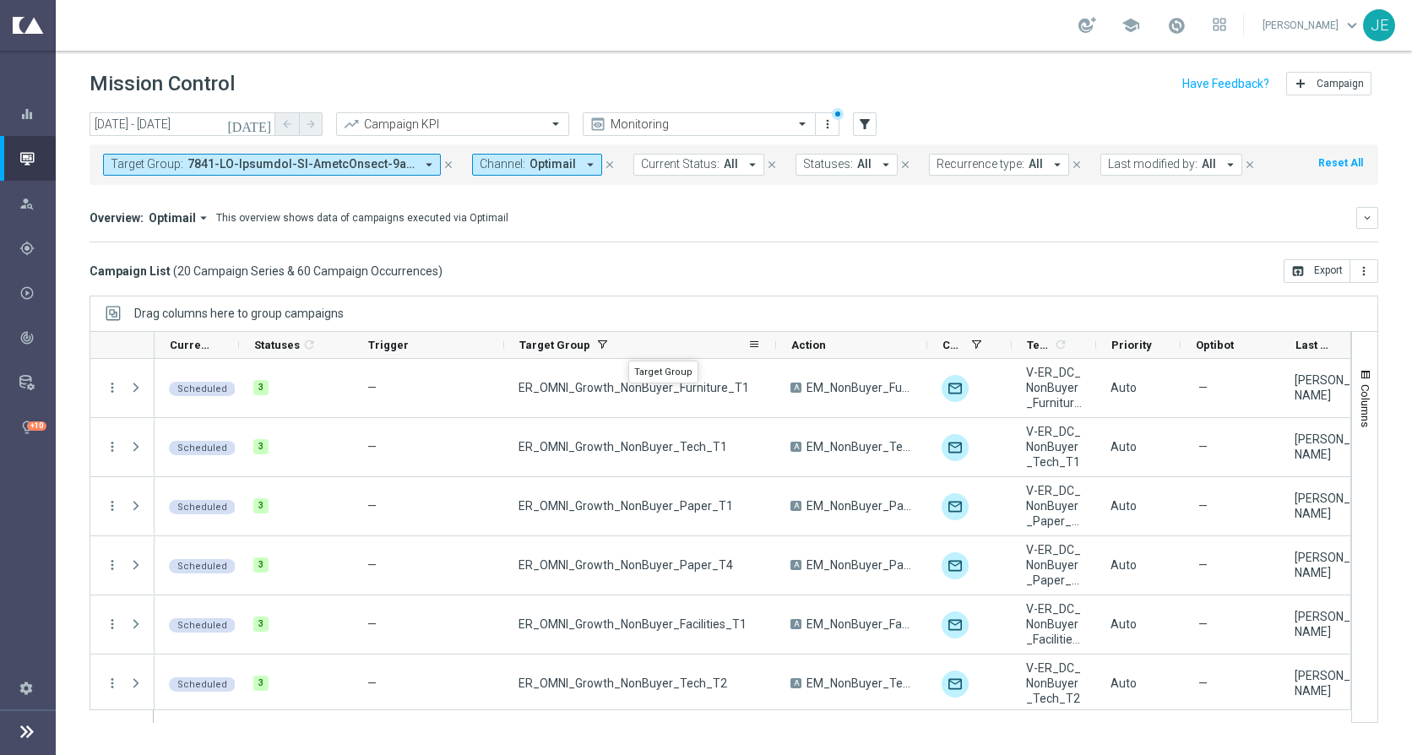
click at [537, 342] on span "Target Group" at bounding box center [554, 345] width 71 height 13
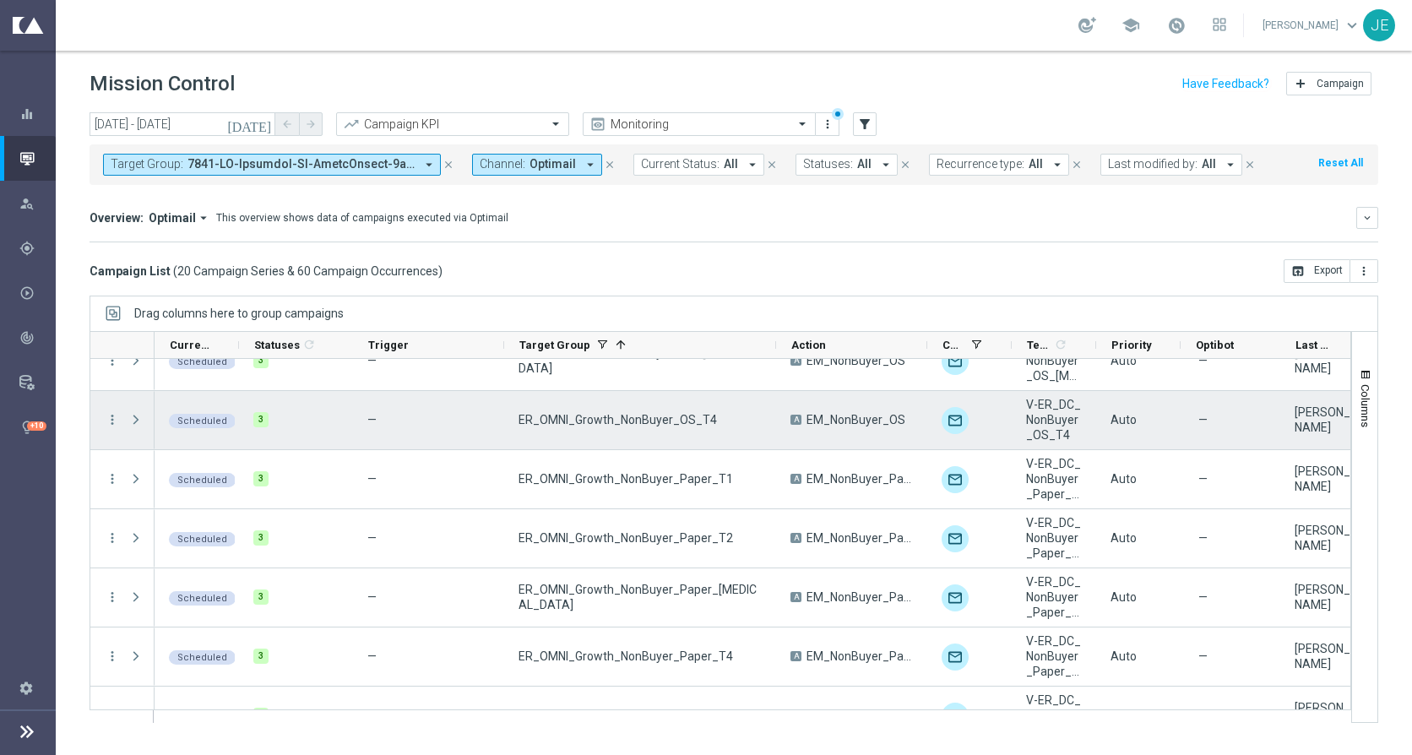
scroll to position [832, 0]
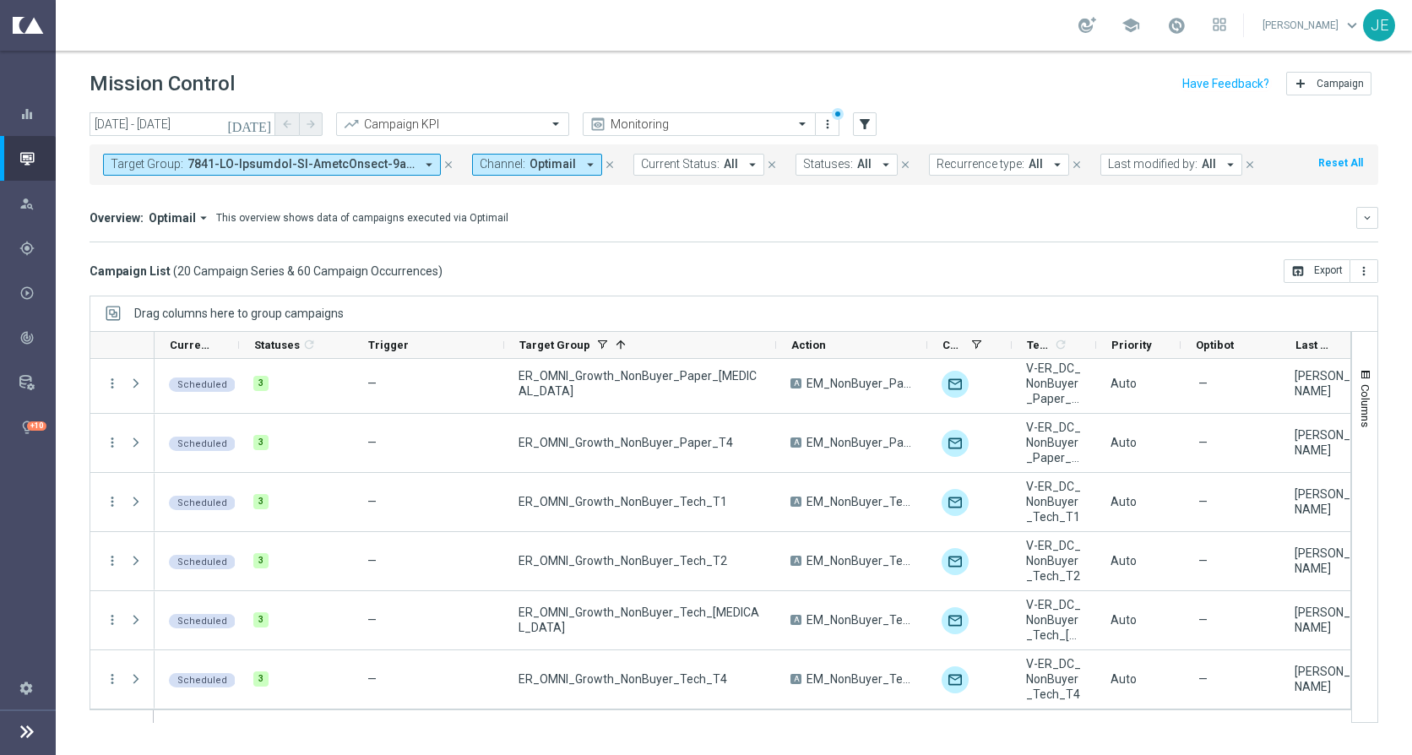
click at [420, 166] on button "Target Group: arrow_drop_down" at bounding box center [272, 165] width 338 height 22
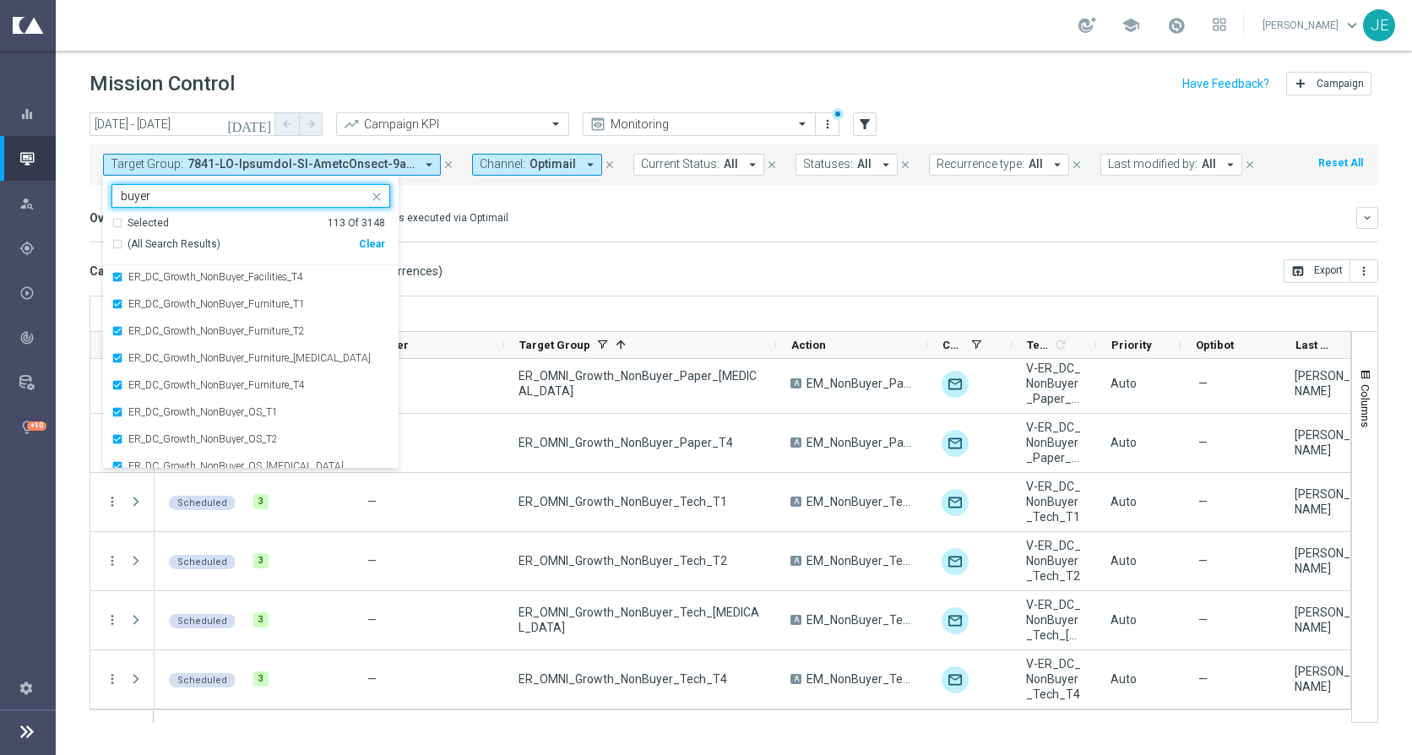
scroll to position [955, 0]
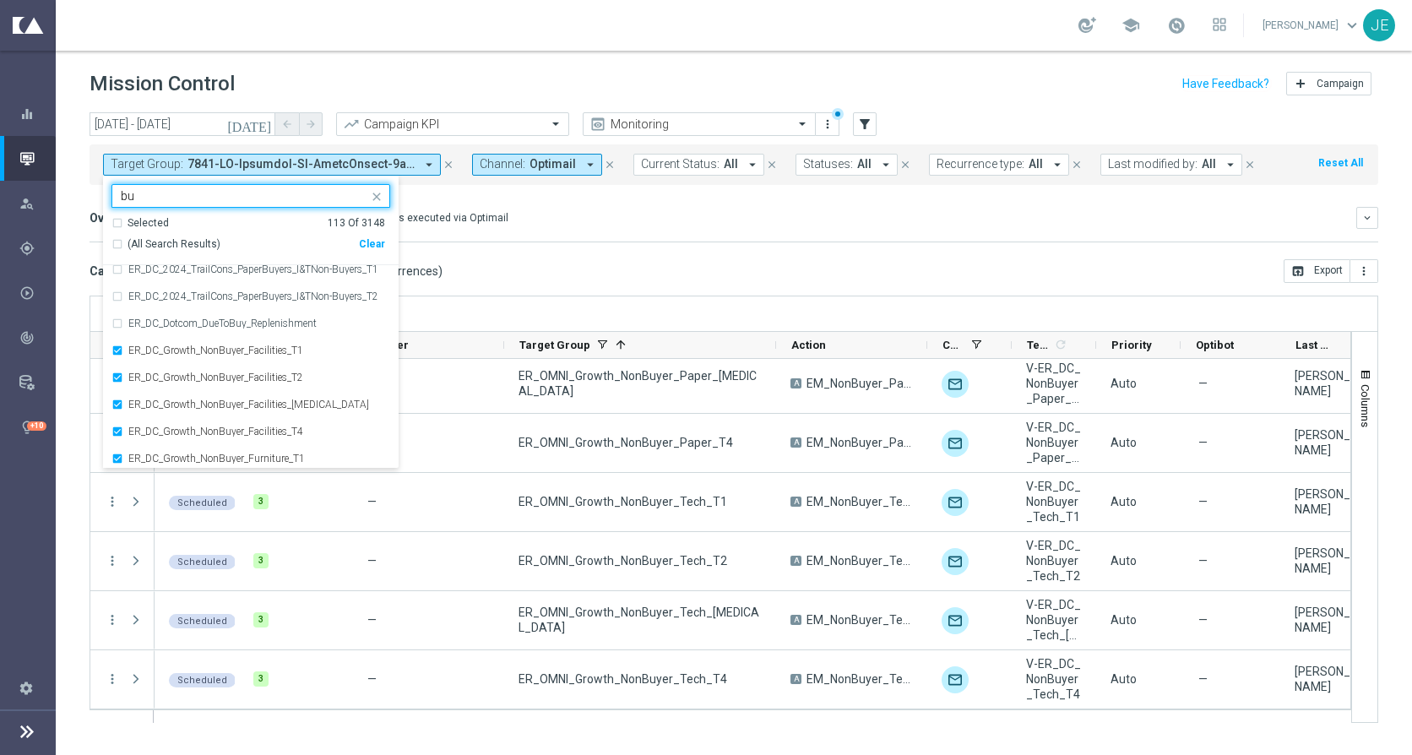
type input "b"
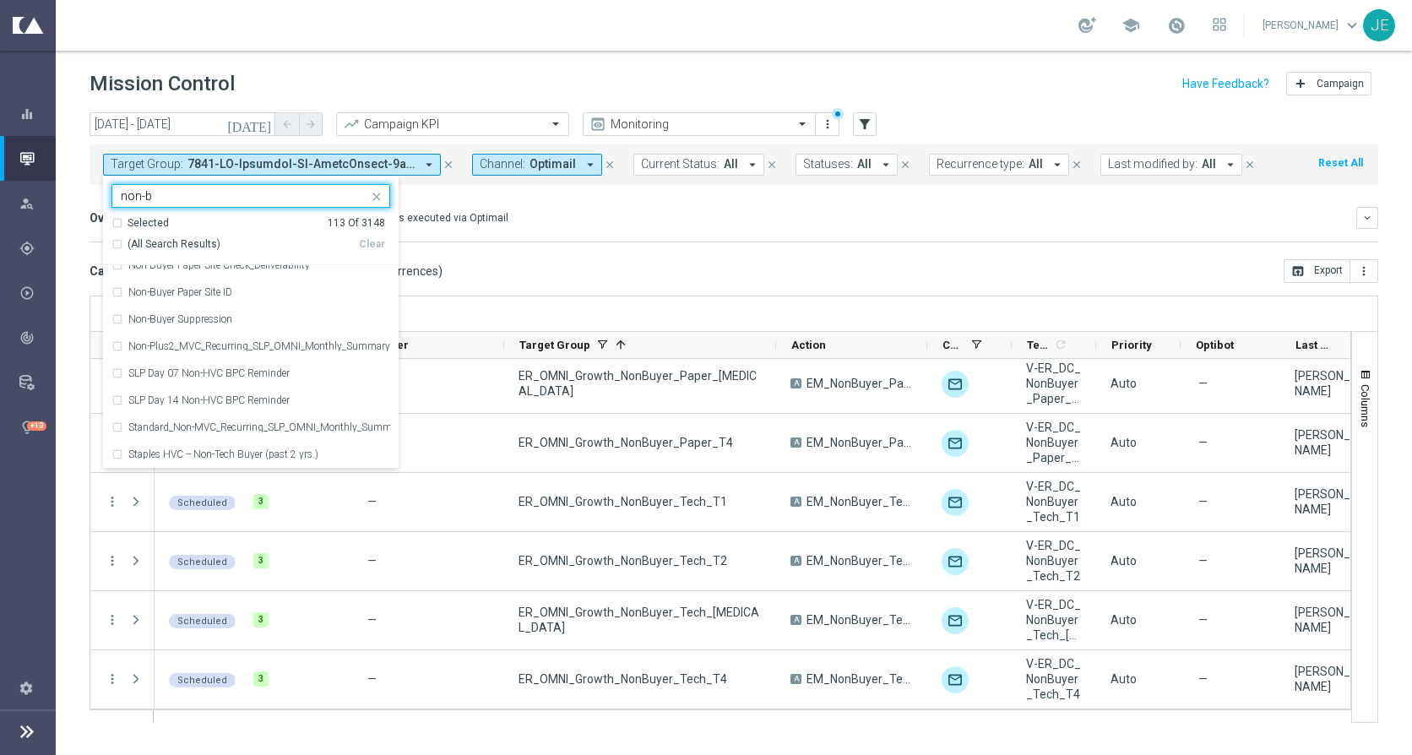
scroll to position [662, 0]
click at [181, 244] on span "(All Search Results)" at bounding box center [173, 244] width 93 height 14
type input "non-buyer"
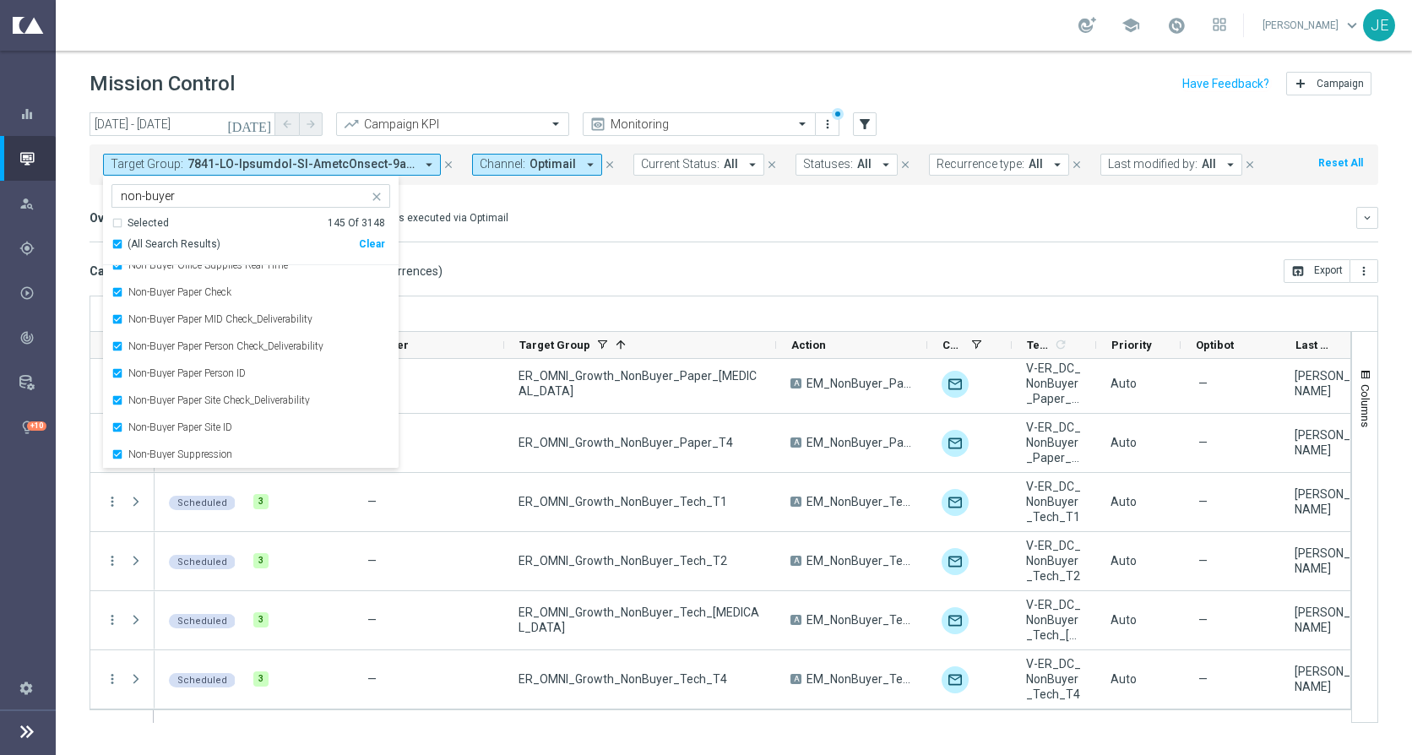
click at [601, 231] on div "Overview: Optimail arrow_drop_down This overview shows data of campaigns execut…" at bounding box center [734, 224] width 1288 height 35
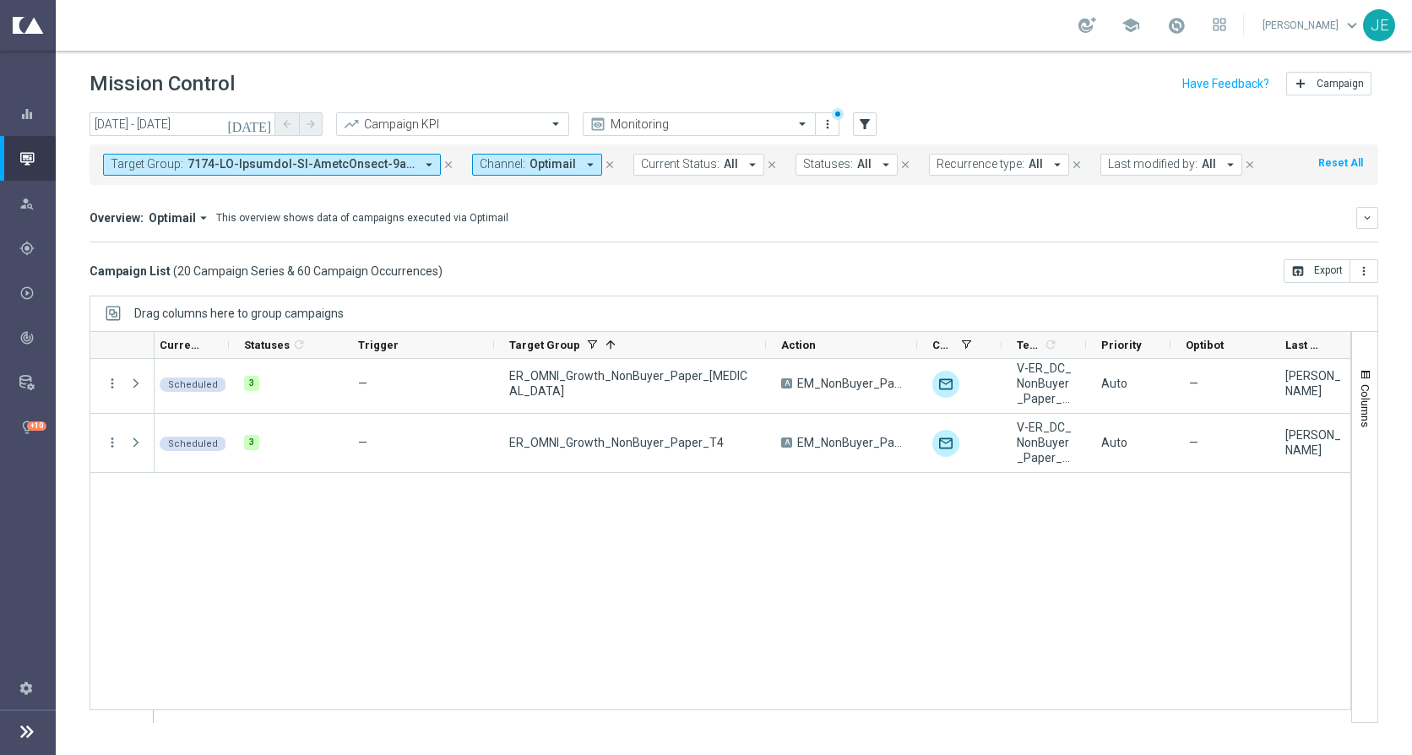
scroll to position [0, 0]
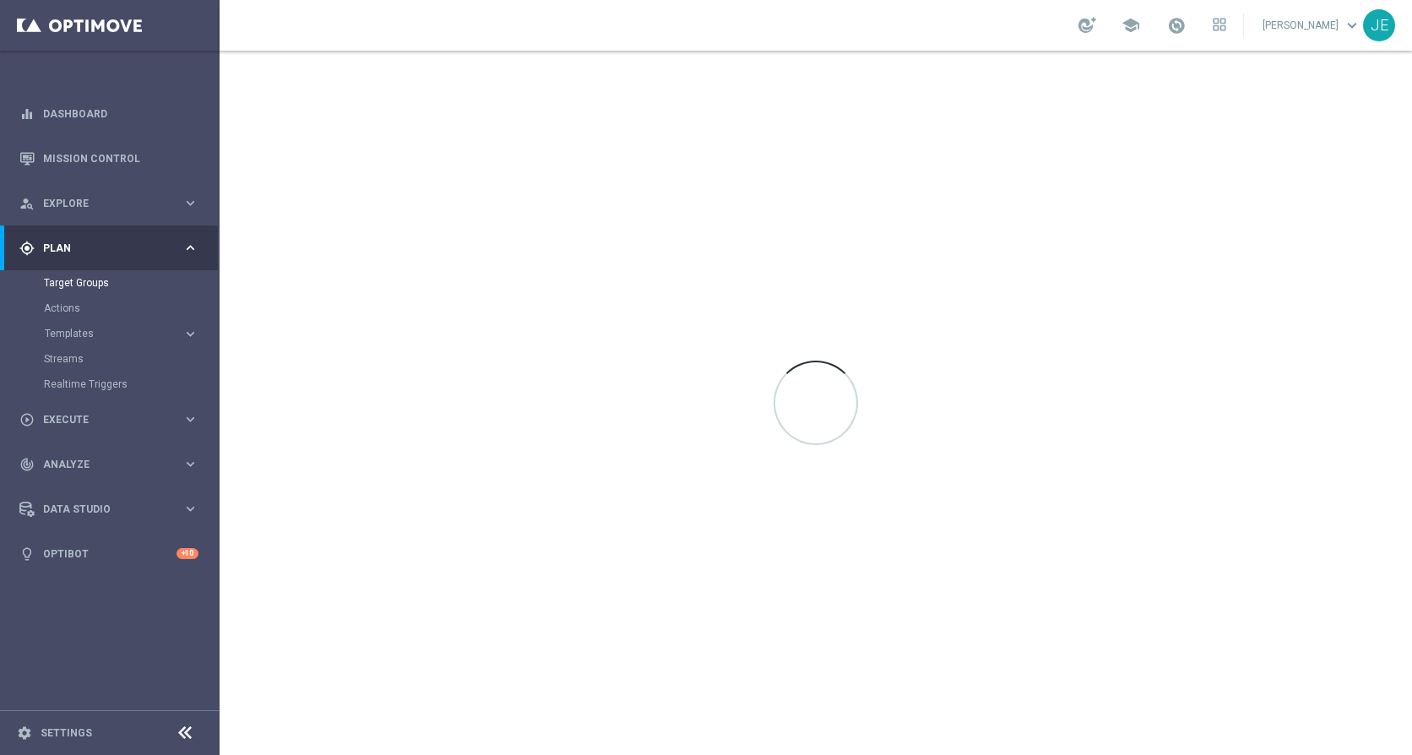
click at [294, 35] on div "school [PERSON_NAME] keyboard_arrow_down JE" at bounding box center [816, 25] width 1192 height 51
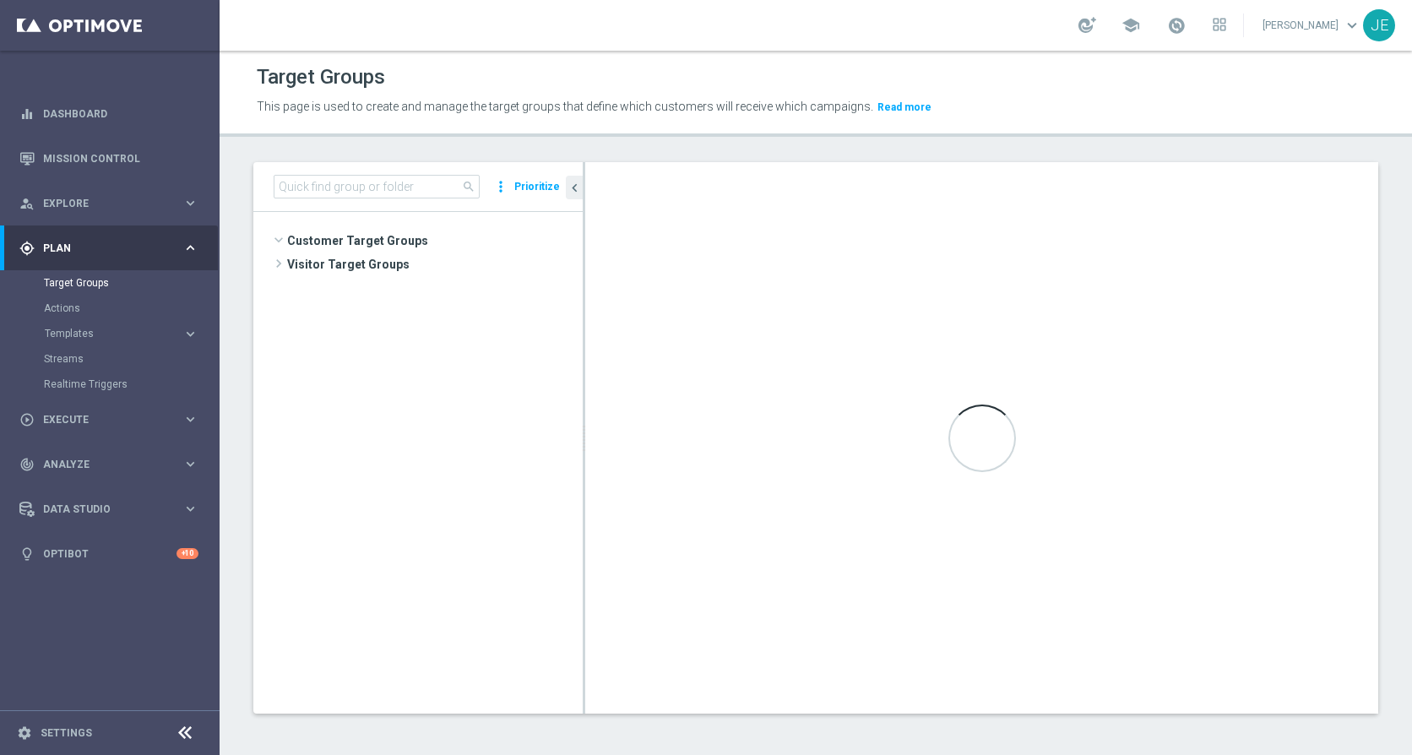
click at [183, 728] on icon at bounding box center [185, 733] width 20 height 20
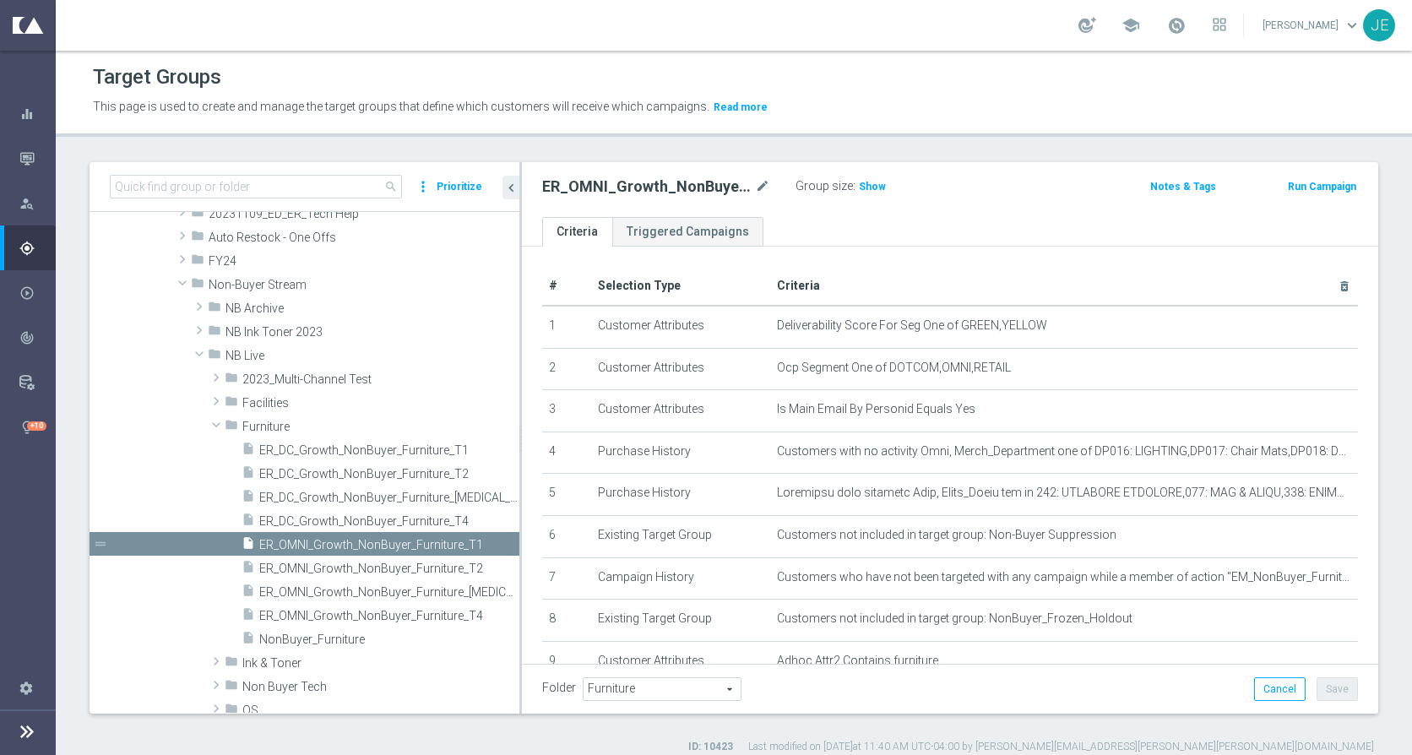
drag, startPoint x: 420, startPoint y: 413, endPoint x: 520, endPoint y: 413, distance: 100.5
click at [520, 413] on div at bounding box center [520, 437] width 3 height 551
click at [415, 446] on span "ER_DC_Growth_NonBuyer_Furniture_T1" at bounding box center [369, 450] width 220 height 14
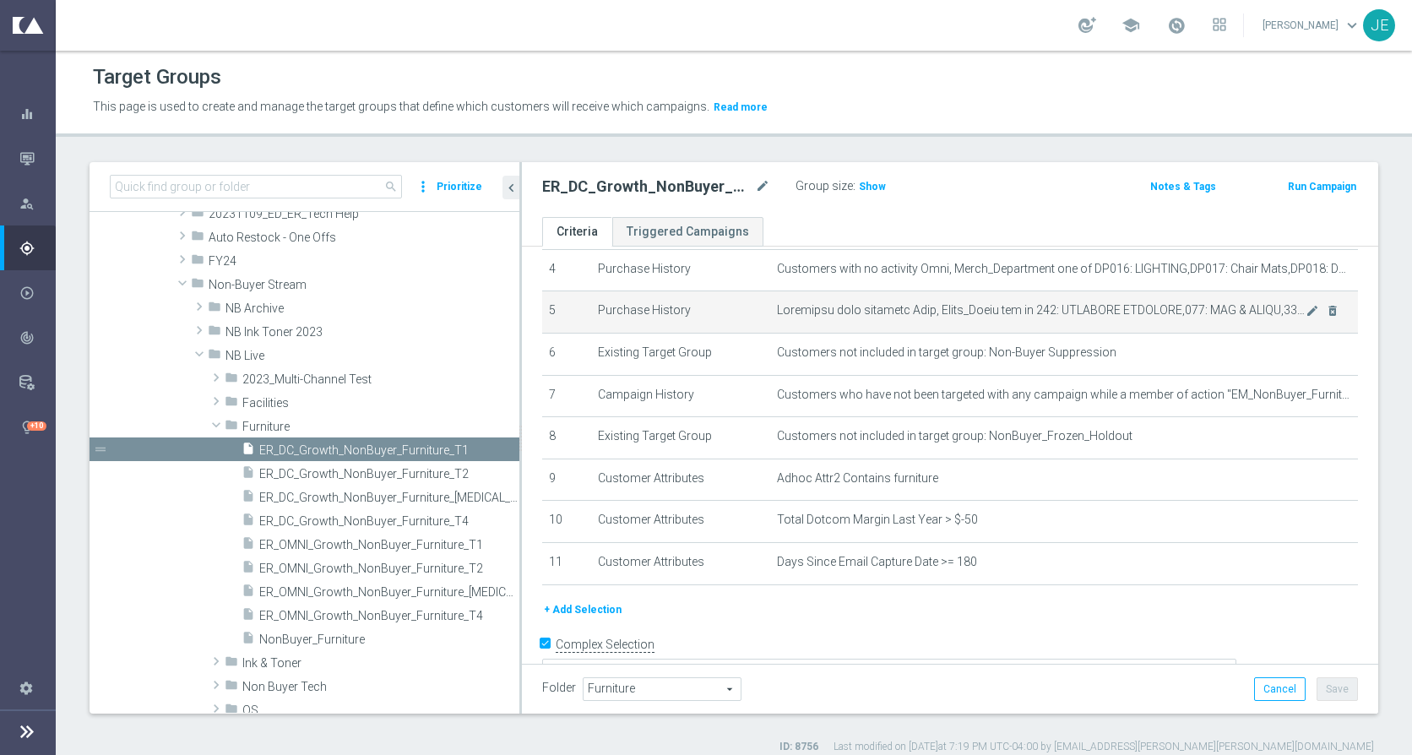
scroll to position [200, 0]
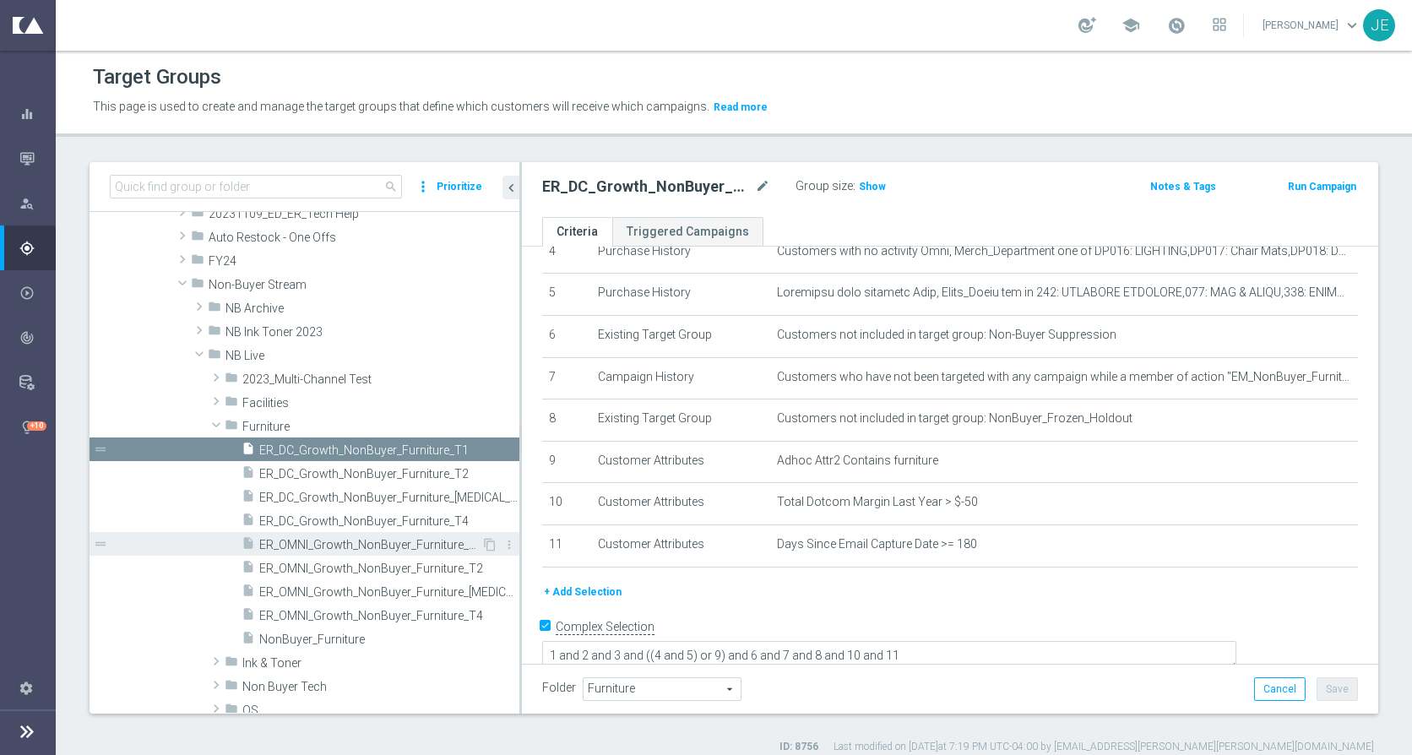
click at [382, 548] on span "ER_OMNI_Growth_NonBuyer_Furniture_T1" at bounding box center [370, 545] width 222 height 14
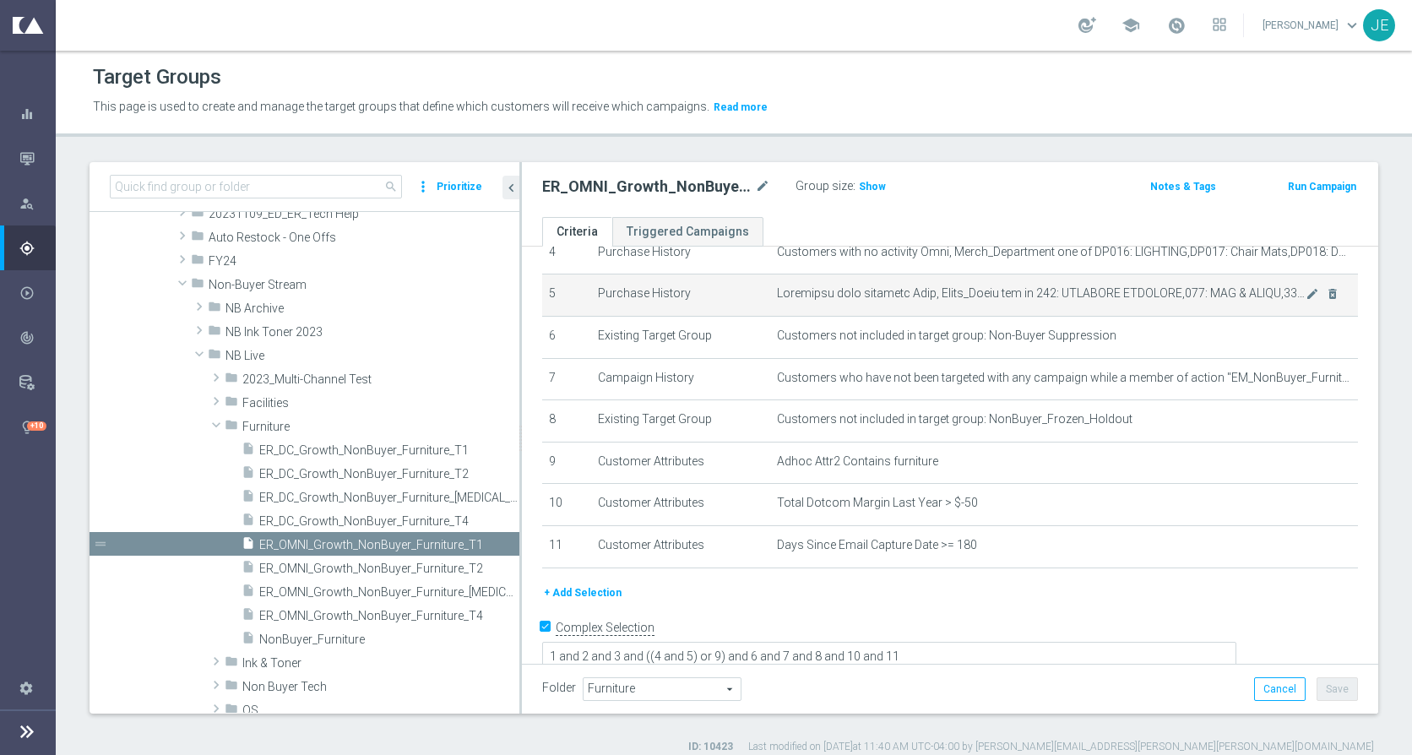
scroll to position [200, 0]
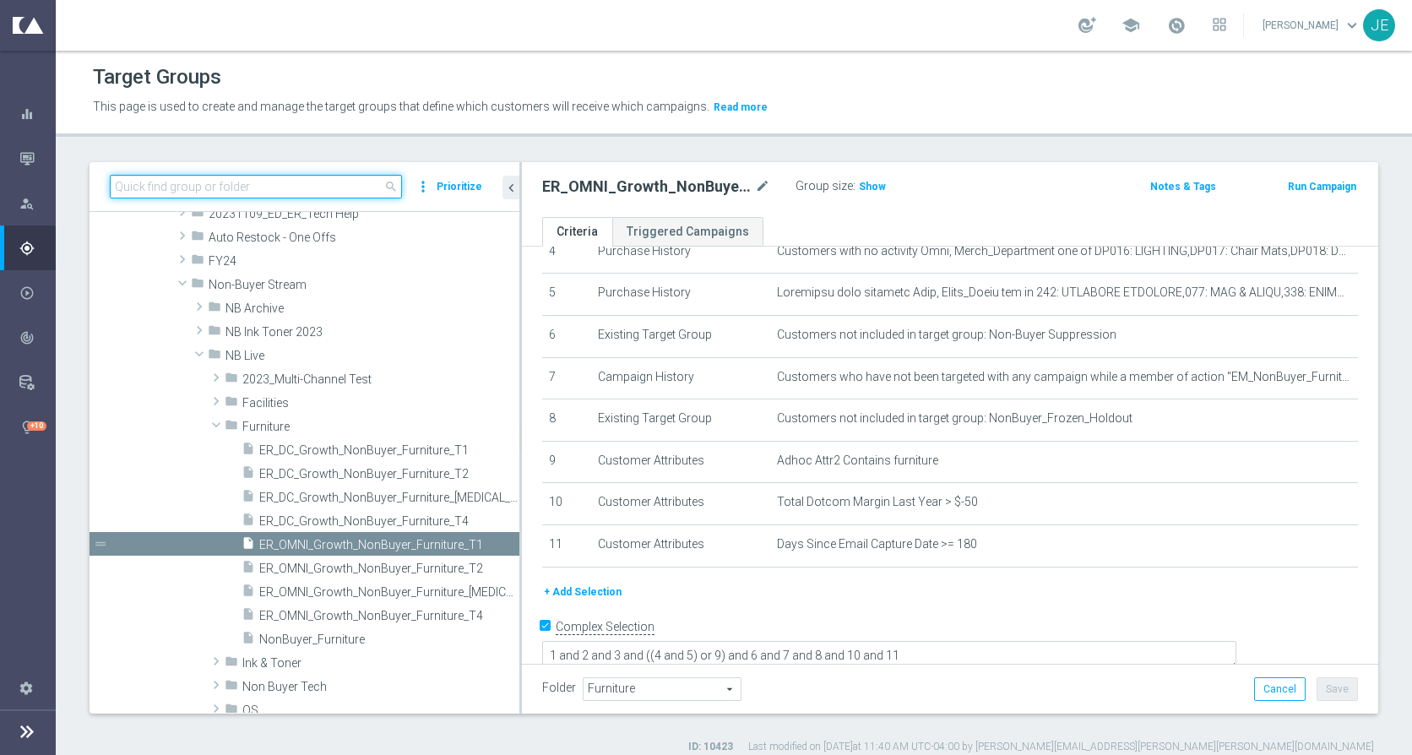
click at [252, 187] on input at bounding box center [256, 187] width 292 height 24
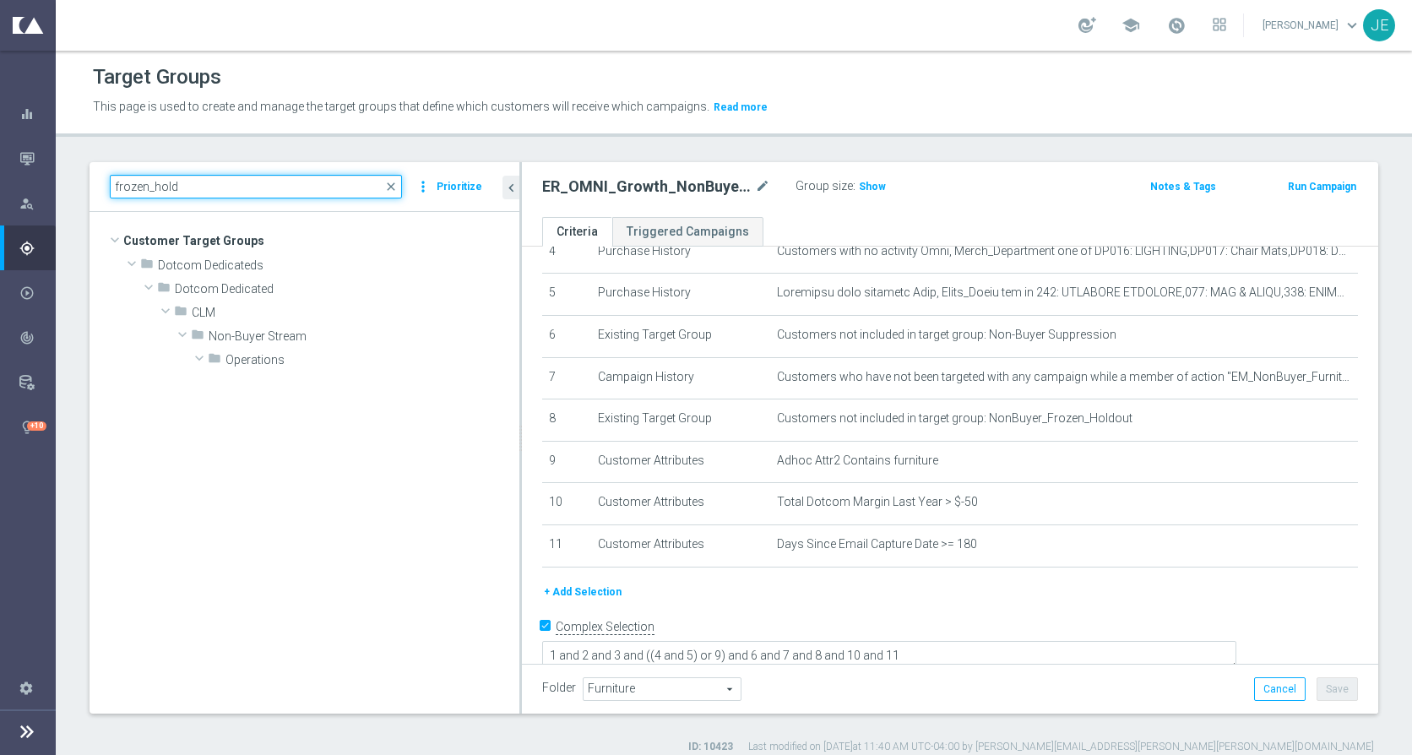
scroll to position [0, 0]
type input "frozen_hold"
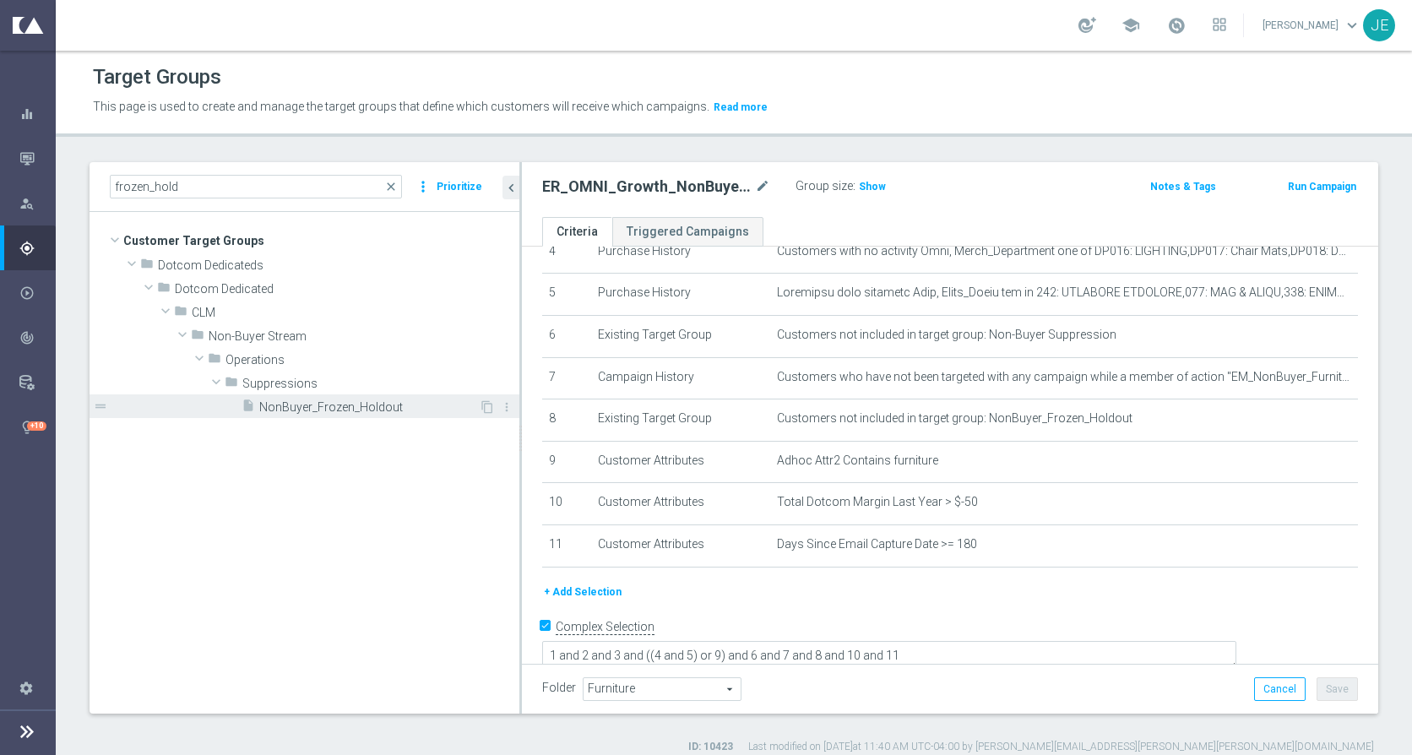
click at [345, 408] on span "NonBuyer_Frozen_Holdout" at bounding box center [369, 407] width 220 height 14
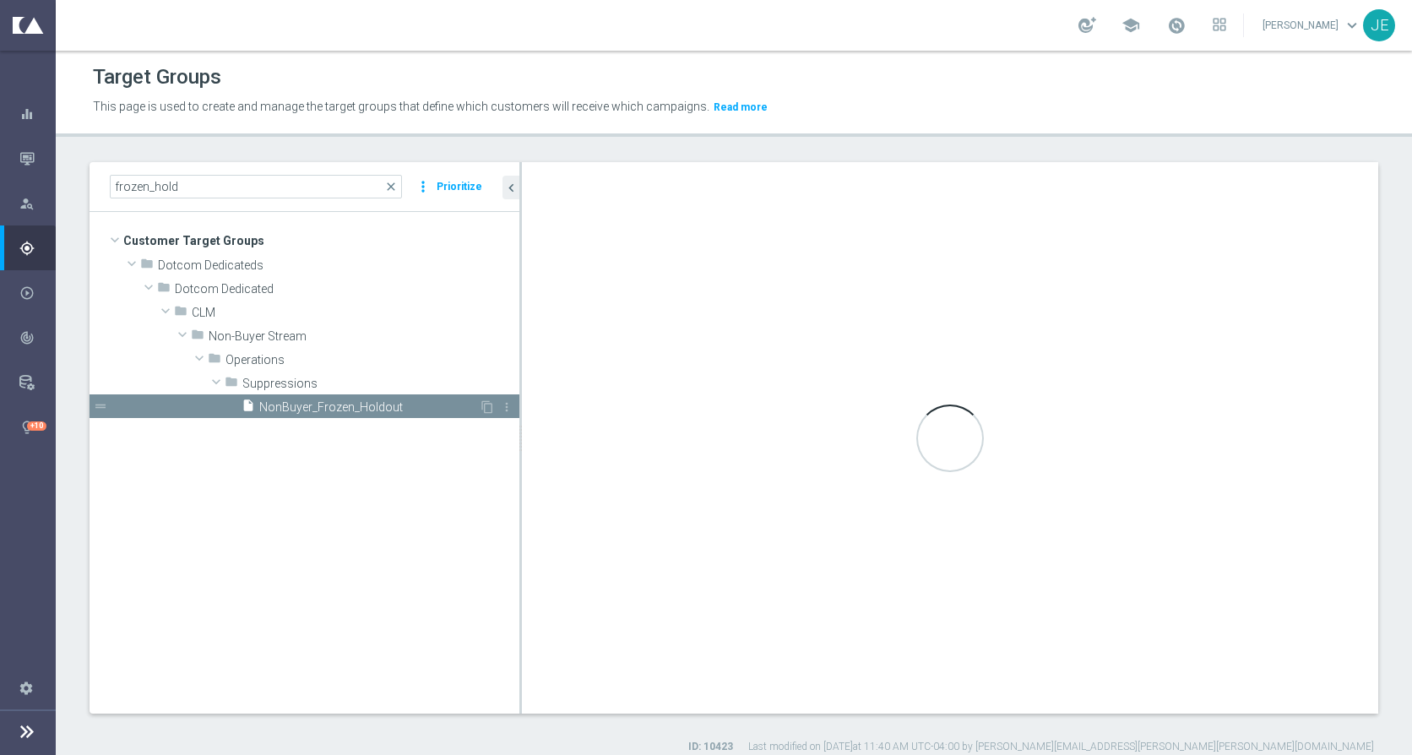
type textarea "1 or 2 or 3 or 4 or 5 or 6 or 7 or 8 or 9 or 10"
type input "Suppressions"
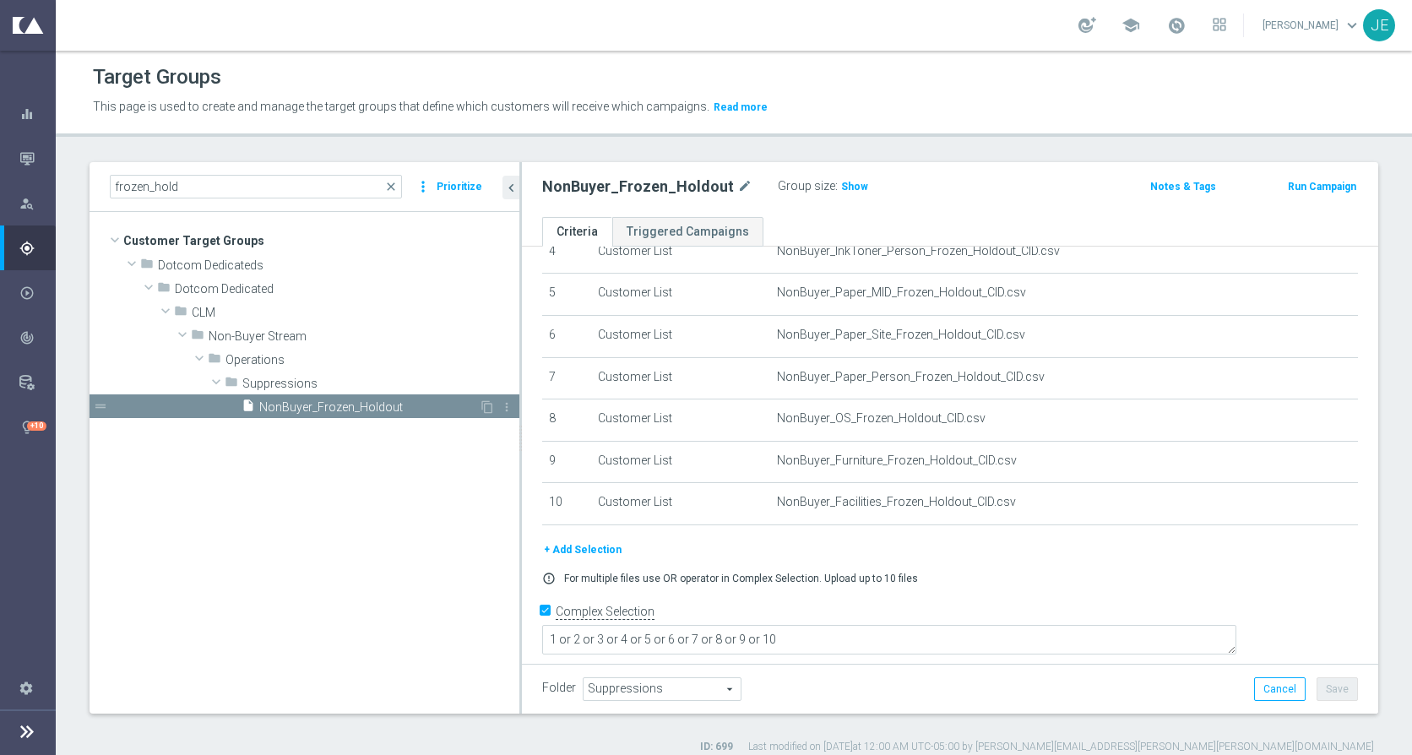
scroll to position [185, 0]
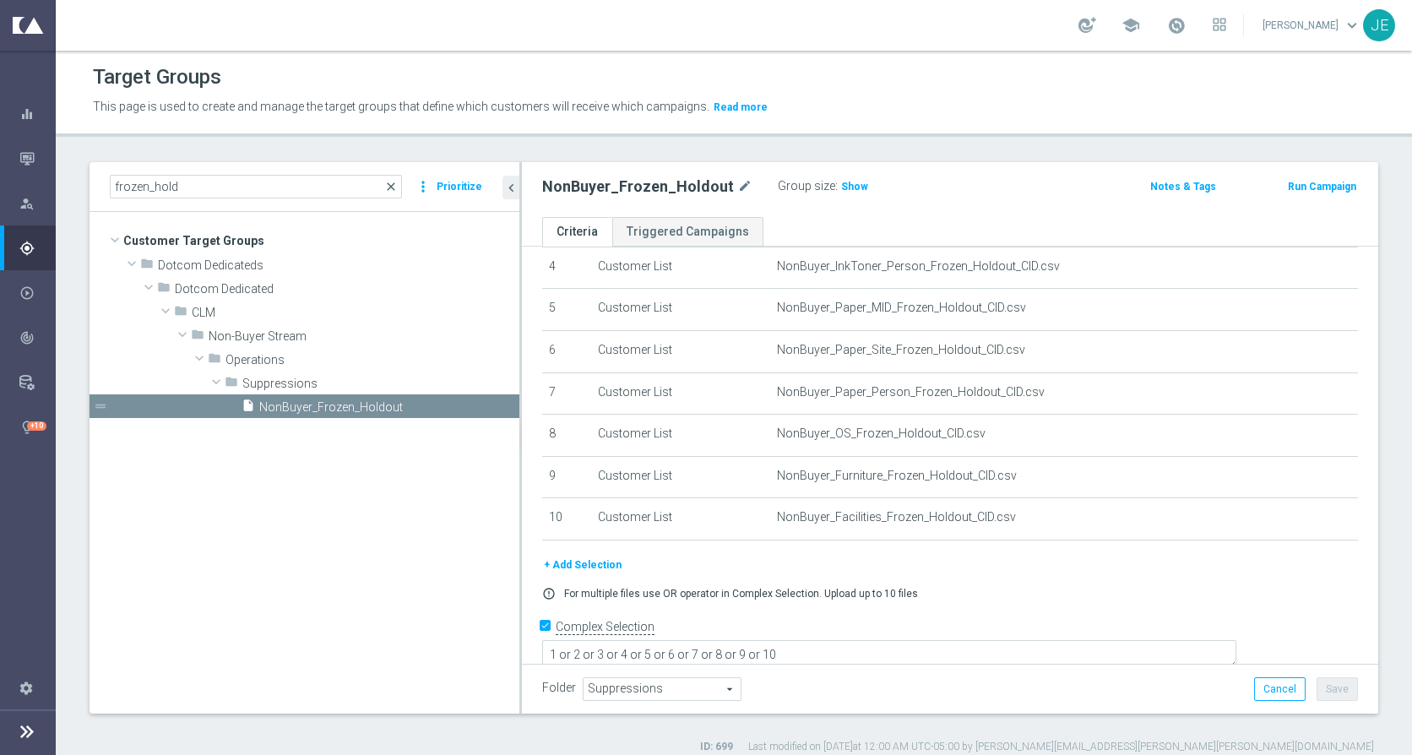
click at [389, 187] on span "close" at bounding box center [391, 187] width 14 height 14
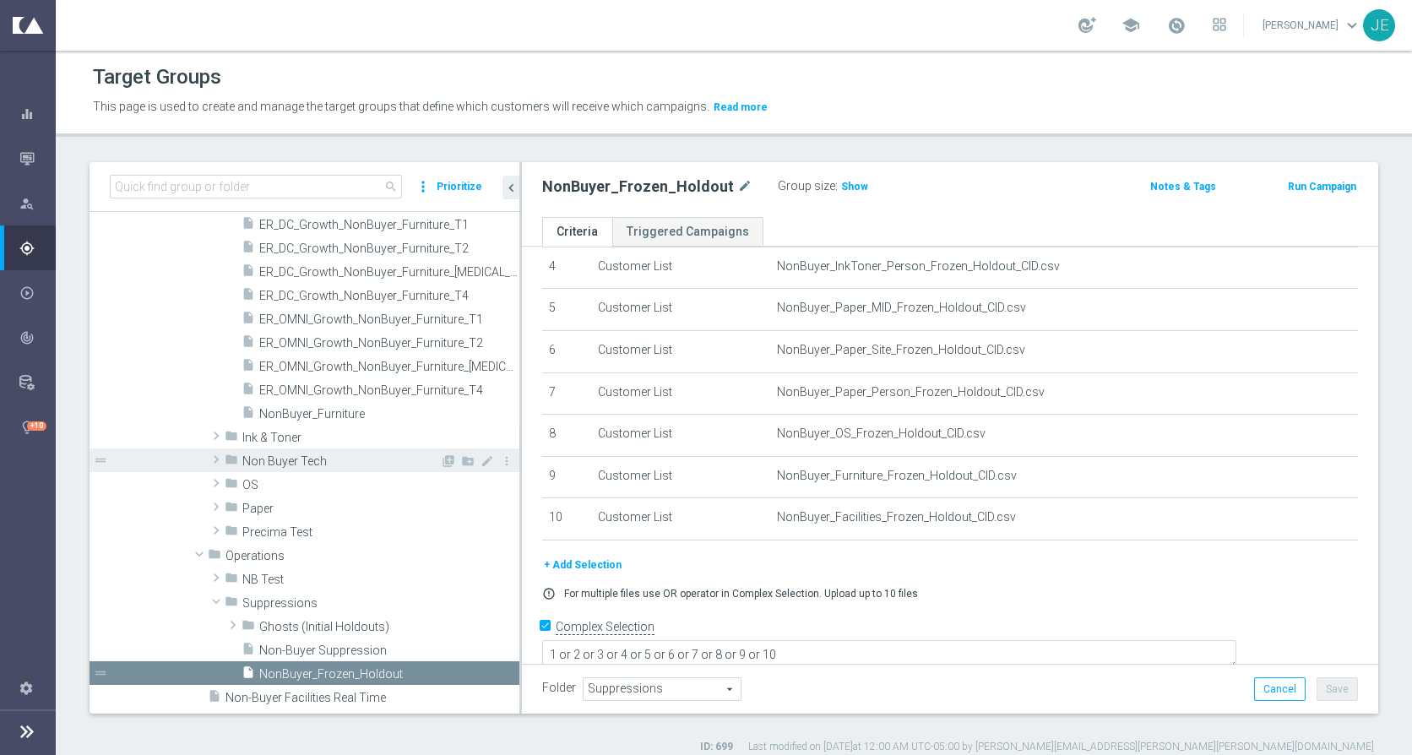
scroll to position [633, 0]
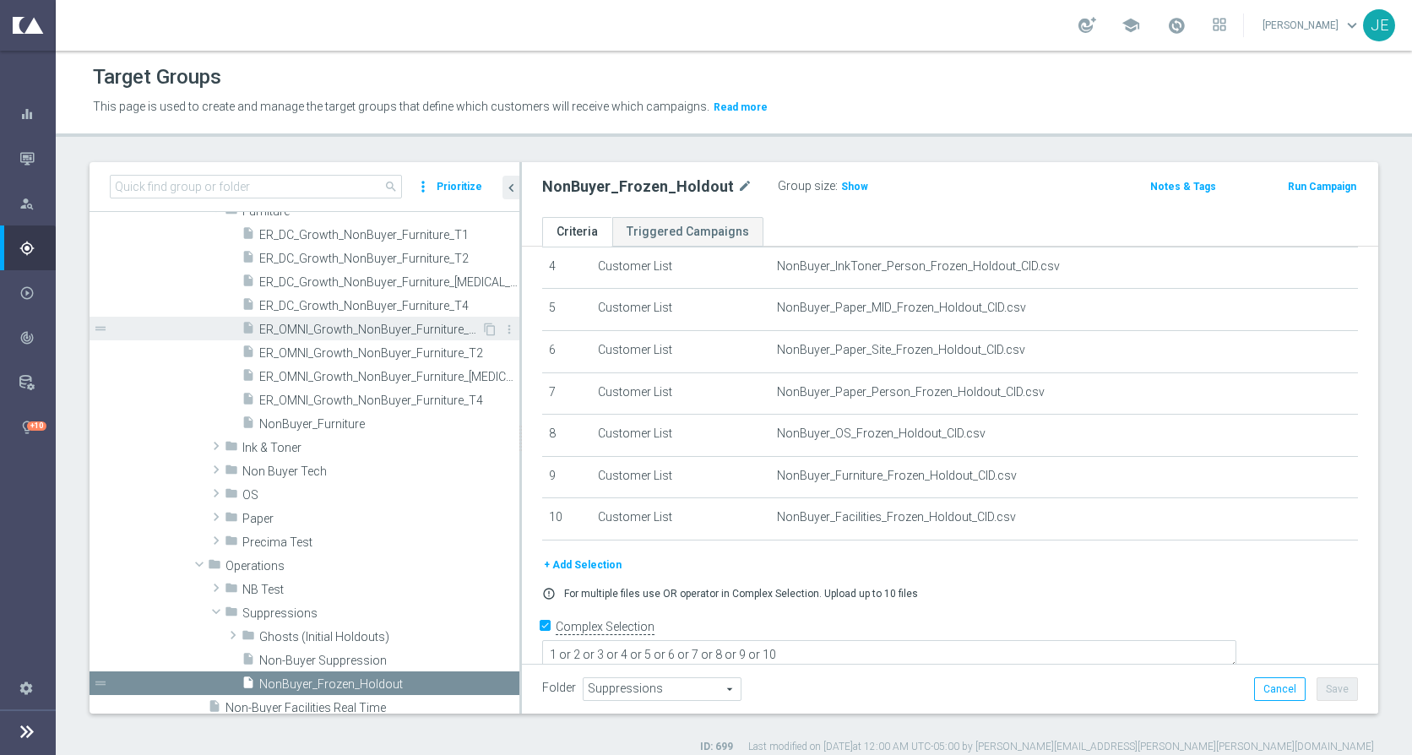
click at [374, 330] on span "ER_OMNI_Growth_NonBuyer_Furniture_T1" at bounding box center [370, 330] width 222 height 14
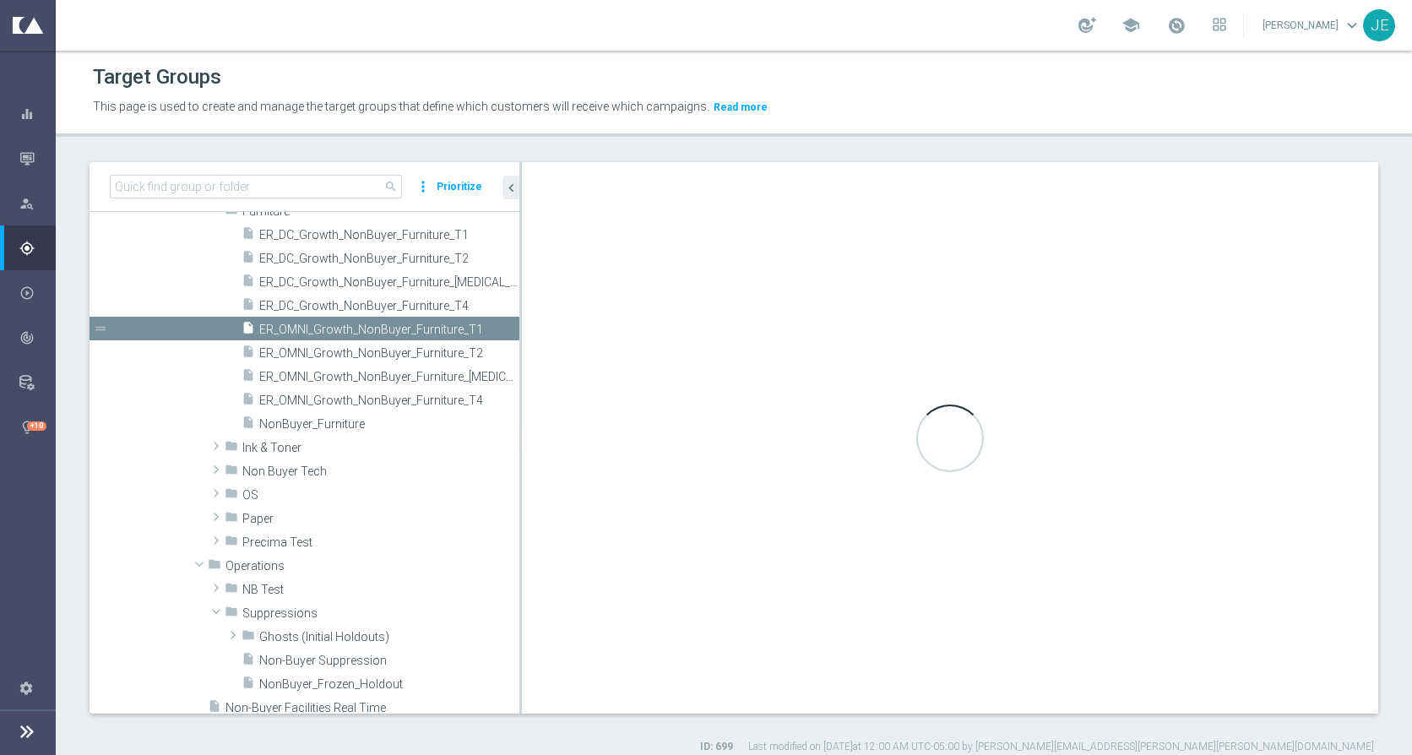
type textarea "1 and 2 and 3 and ((4 and 5) or 9) and 6 and 7 and 8 and 10 and 11"
type input "Furniture"
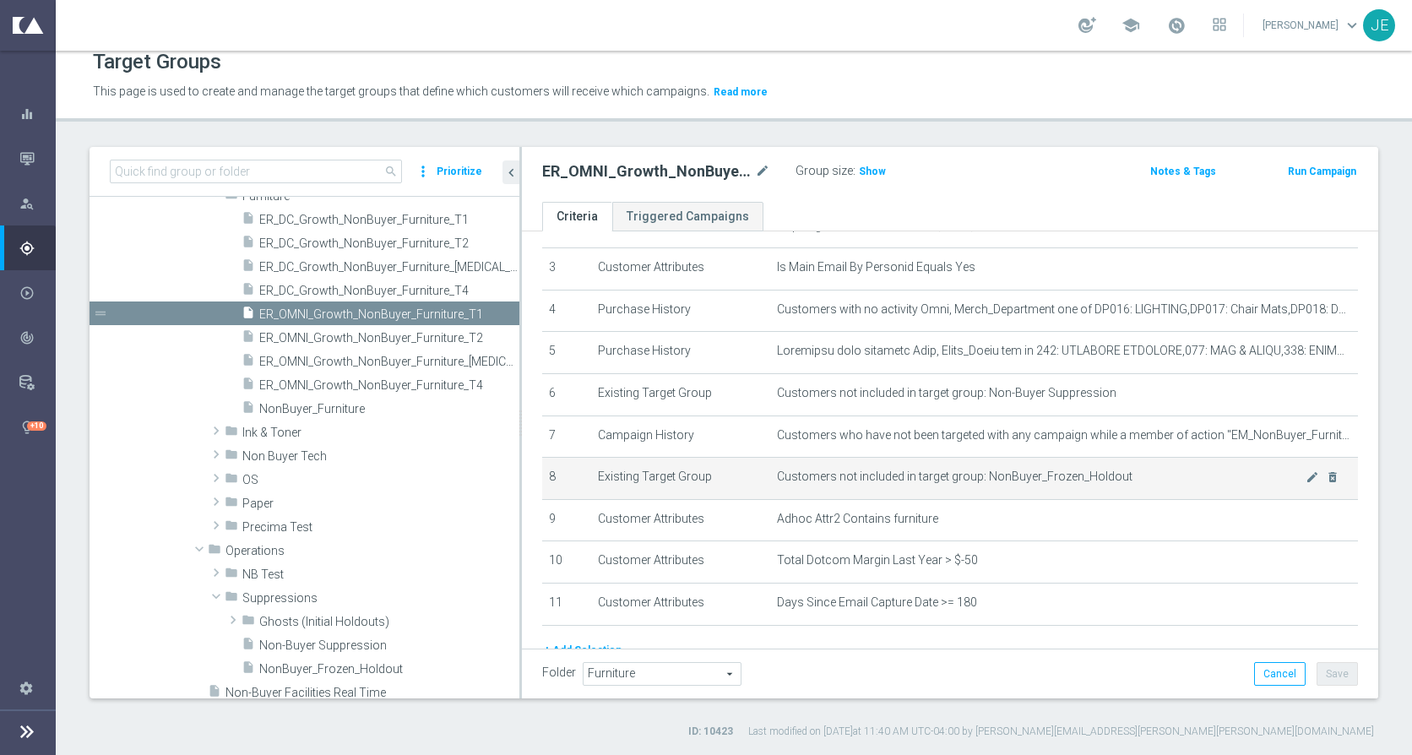
scroll to position [117, 0]
